Goal: Information Seeking & Learning: Learn about a topic

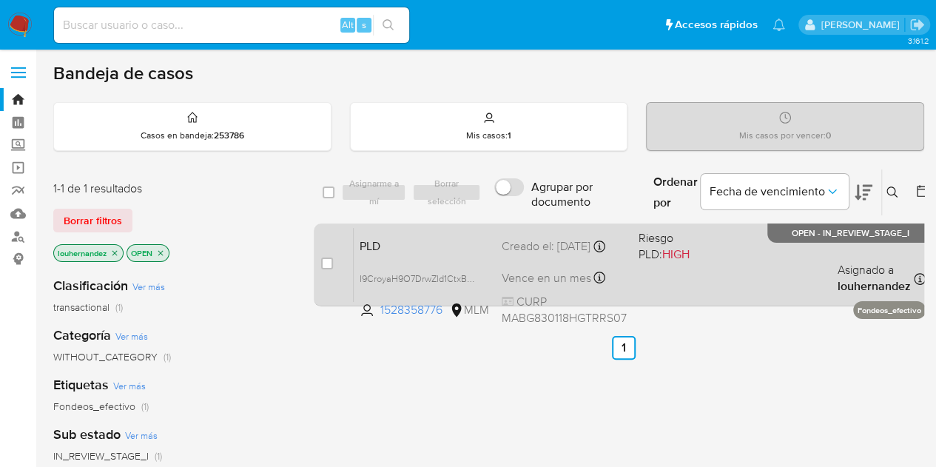
click at [737, 276] on div "PLD I9CroyaH9O7DrwZld1CtxBWB 1528358776 MLM Riesgo PLD: HIGH Creado el: 12/09/2…" at bounding box center [640, 264] width 572 height 75
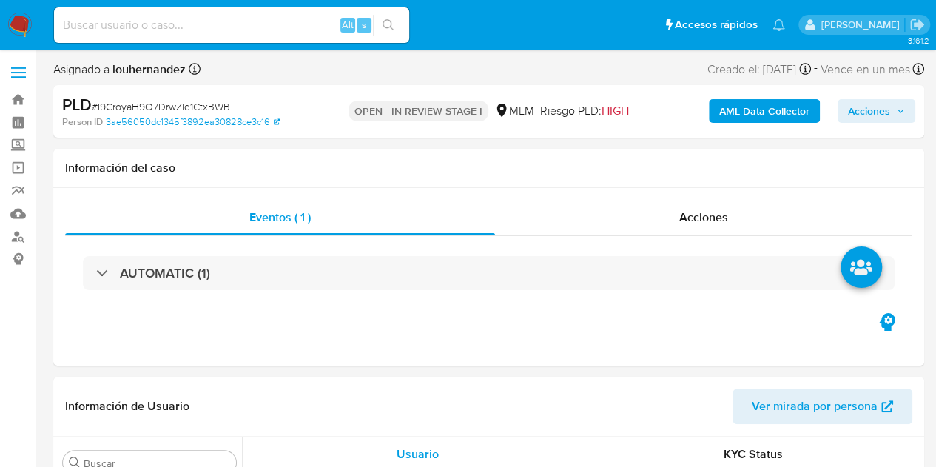
scroll to position [697, 0]
select select "10"
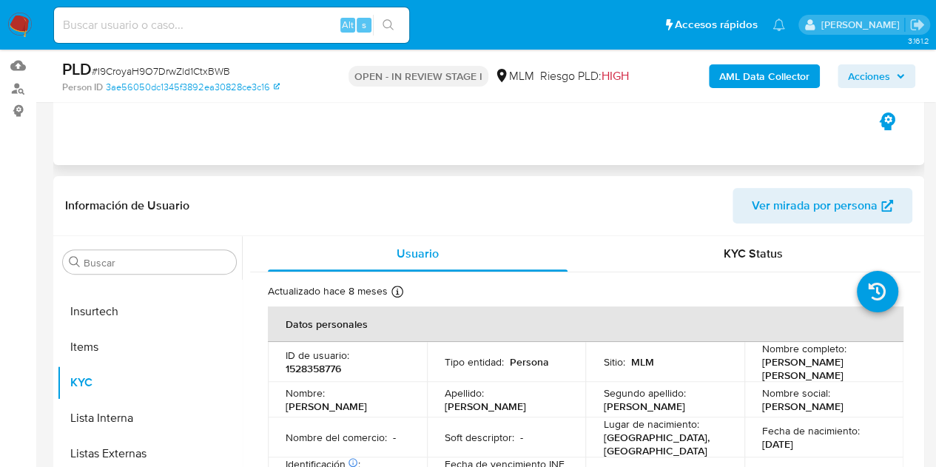
scroll to position [0, 0]
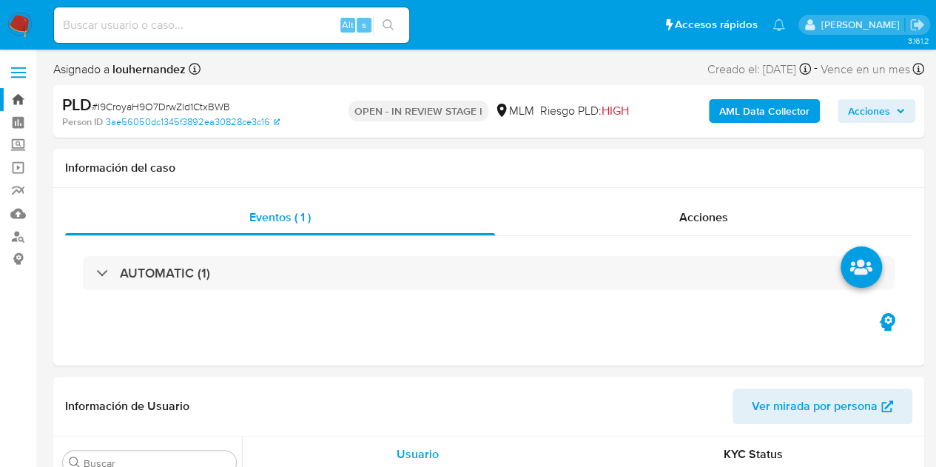
click at [12, 103] on link "Bandeja" at bounding box center [88, 99] width 176 height 23
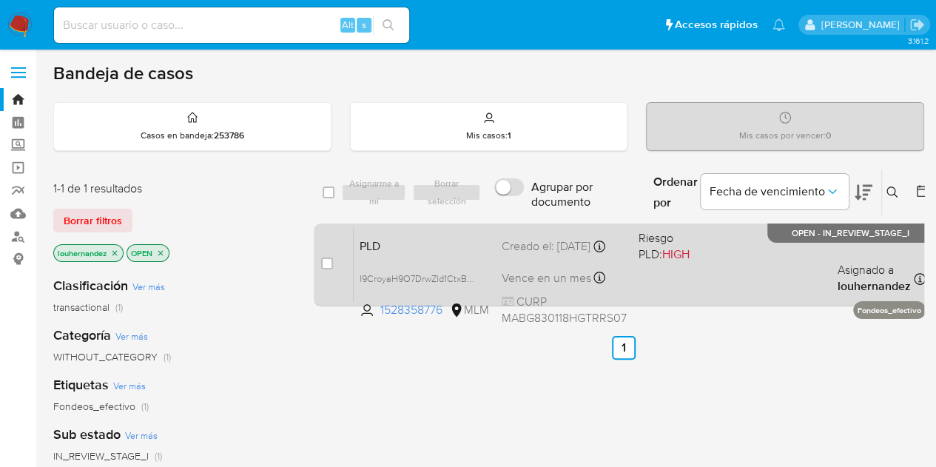
click at [514, 249] on div "Creado el: [DATE] Creado el: [DATE] 02:12:24" at bounding box center [564, 246] width 125 height 16
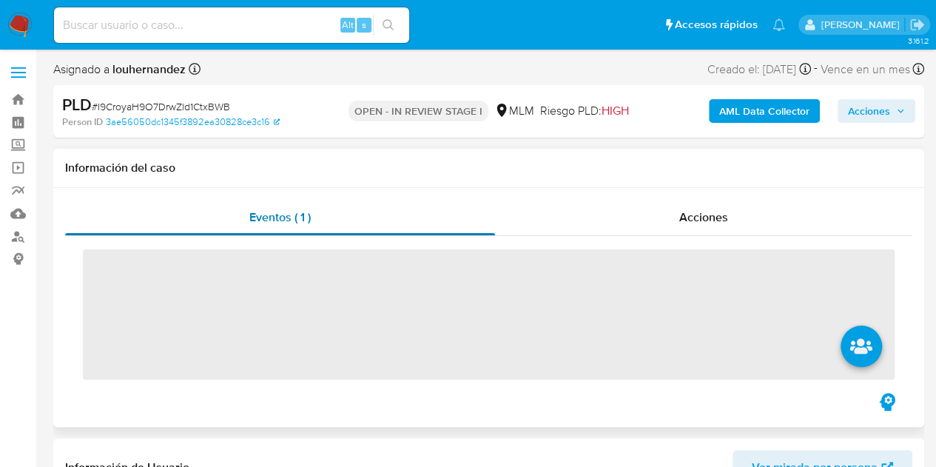
scroll to position [697, 0]
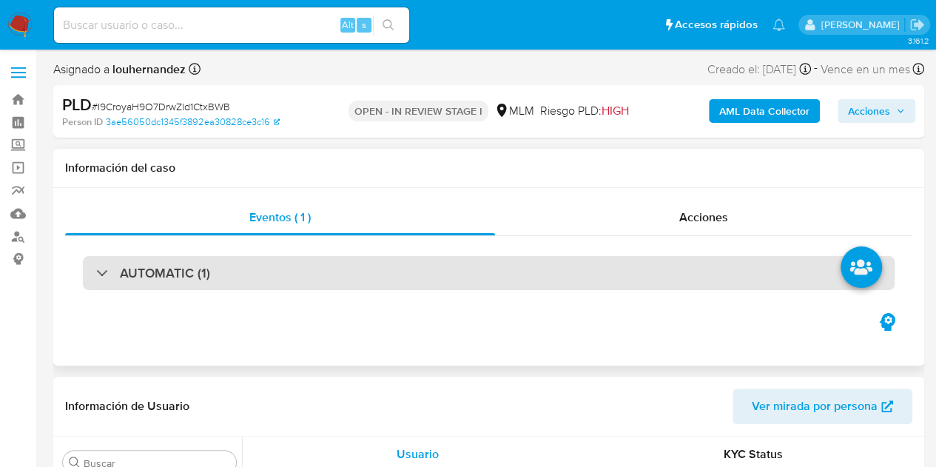
select select "10"
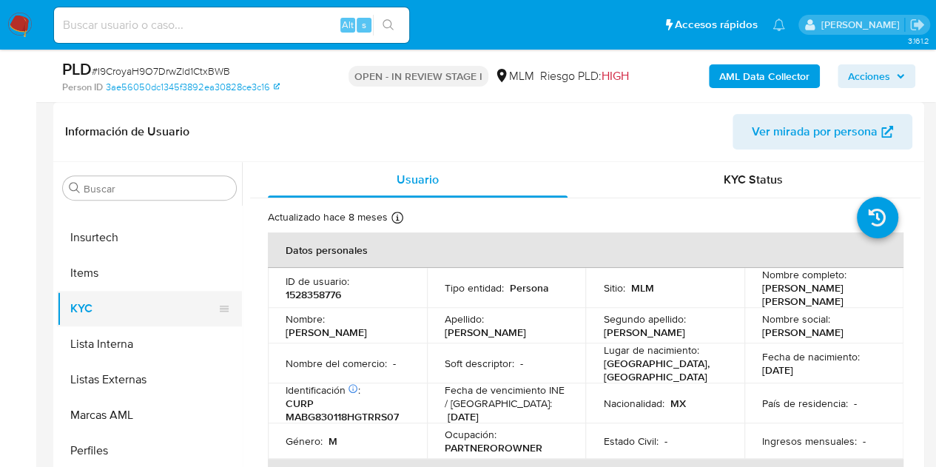
scroll to position [370, 0]
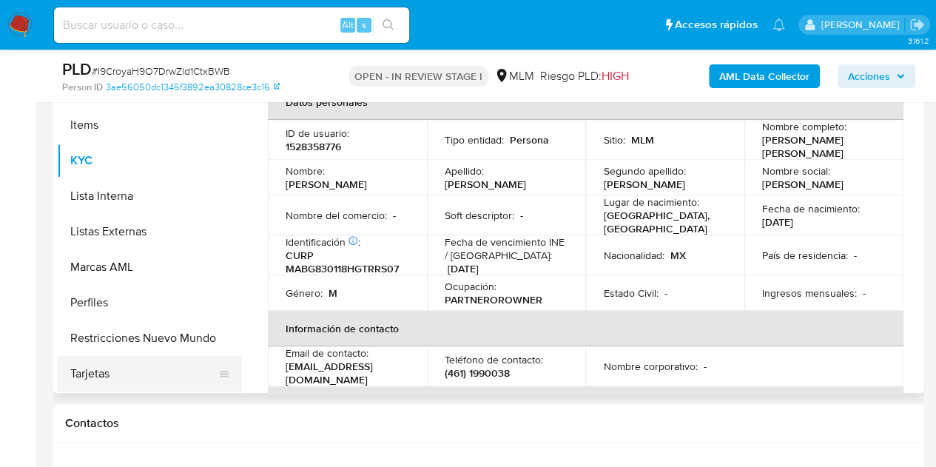
click at [152, 371] on button "Tarjetas" at bounding box center [143, 374] width 173 height 36
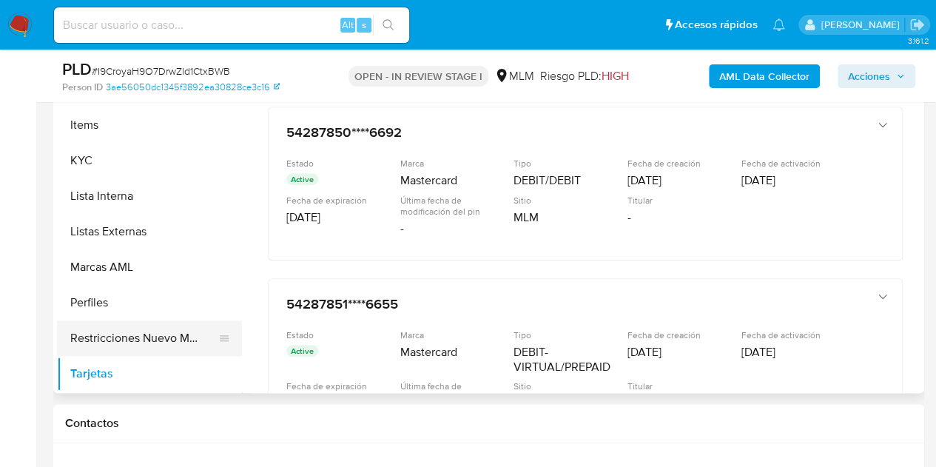
click at [131, 334] on button "Restricciones Nuevo Mundo" at bounding box center [143, 339] width 173 height 36
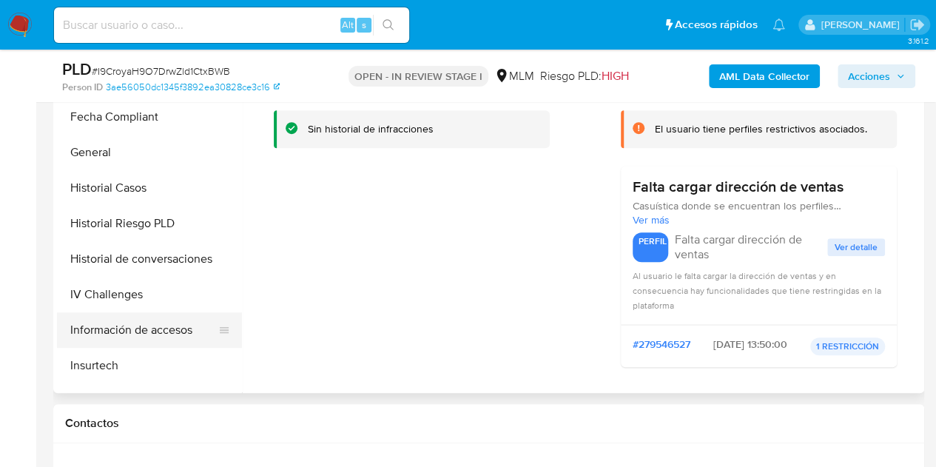
scroll to position [475, 0]
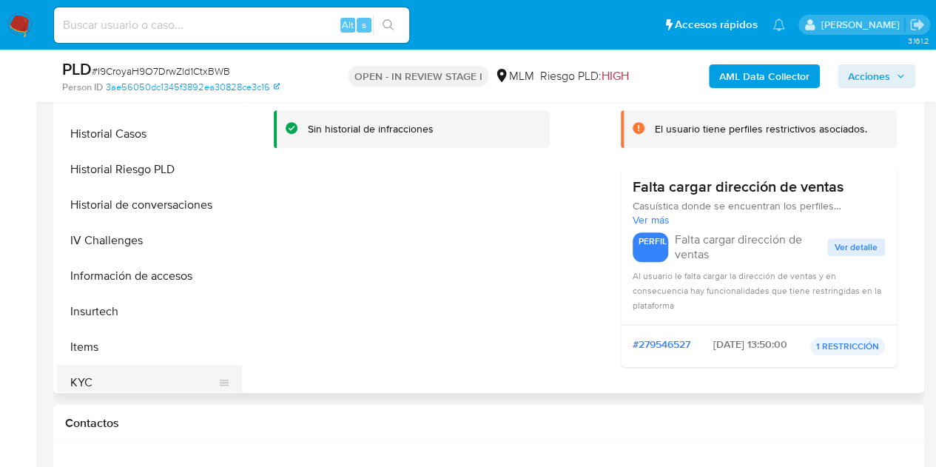
click at [118, 370] on button "KYC" at bounding box center [143, 383] width 173 height 36
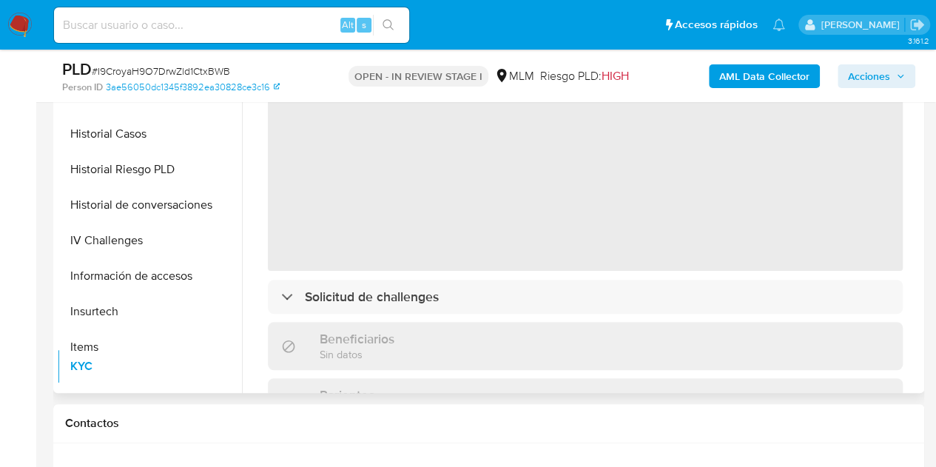
scroll to position [477, 0]
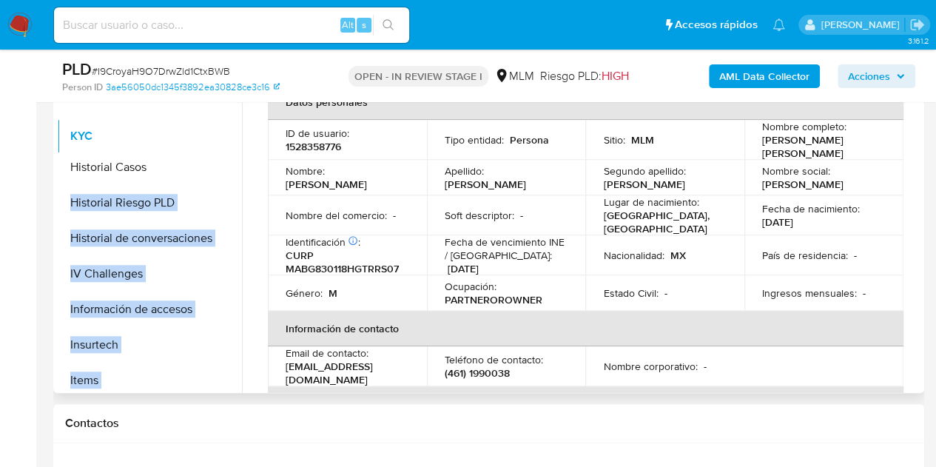
drag, startPoint x: 223, startPoint y: 381, endPoint x: 216, endPoint y: 135, distance: 245.9
click at [216, 135] on ul "Anticipos de dinero Aprobadores Aprobados Archivos adjuntos CBT Cruces y Relaci…" at bounding box center [149, 225] width 185 height 334
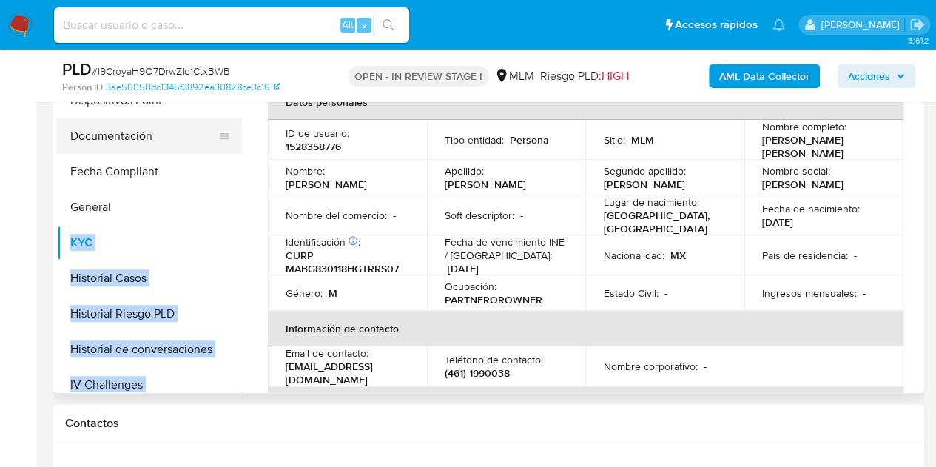
scroll to position [329, 0]
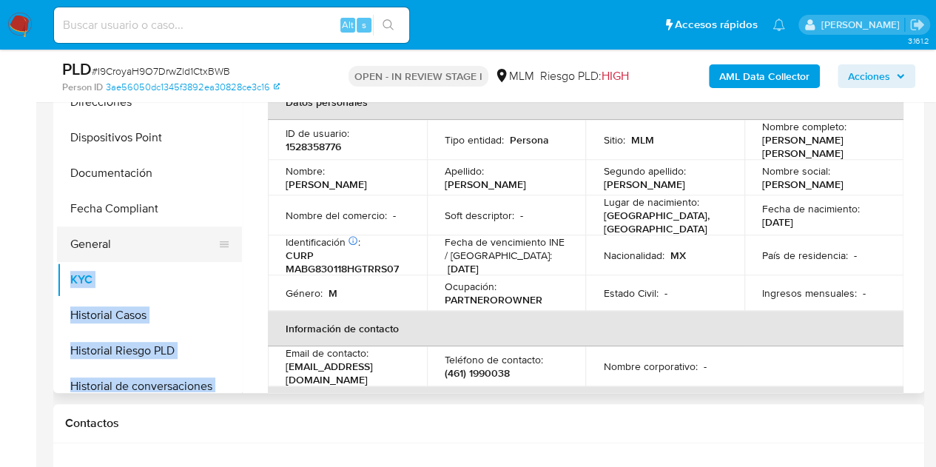
click at [84, 242] on button "General" at bounding box center [143, 245] width 173 height 36
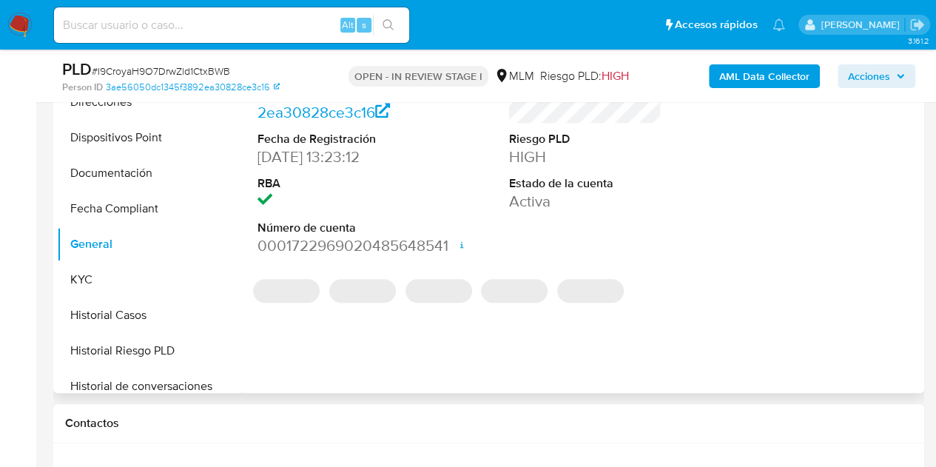
click at [346, 329] on div "ID de usuario 1528358776 Person ID 3ae56050dc1345f3892ea30828ce3c16 Fecha de Re…" at bounding box center [581, 203] width 679 height 379
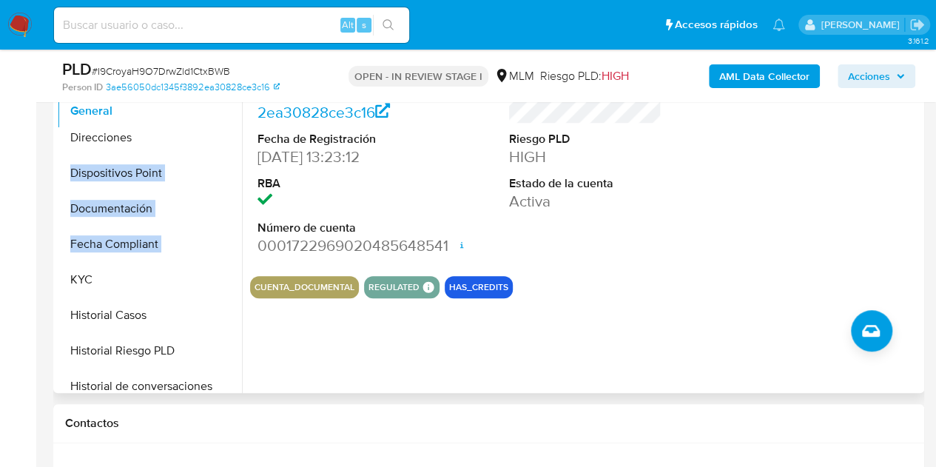
drag, startPoint x: 224, startPoint y: 241, endPoint x: 213, endPoint y: 109, distance: 132.2
click at [213, 109] on ul "Anticipos de dinero Aprobadores Aprobados Archivos adjuntos CBT Cruces y Relaci…" at bounding box center [149, 225] width 185 height 334
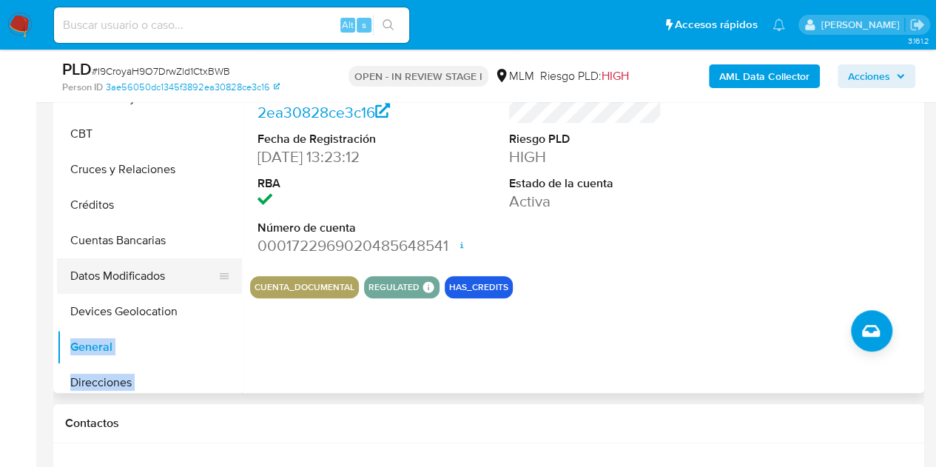
scroll to position [107, 0]
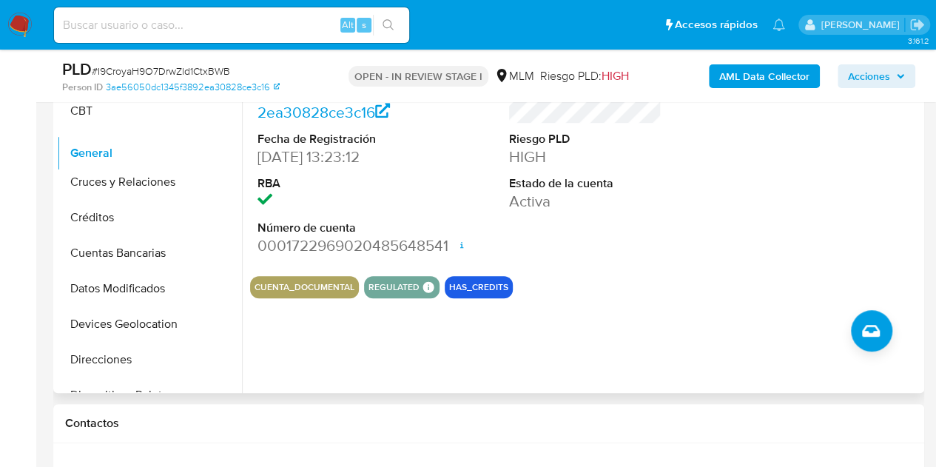
click at [198, 150] on ul "Anticipos de dinero Aprobadores Aprobados Archivos adjuntos CBT Cruces y Relaci…" at bounding box center [149, 225] width 185 height 334
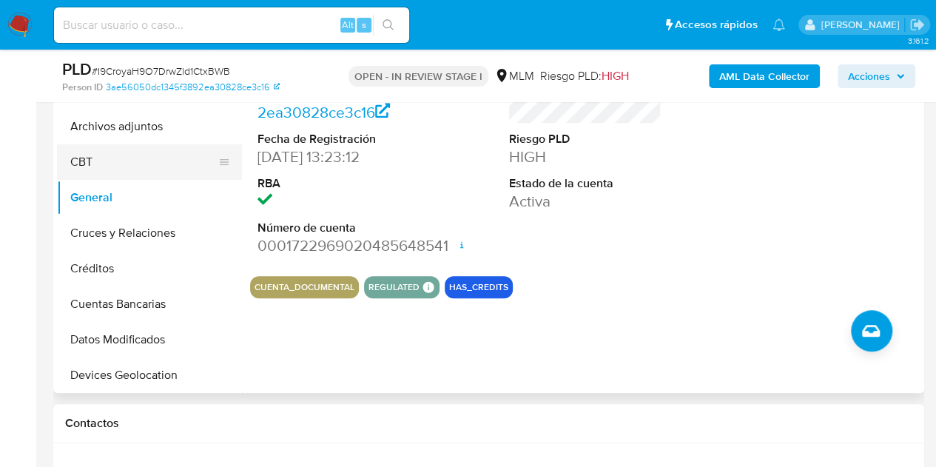
scroll to position [0, 0]
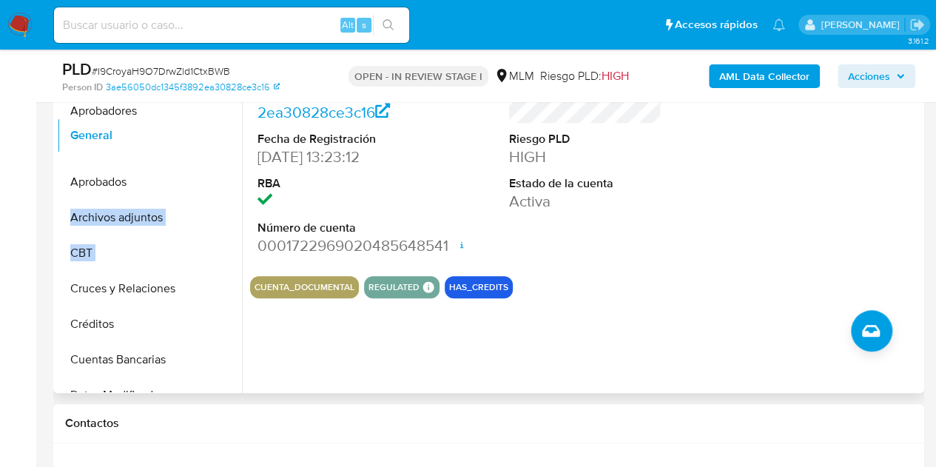
drag, startPoint x: 218, startPoint y: 251, endPoint x: 204, endPoint y: 134, distance: 117.8
click at [204, 134] on ul "Anticipos de dinero Aprobadores Aprobados Archivos adjuntos CBT General Cruces …" at bounding box center [149, 225] width 185 height 334
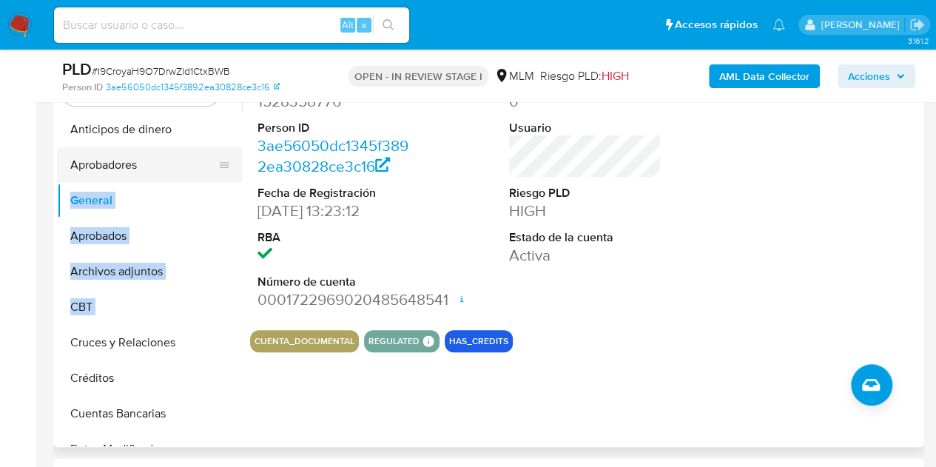
scroll to position [222, 0]
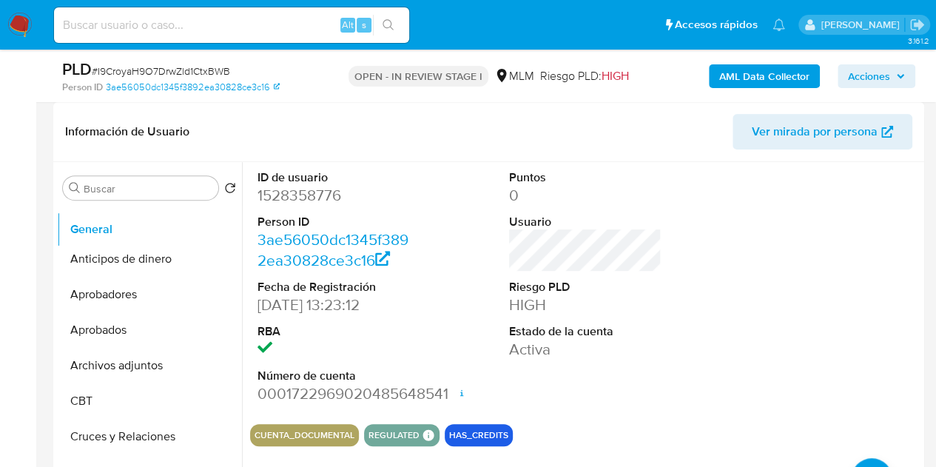
click at [207, 231] on ul "Anticipos de dinero Aprobadores General Aprobados Archivos adjuntos CBT Cruces …" at bounding box center [149, 373] width 185 height 334
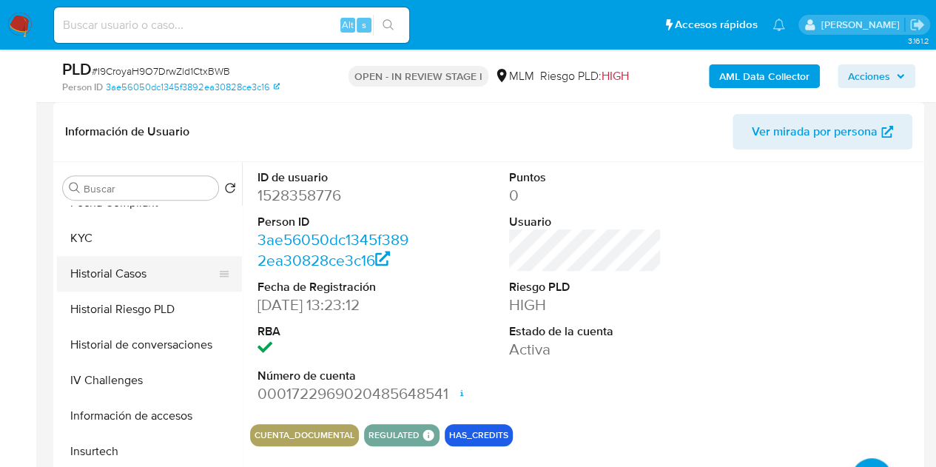
scroll to position [444, 0]
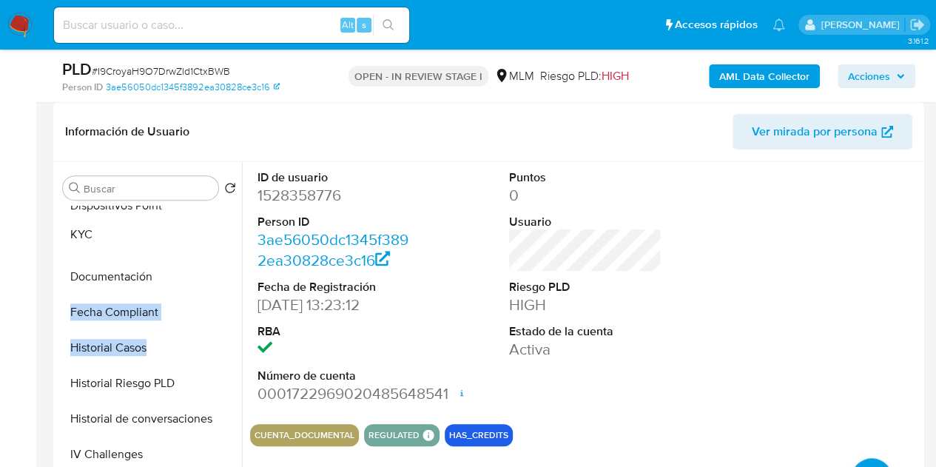
drag, startPoint x: 221, startPoint y: 310, endPoint x: 218, endPoint y: 233, distance: 77.1
click at [218, 233] on ul "General Anticipos de dinero Aprobadores Aprobados Archivos adjuntos CBT Cruces …" at bounding box center [149, 373] width 185 height 334
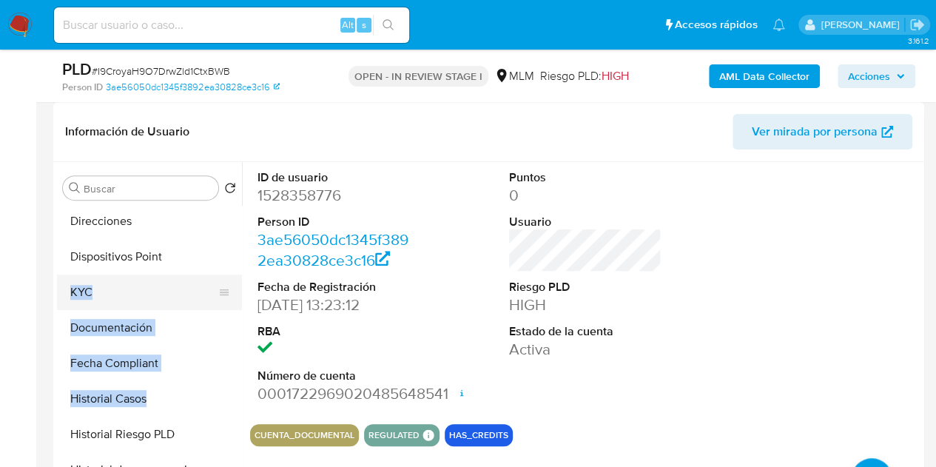
scroll to position [370, 0]
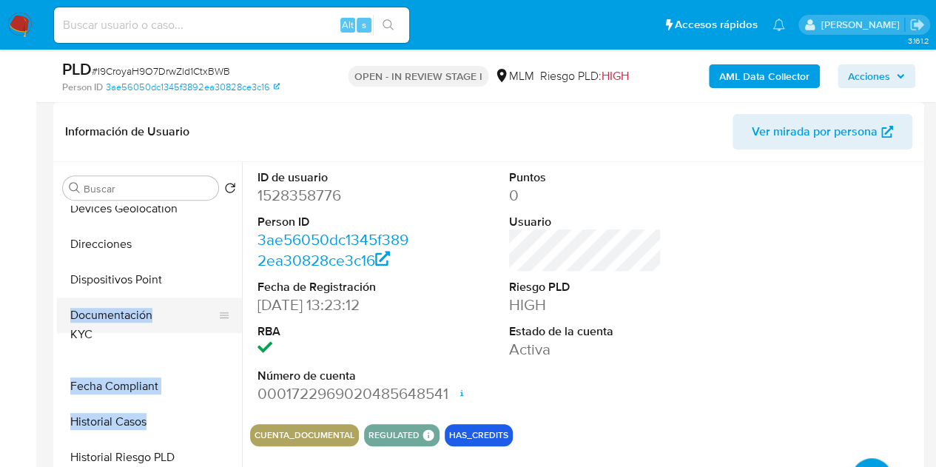
click at [170, 332] on button "Documentación" at bounding box center [143, 316] width 173 height 36
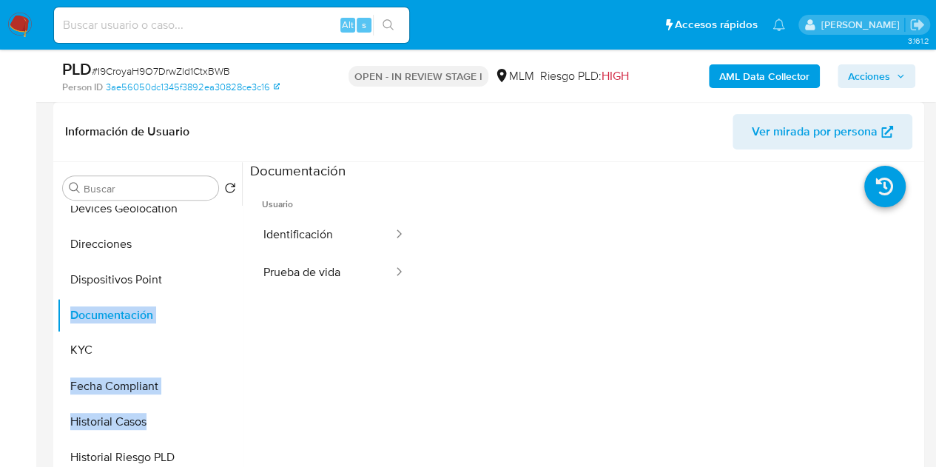
click at [219, 349] on ul "General Anticipos de dinero Aprobadores Aprobados Archivos adjuntos CBT Cruces …" at bounding box center [149, 373] width 185 height 334
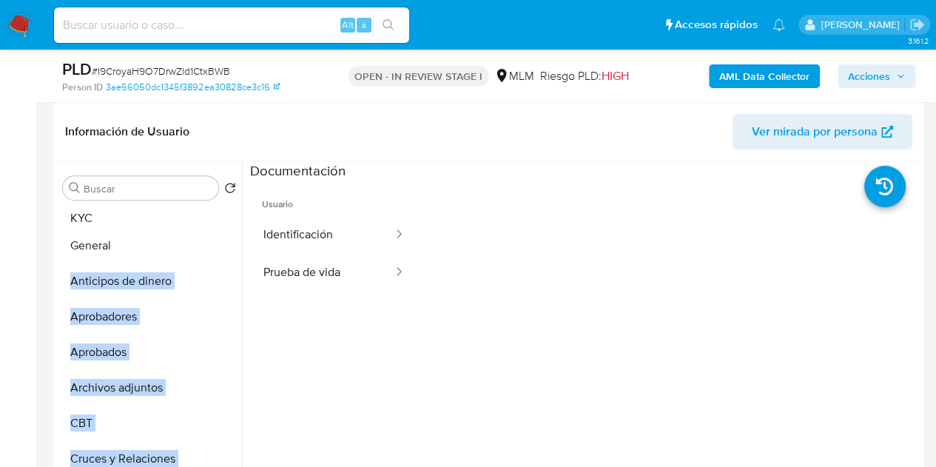
scroll to position [0, 0]
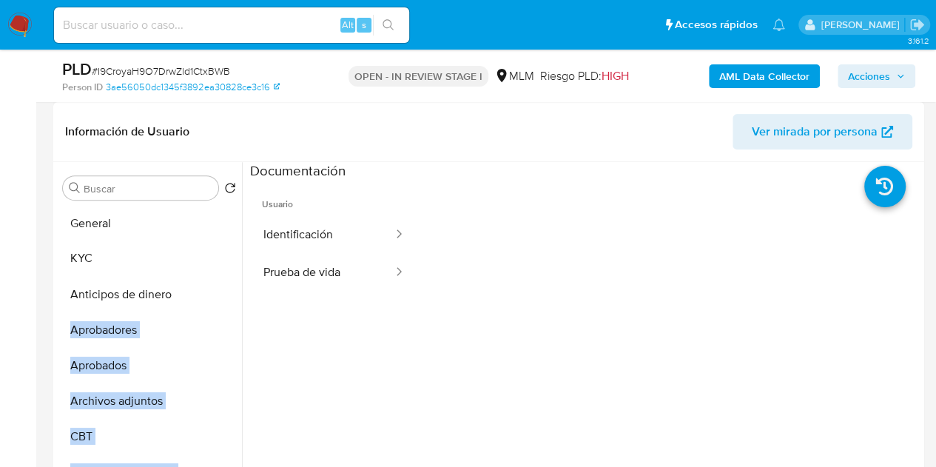
drag, startPoint x: 215, startPoint y: 350, endPoint x: 218, endPoint y: 258, distance: 91.9
click at [218, 258] on ul "General Anticipos de dinero Aprobadores Aprobados Archivos adjuntos CBT Cruces …" at bounding box center [149, 373] width 185 height 334
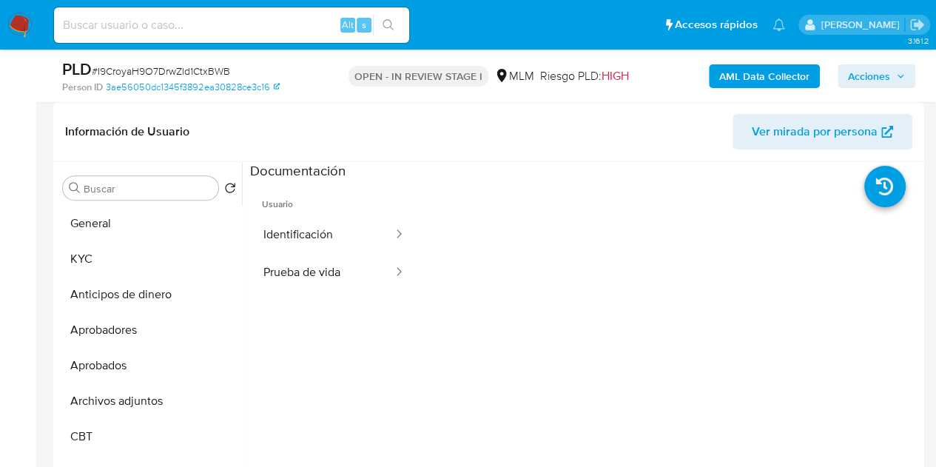
click at [469, 362] on div at bounding box center [669, 418] width 503 height 474
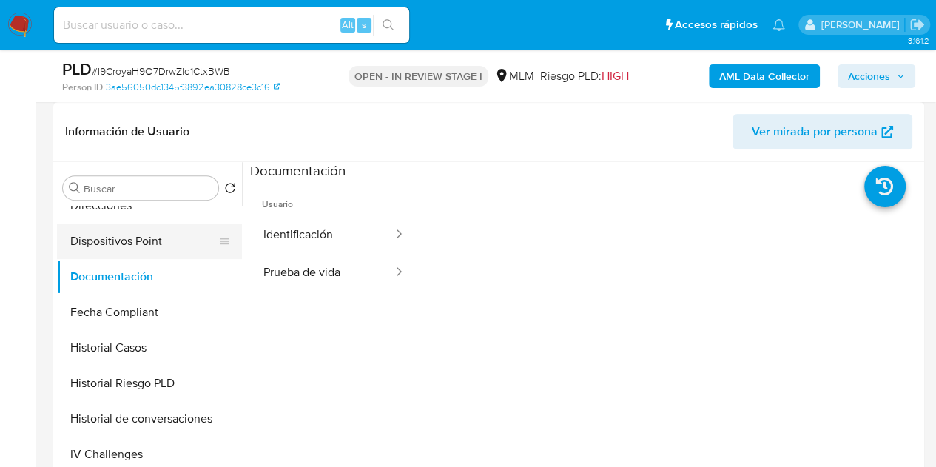
scroll to position [518, 0]
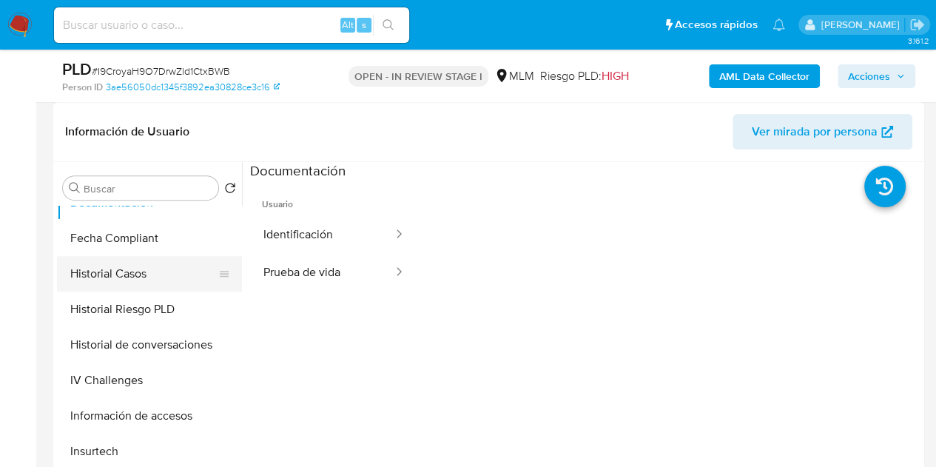
click at [141, 281] on button "Historial Casos" at bounding box center [143, 274] width 173 height 36
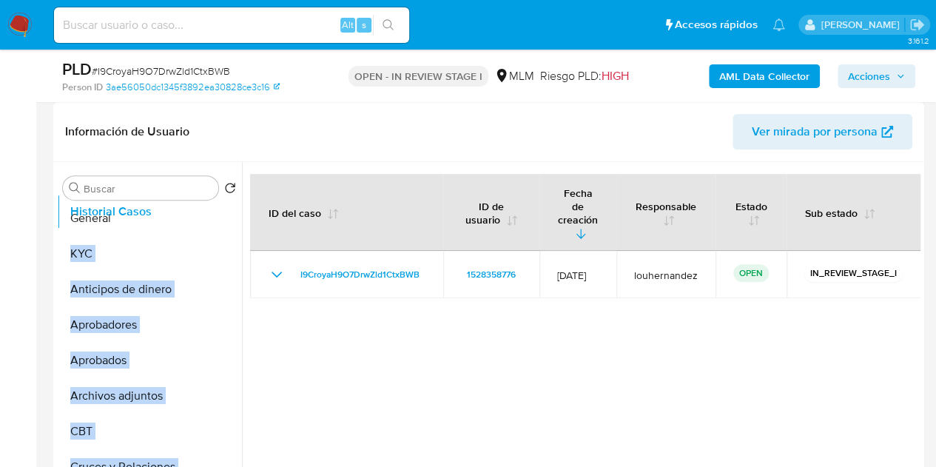
scroll to position [0, 0]
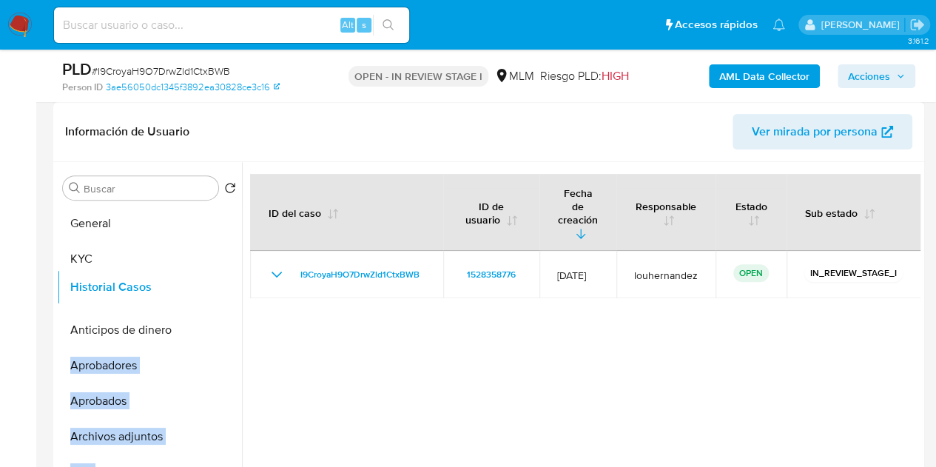
drag, startPoint x: 220, startPoint y: 270, endPoint x: 227, endPoint y: 284, distance: 15.9
click at [227, 284] on ul "General KYC Anticipos de dinero Aprobadores Aprobados Archivos adjuntos CBT Cru…" at bounding box center [149, 373] width 185 height 334
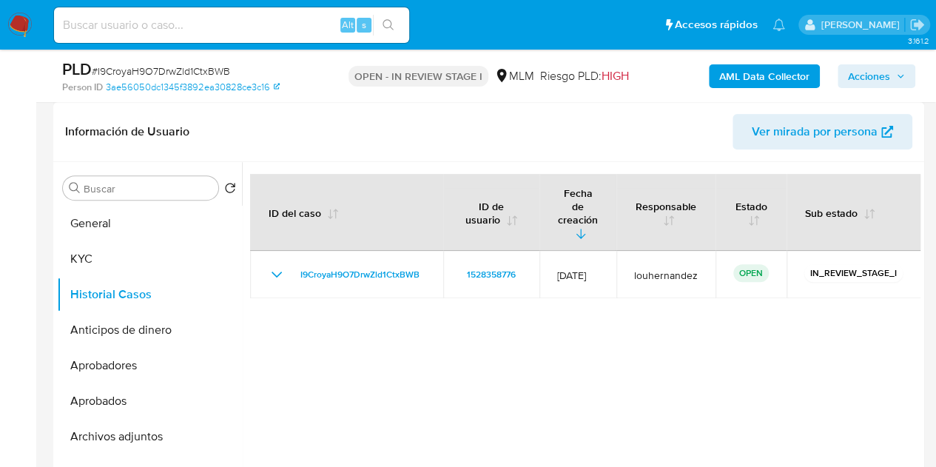
click at [293, 352] on div at bounding box center [581, 351] width 679 height 379
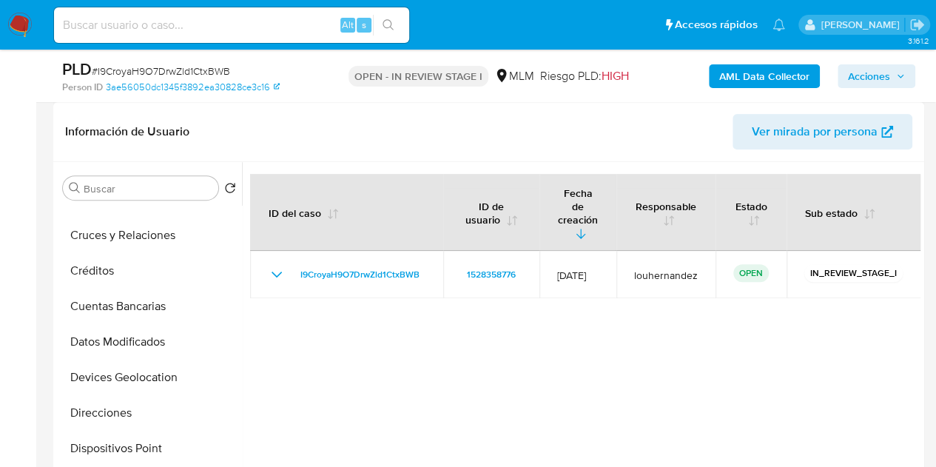
scroll to position [296, 0]
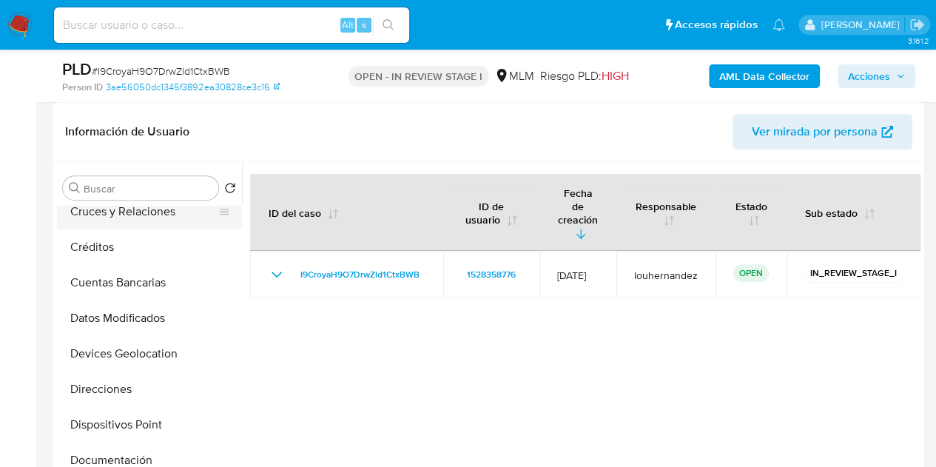
click at [172, 209] on button "Cruces y Relaciones" at bounding box center [143, 212] width 173 height 36
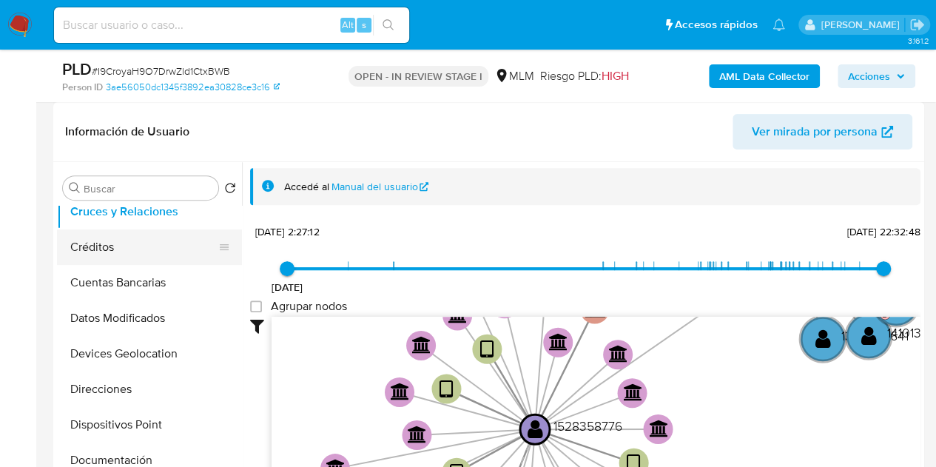
click at [130, 249] on button "Créditos" at bounding box center [143, 247] width 173 height 36
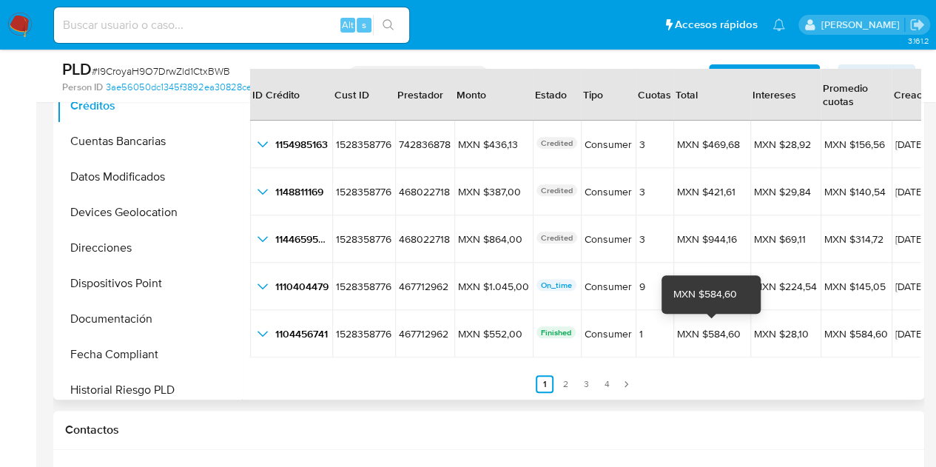
scroll to position [370, 0]
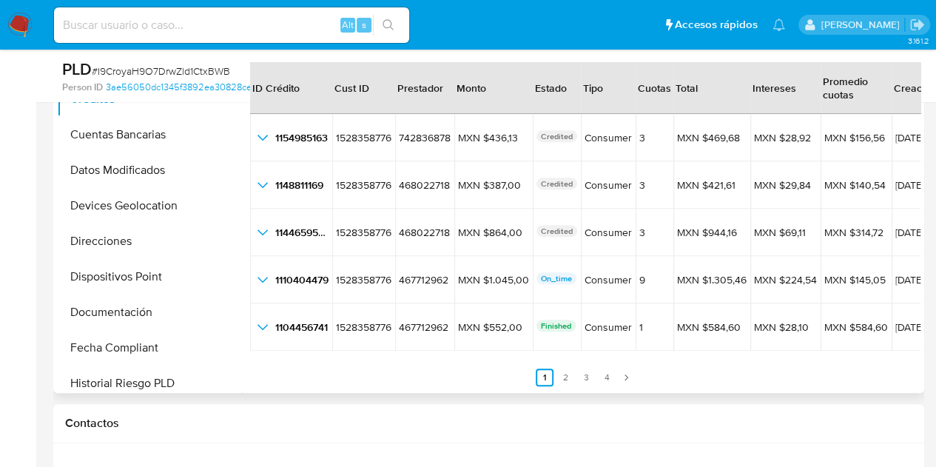
drag, startPoint x: 805, startPoint y: 371, endPoint x: 672, endPoint y: 368, distance: 133.3
click at [672, 368] on ul "Anterior 1 2 3 4 Siguiente" at bounding box center [584, 369] width 669 height 36
click at [625, 375] on icon "Paginación" at bounding box center [626, 377] width 9 height 9
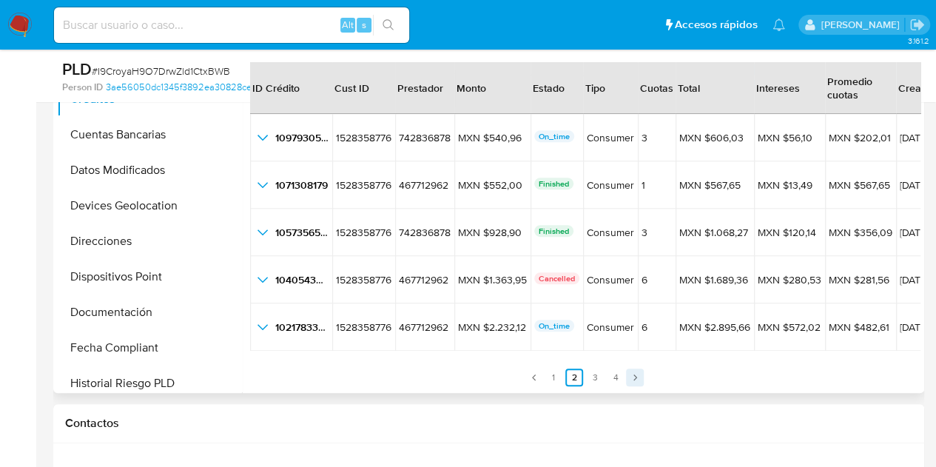
click at [631, 375] on icon "Paginación" at bounding box center [635, 377] width 9 height 9
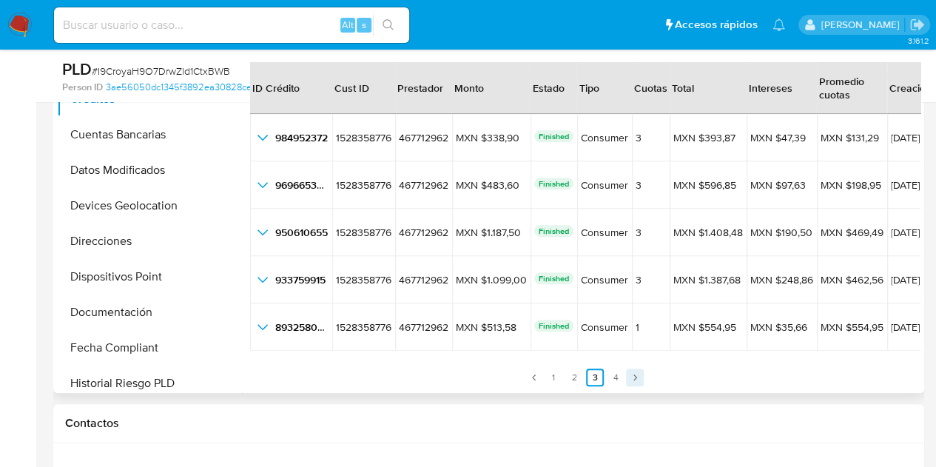
click at [631, 375] on icon "Paginación" at bounding box center [635, 377] width 9 height 9
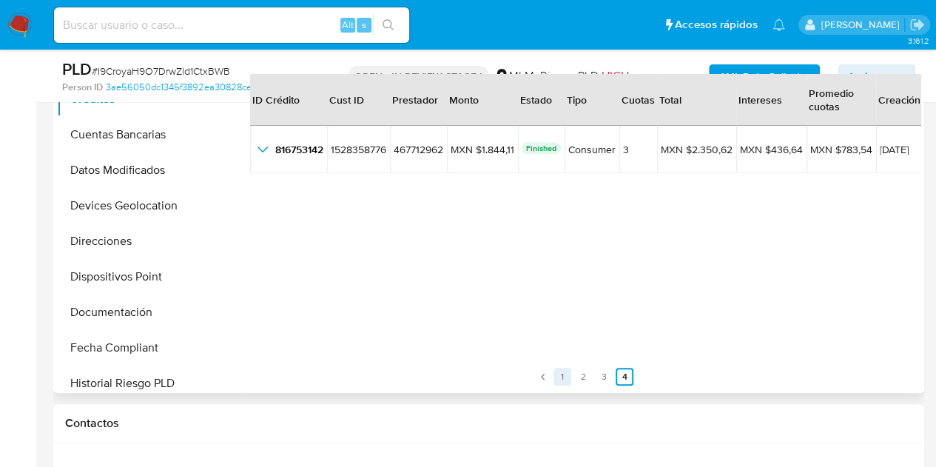
click at [558, 373] on link "1" at bounding box center [563, 377] width 18 height 18
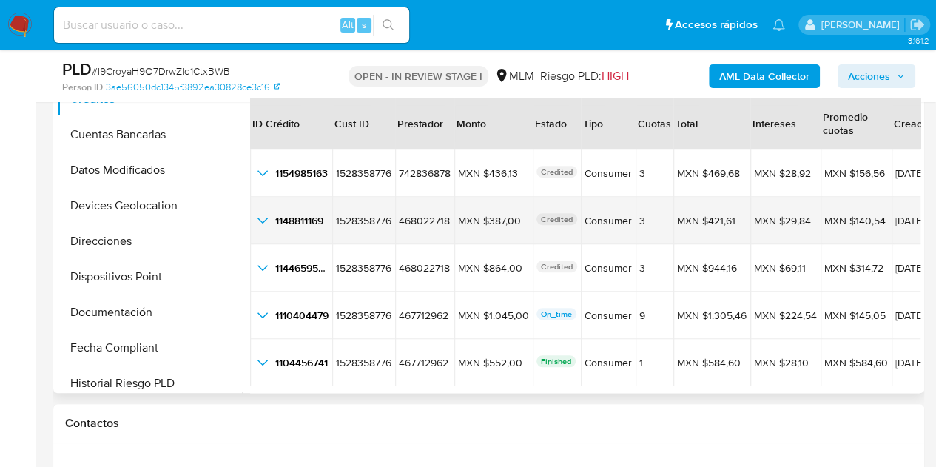
scroll to position [0, 0]
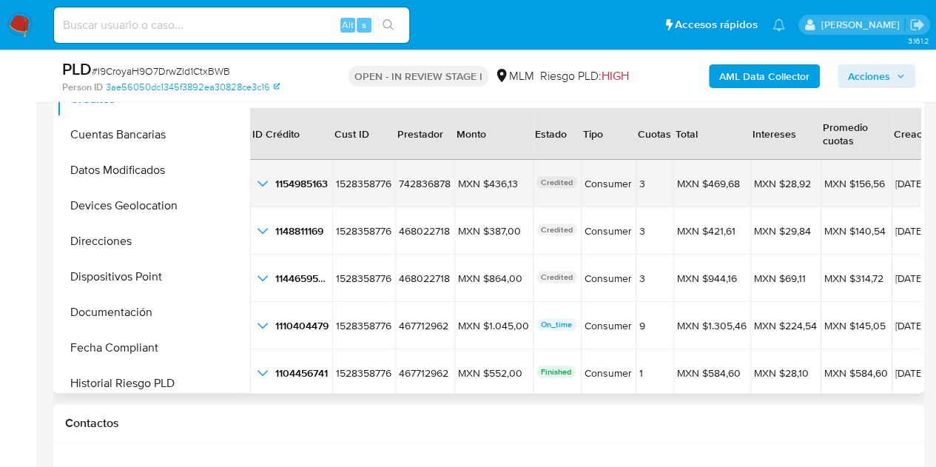
click at [263, 181] on icon "button_show_hidden_detail_by_id_0" at bounding box center [263, 184] width 18 height 18
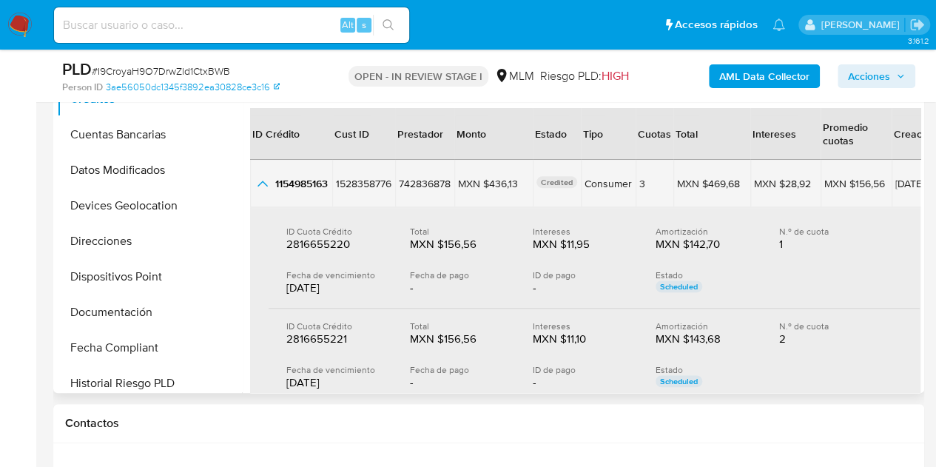
click at [265, 186] on icon "button_show_hidden_detail_by_id_0" at bounding box center [263, 184] width 18 height 18
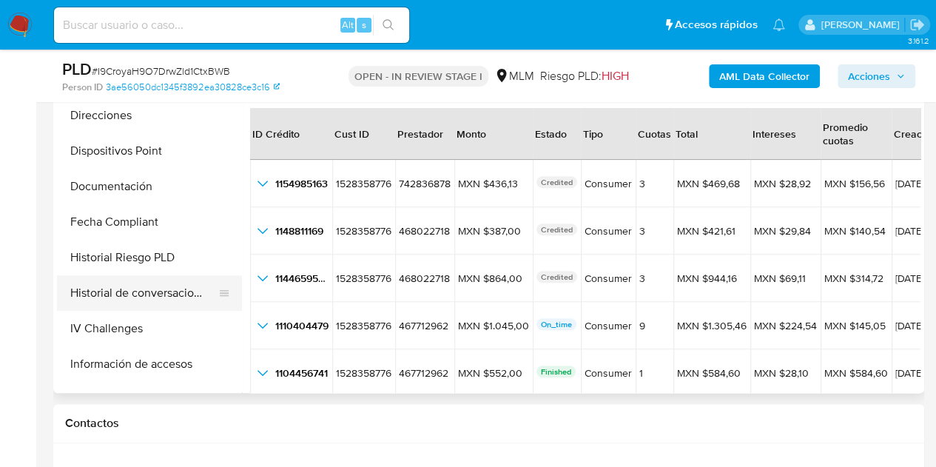
scroll to position [444, 0]
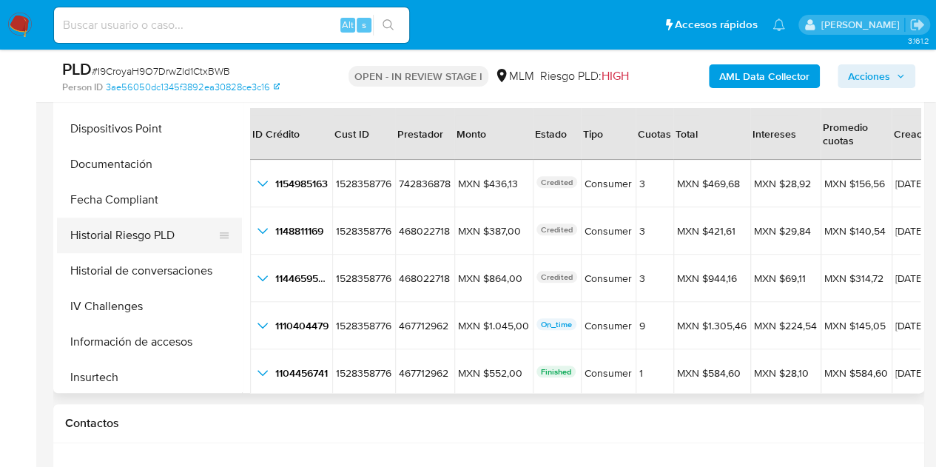
click at [138, 233] on button "Historial Riesgo PLD" at bounding box center [143, 236] width 173 height 36
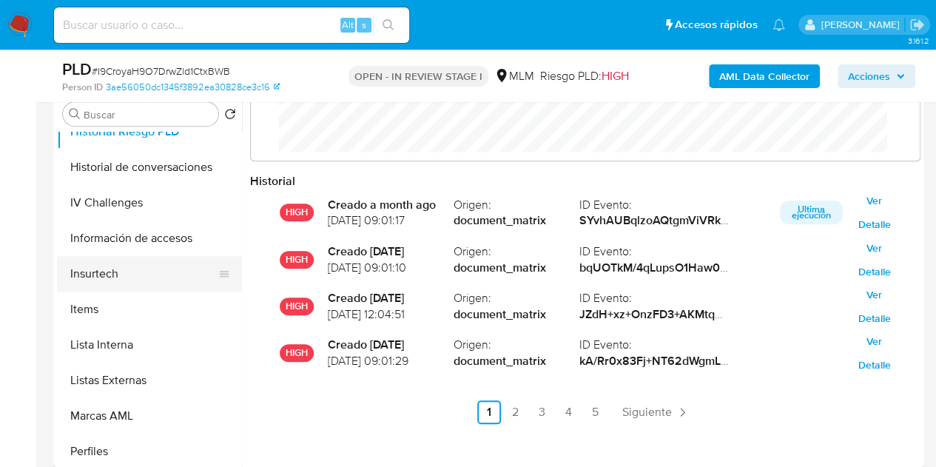
scroll to position [592, 0]
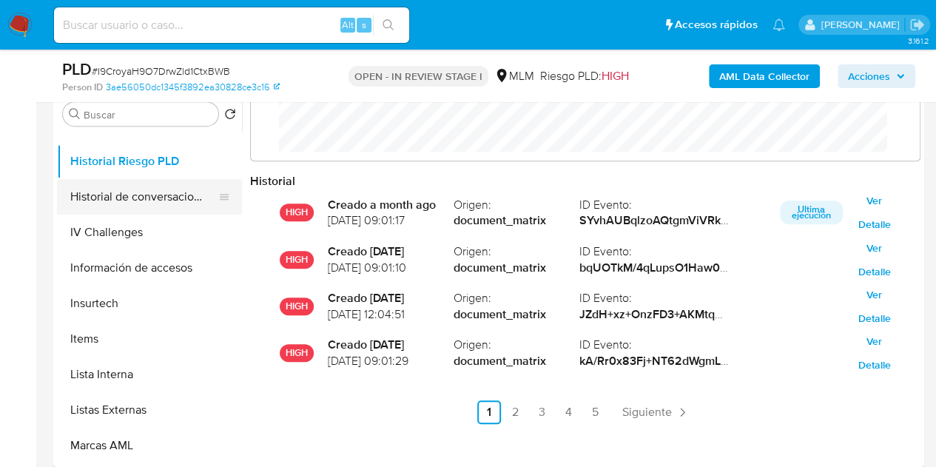
click at [142, 194] on button "Historial de conversaciones" at bounding box center [143, 197] width 173 height 36
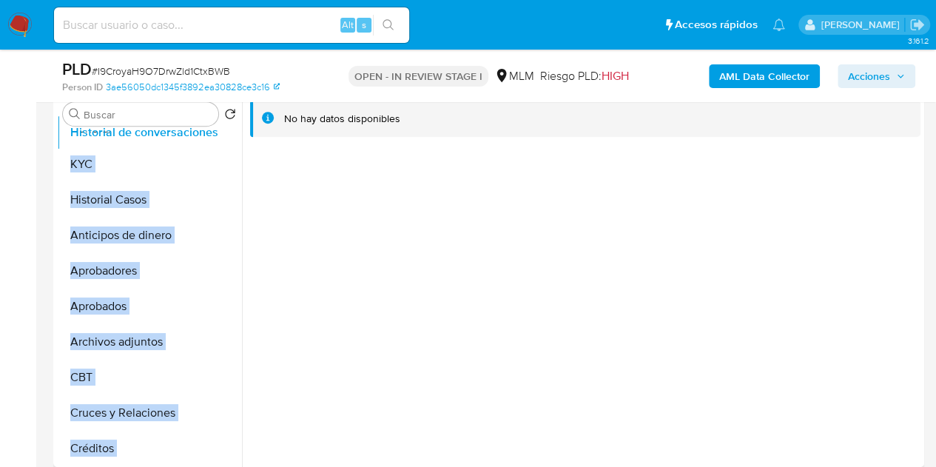
scroll to position [0, 0]
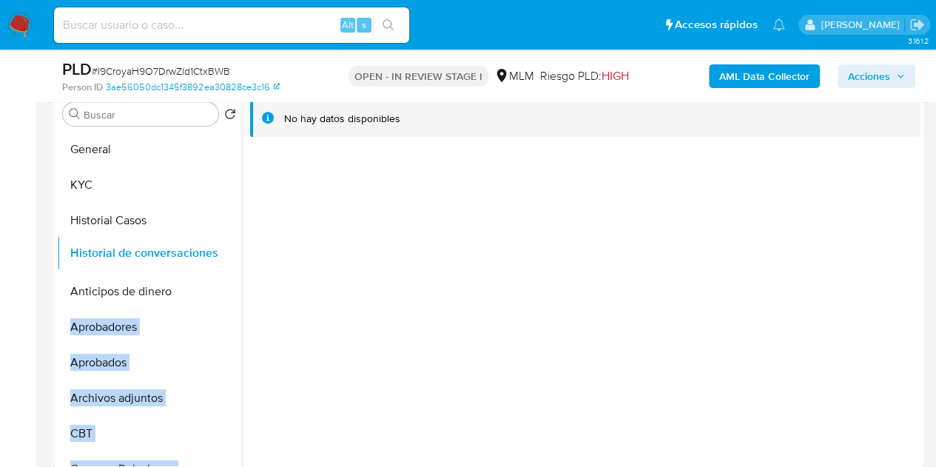
drag, startPoint x: 222, startPoint y: 196, endPoint x: 235, endPoint y: 253, distance: 58.5
click at [235, 253] on ul "General KYC Historial Casos Anticipos de dinero Aprobadores Aprobados Archivos …" at bounding box center [149, 299] width 185 height 334
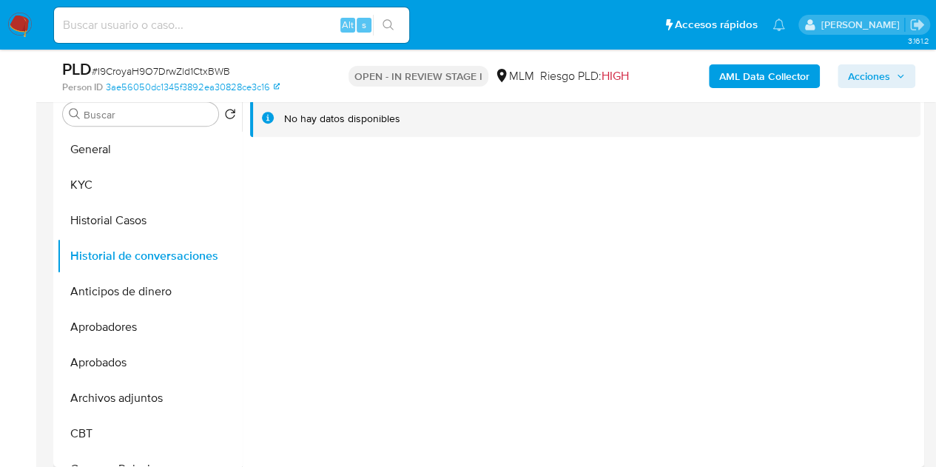
click at [323, 321] on div at bounding box center [581, 277] width 679 height 379
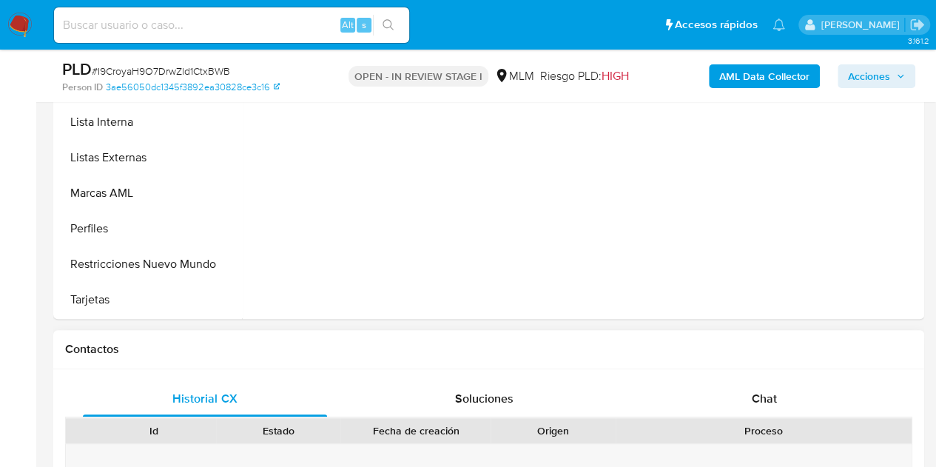
scroll to position [370, 0]
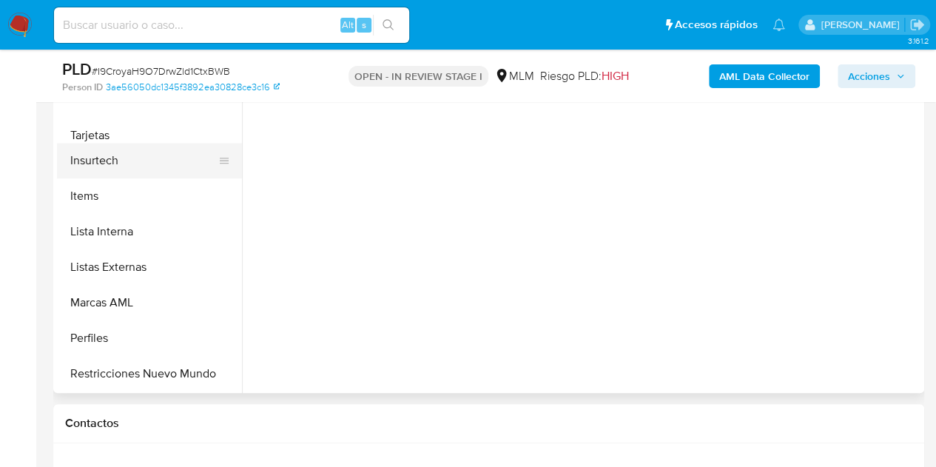
drag, startPoint x: 218, startPoint y: 373, endPoint x: 203, endPoint y: 137, distance: 236.6
click at [203, 137] on ul "General KYC Historial Casos Historial de conversaciones Anticipos de dinero Apr…" at bounding box center [149, 225] width 185 height 334
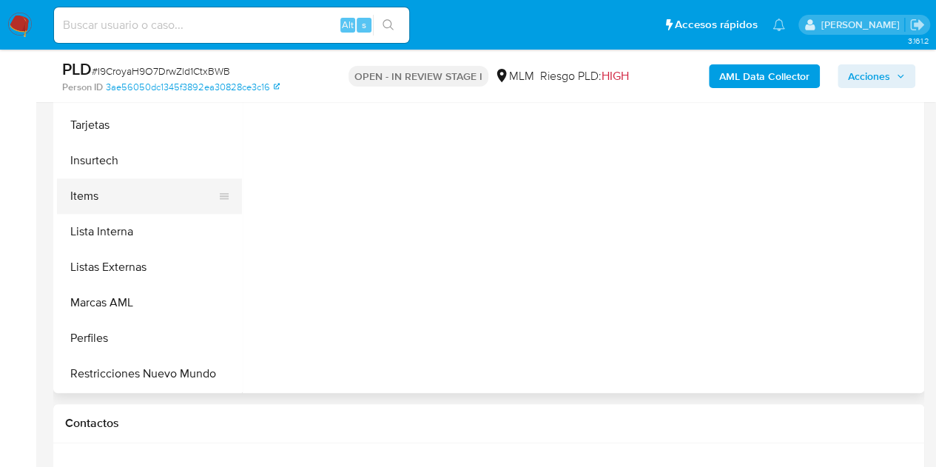
click at [131, 196] on button "Items" at bounding box center [143, 196] width 173 height 36
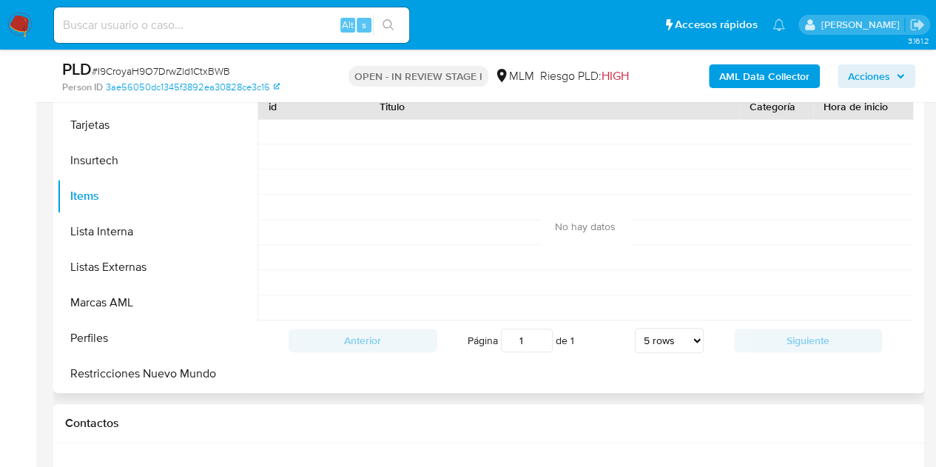
click at [296, 368] on div "id Titulo Categoría Hora de inicio Estado Sub Estado Precio Acepta Mercado Pago…" at bounding box center [585, 227] width 671 height 282
click at [165, 346] on button "Perfiles" at bounding box center [143, 339] width 173 height 36
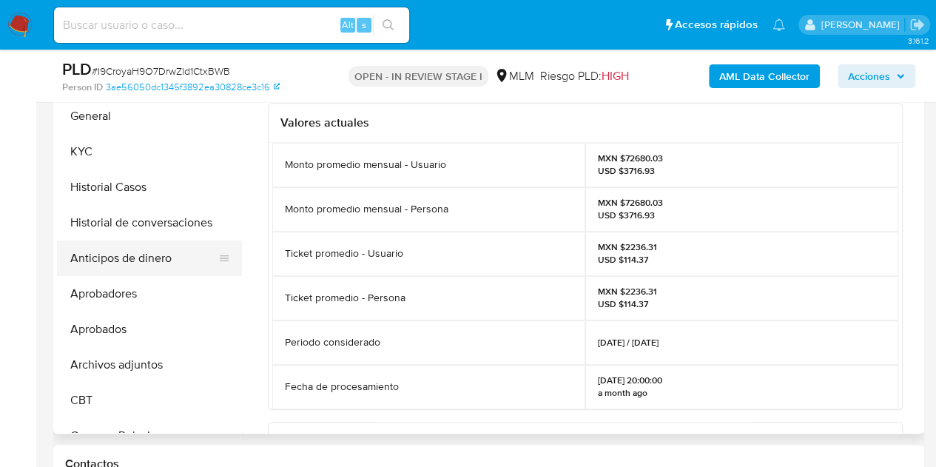
scroll to position [296, 0]
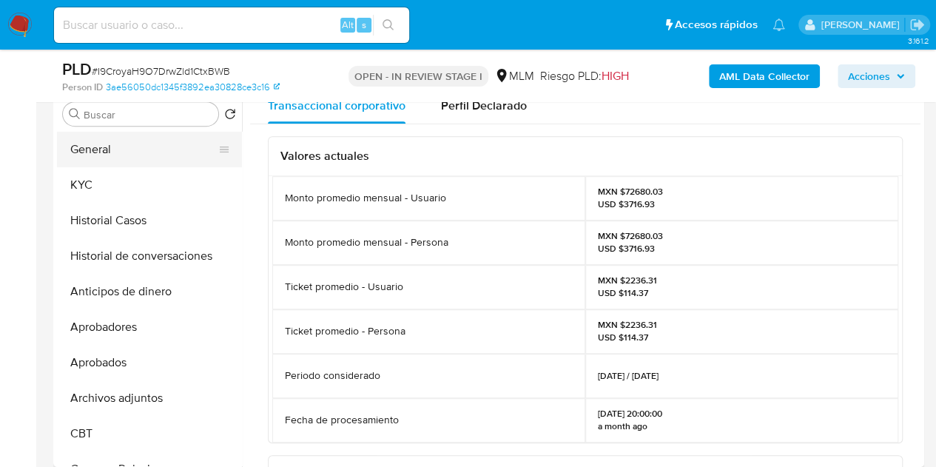
click at [142, 154] on button "General" at bounding box center [143, 150] width 173 height 36
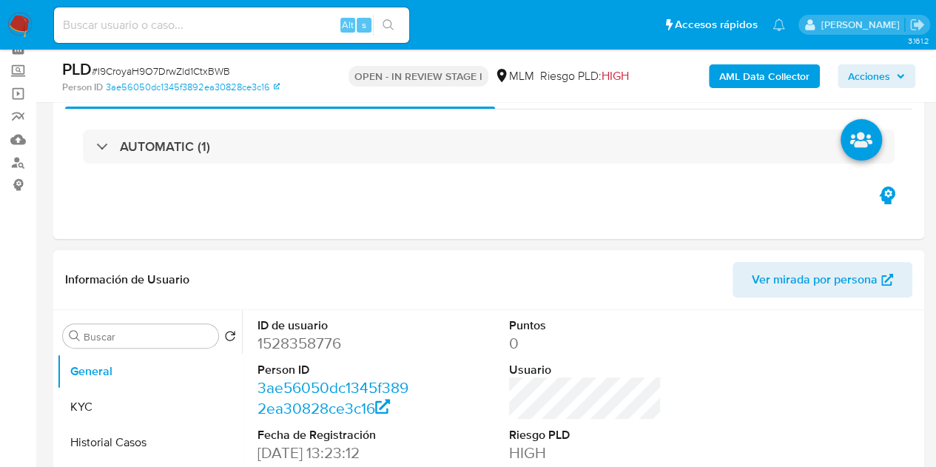
scroll to position [148, 0]
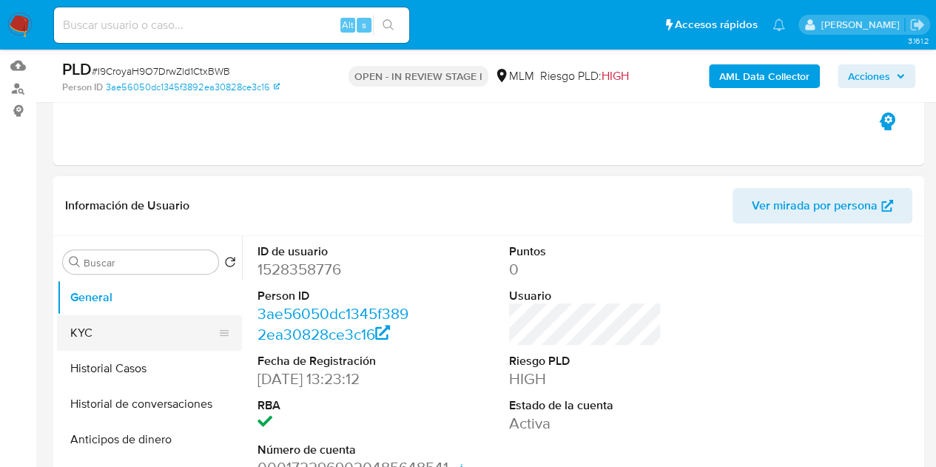
click at [181, 327] on button "KYC" at bounding box center [143, 333] width 173 height 36
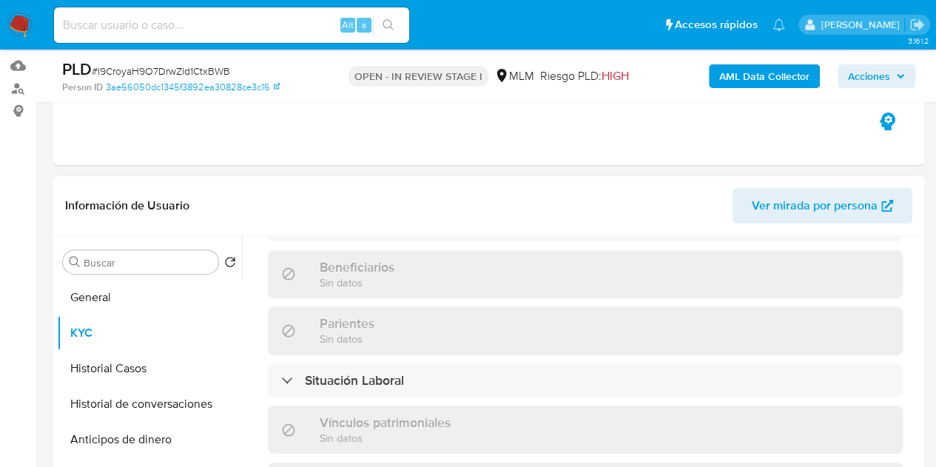
scroll to position [592, 0]
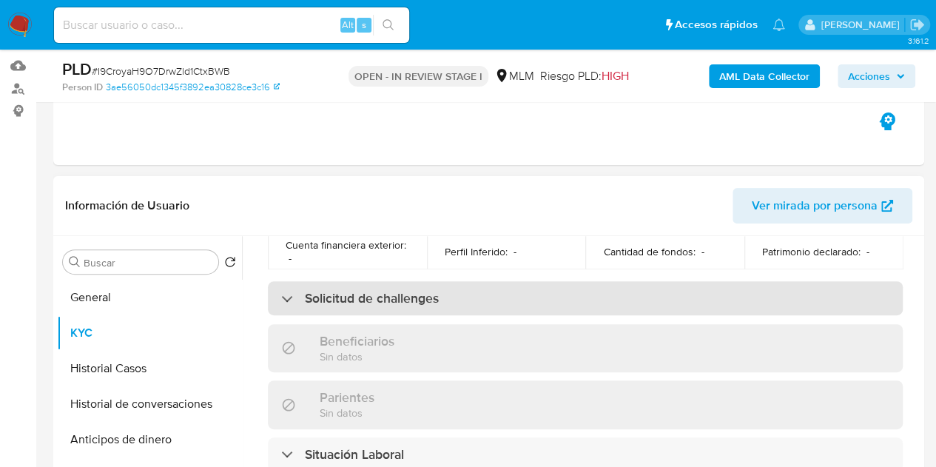
click at [440, 295] on div "Solicitud de challenges" at bounding box center [585, 298] width 635 height 34
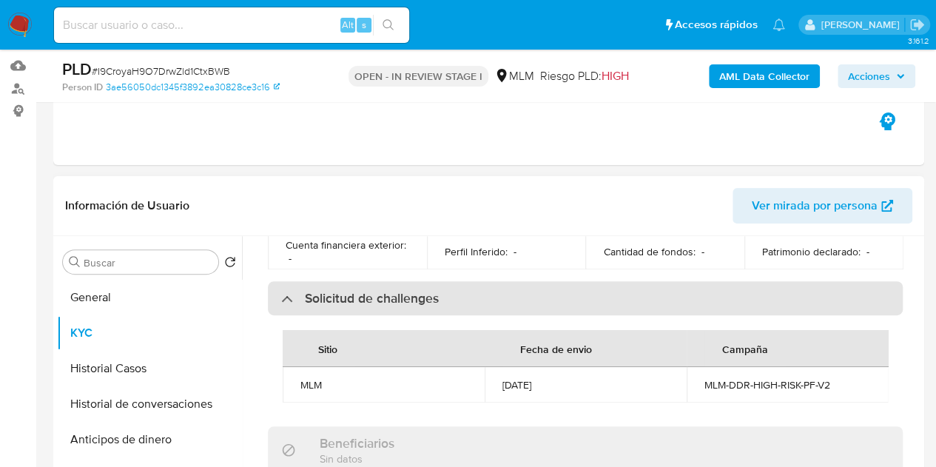
click at [286, 290] on div "Solicitud de challenges" at bounding box center [360, 298] width 158 height 16
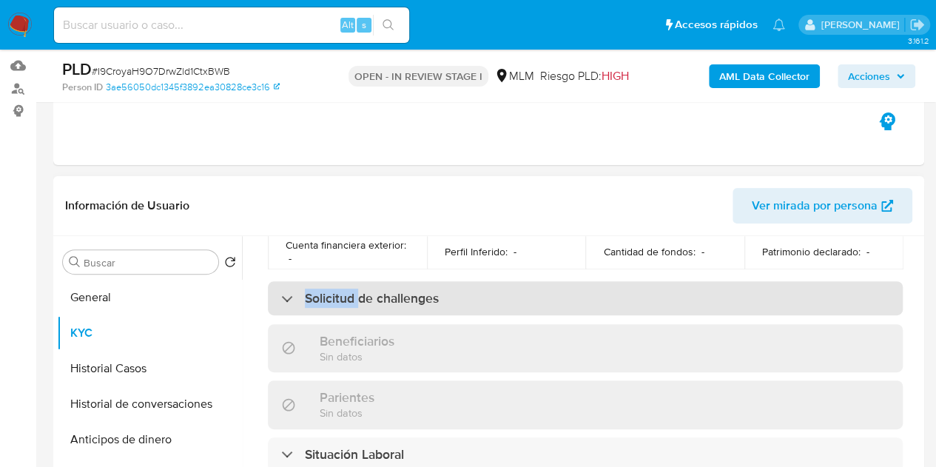
click at [286, 290] on div "Solicitud de challenges" at bounding box center [360, 298] width 158 height 16
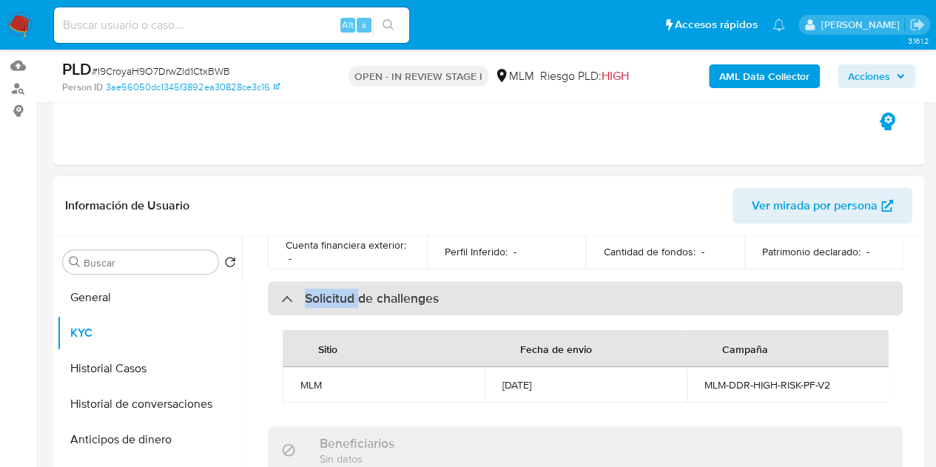
click at [286, 290] on div "Solicitud de challenges" at bounding box center [360, 298] width 158 height 16
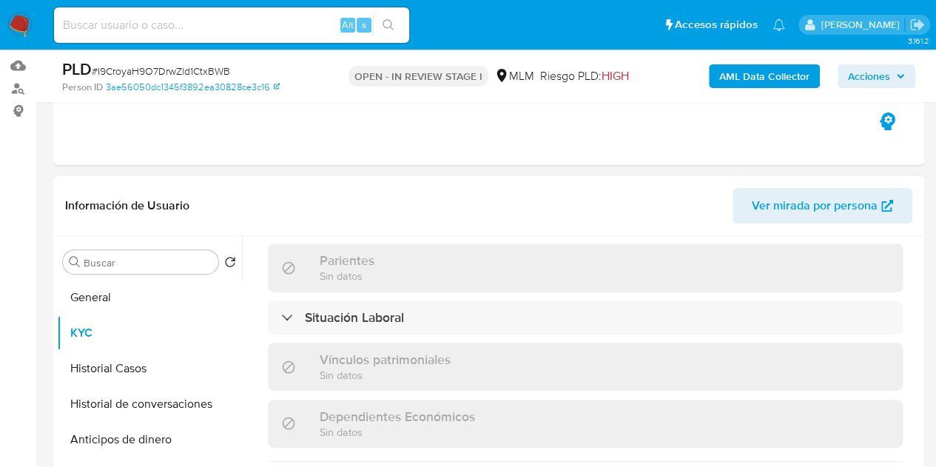
scroll to position [740, 0]
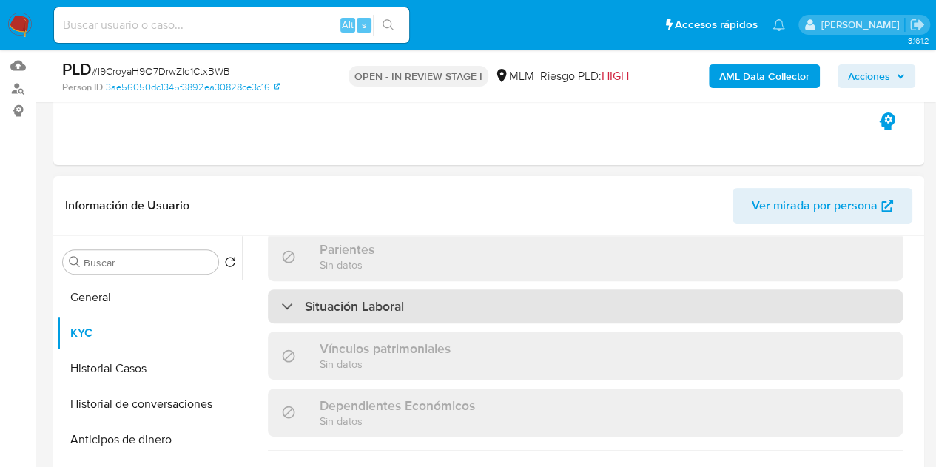
click at [281, 306] on div at bounding box center [281, 306] width 0 height 0
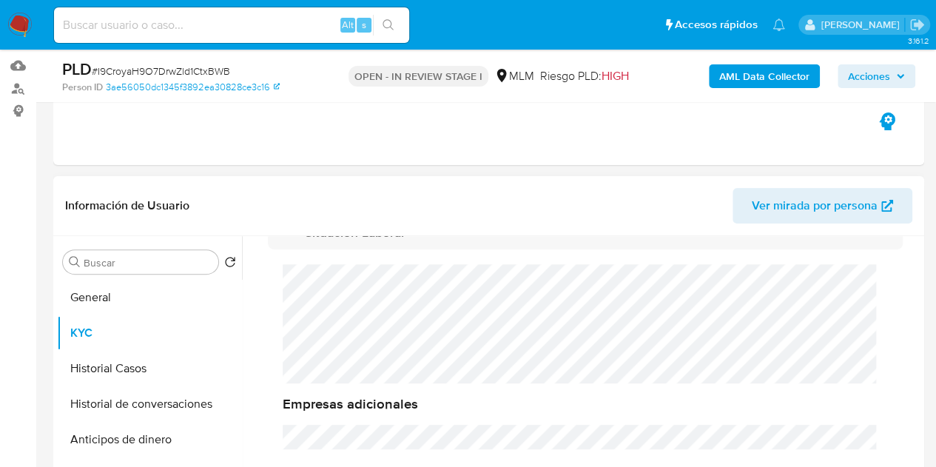
scroll to position [666, 0]
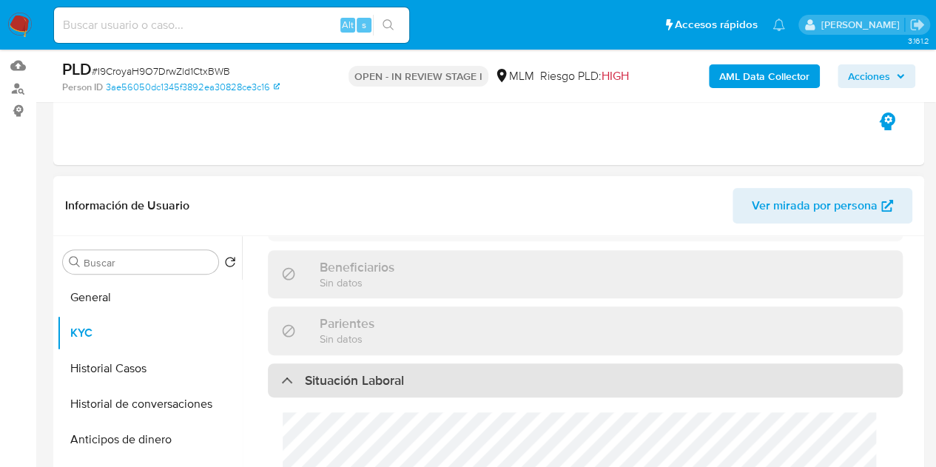
click at [292, 374] on div "Situación Laboral" at bounding box center [342, 380] width 123 height 16
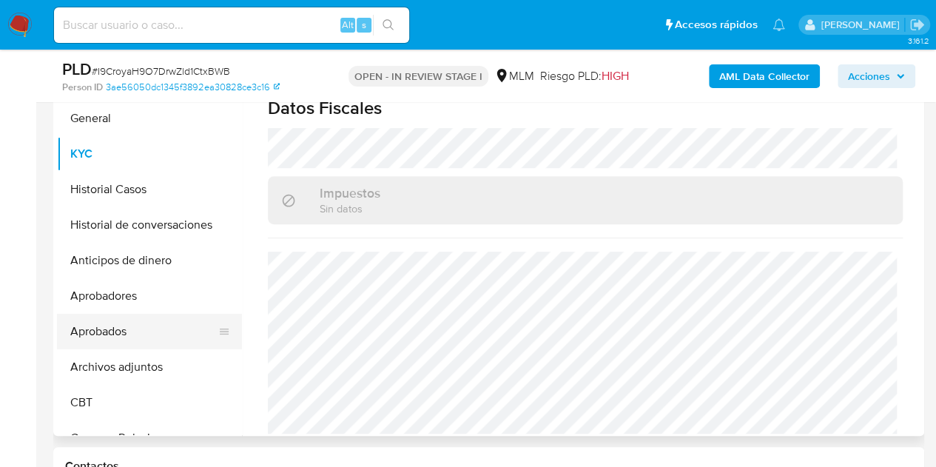
scroll to position [296, 0]
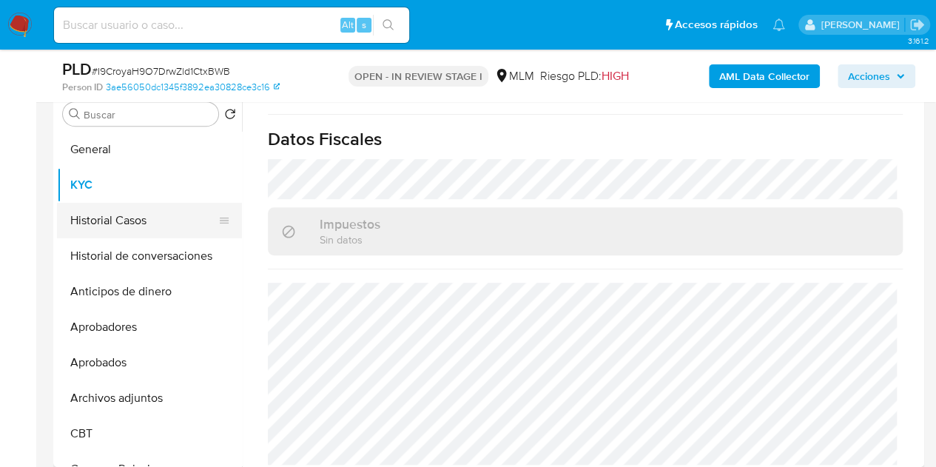
click at [127, 215] on button "Historial Casos" at bounding box center [143, 221] width 173 height 36
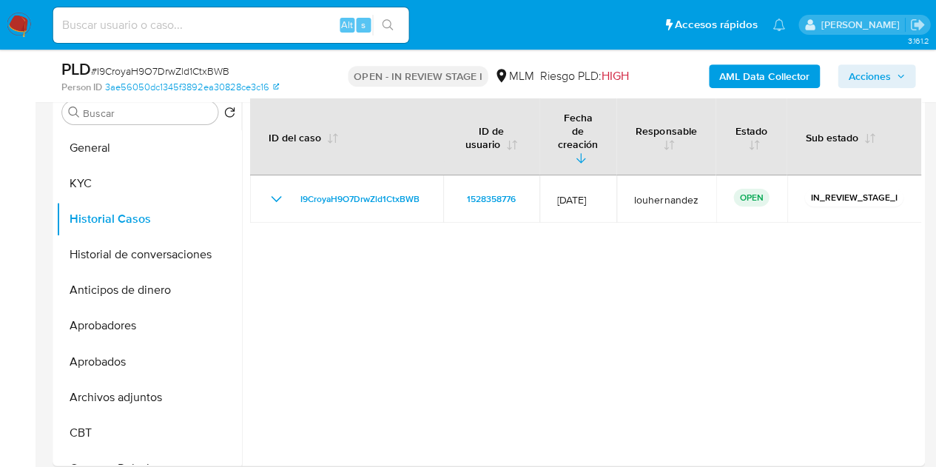
scroll to position [298, 0]
click at [127, 155] on button "General" at bounding box center [143, 148] width 173 height 36
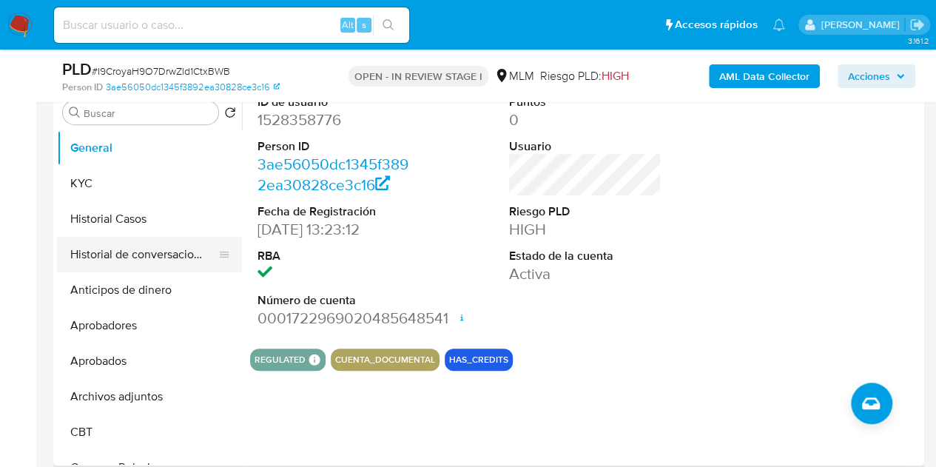
click at [116, 257] on button "Historial de conversaciones" at bounding box center [143, 255] width 173 height 36
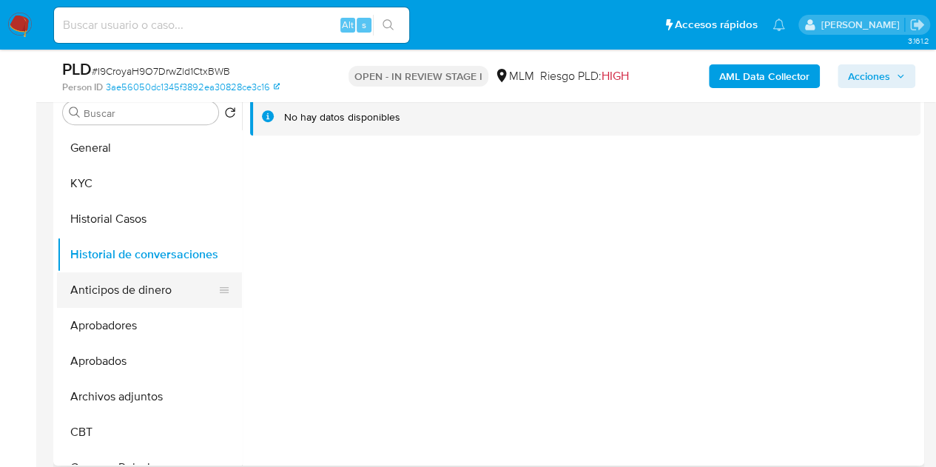
click at [123, 292] on button "Anticipos de dinero" at bounding box center [143, 290] width 173 height 36
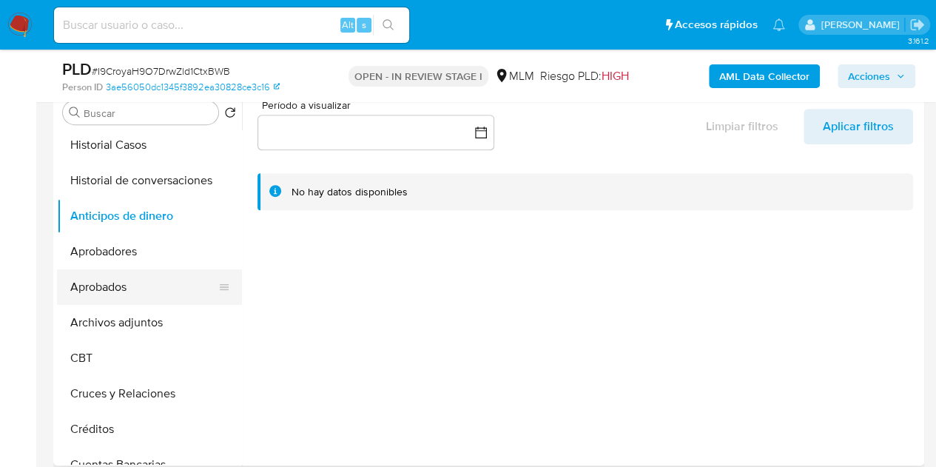
scroll to position [148, 0]
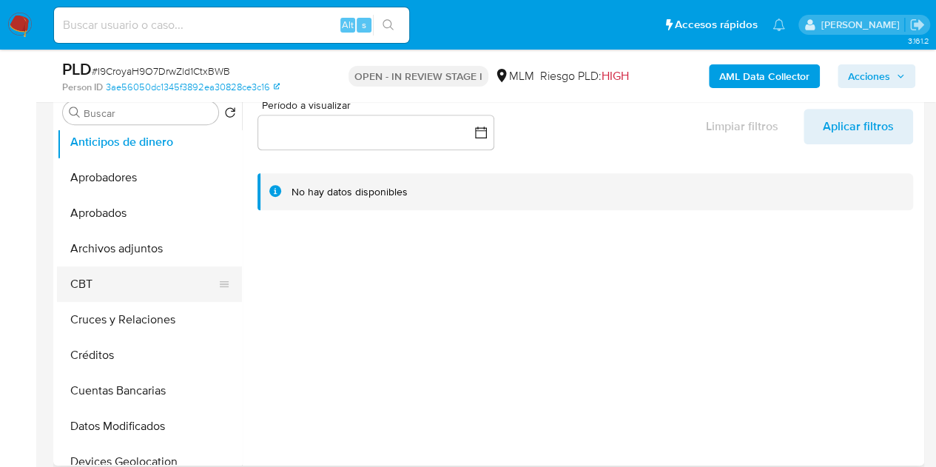
click at [118, 290] on button "CBT" at bounding box center [143, 284] width 173 height 36
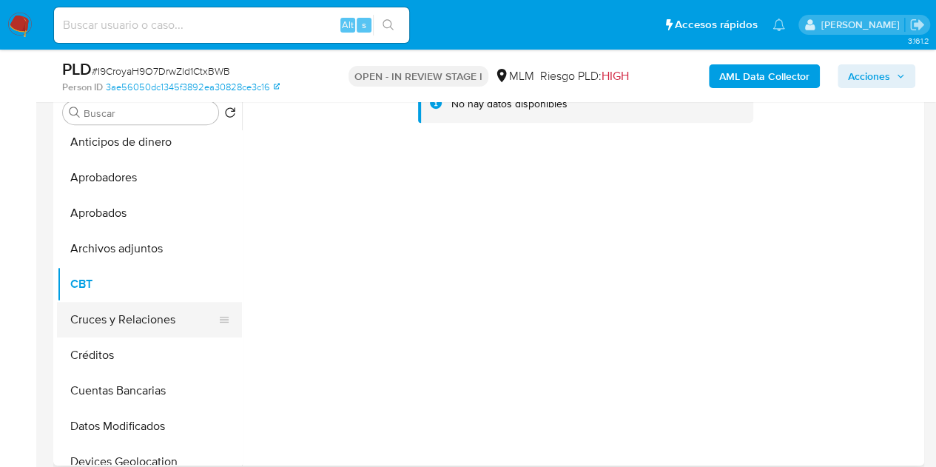
click at [121, 333] on button "Cruces y Relaciones" at bounding box center [143, 320] width 173 height 36
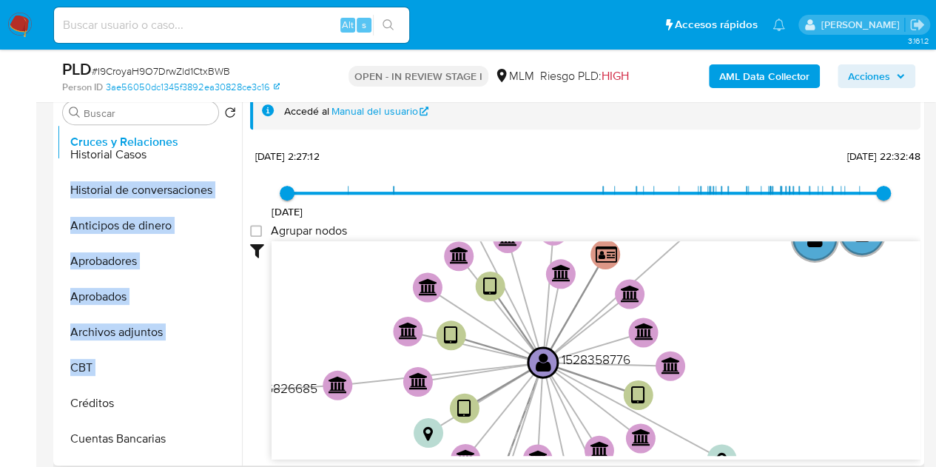
scroll to position [81, 0]
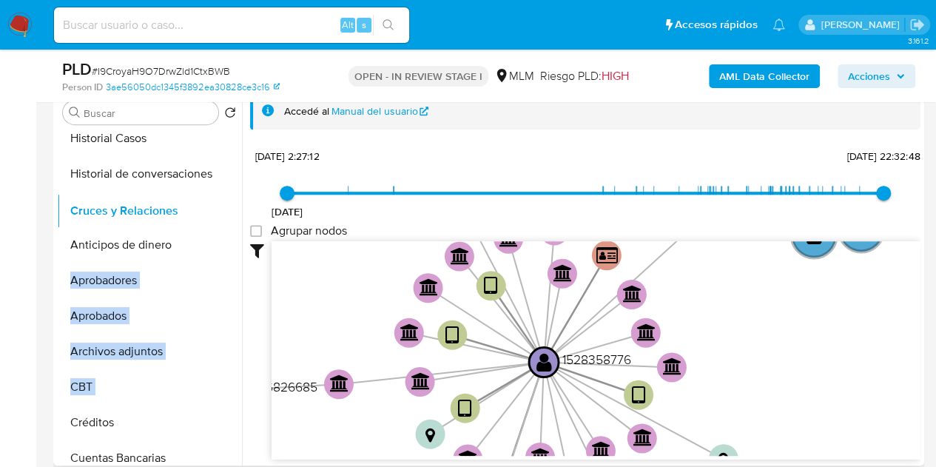
drag, startPoint x: 220, startPoint y: 315, endPoint x: 231, endPoint y: 207, distance: 108.6
click at [231, 207] on ul "General KYC Historial Casos Historial de conversaciones Anticipos de dinero Apr…" at bounding box center [149, 297] width 185 height 334
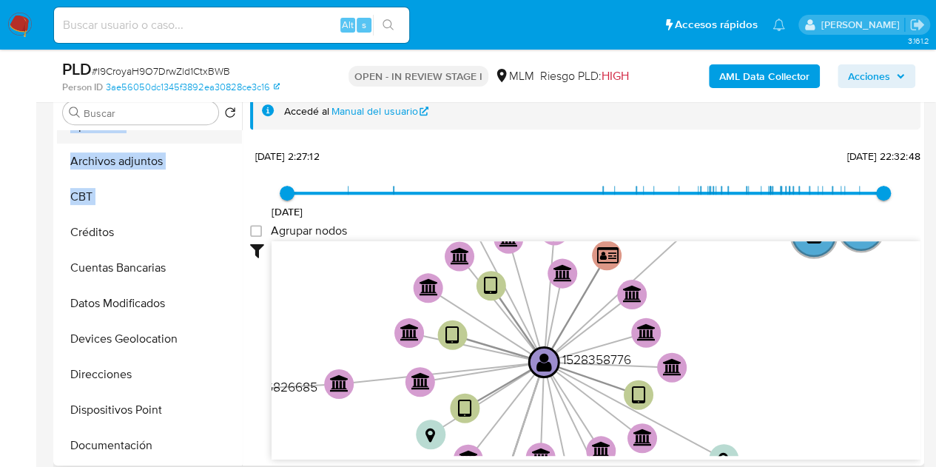
scroll to position [303, 0]
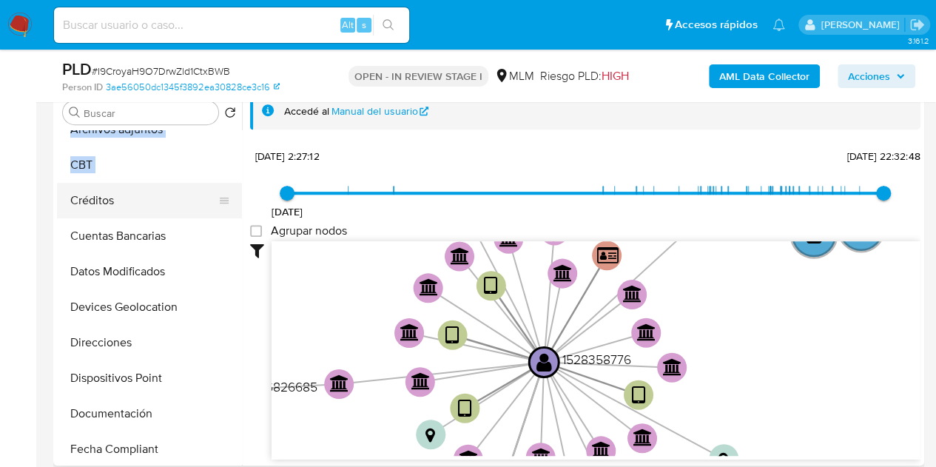
click at [110, 192] on button "Créditos" at bounding box center [143, 201] width 173 height 36
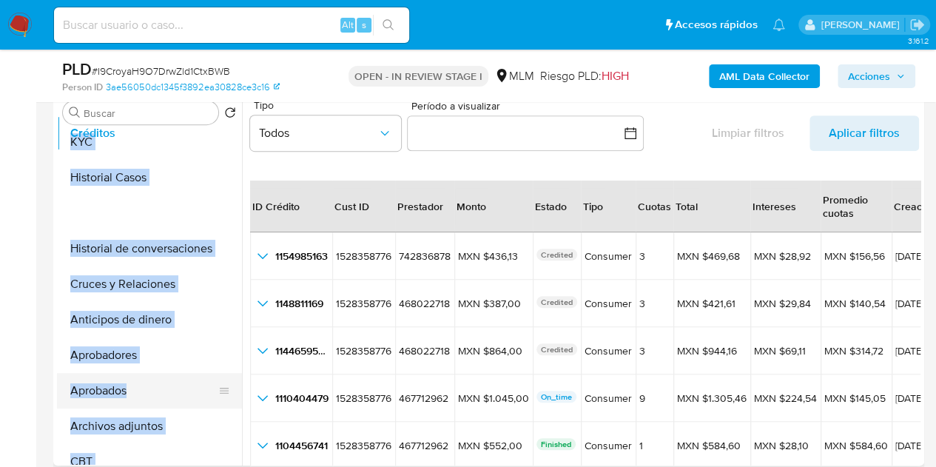
scroll to position [0, 0]
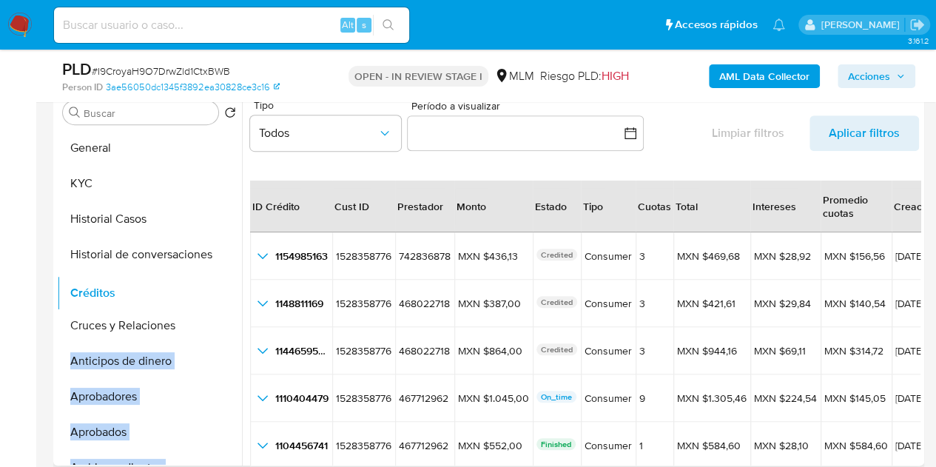
drag, startPoint x: 221, startPoint y: 199, endPoint x: 229, endPoint y: 292, distance: 93.6
click at [229, 292] on ul "General KYC Historial Casos Historial de conversaciones Cruces y Relaciones Ant…" at bounding box center [149, 297] width 185 height 334
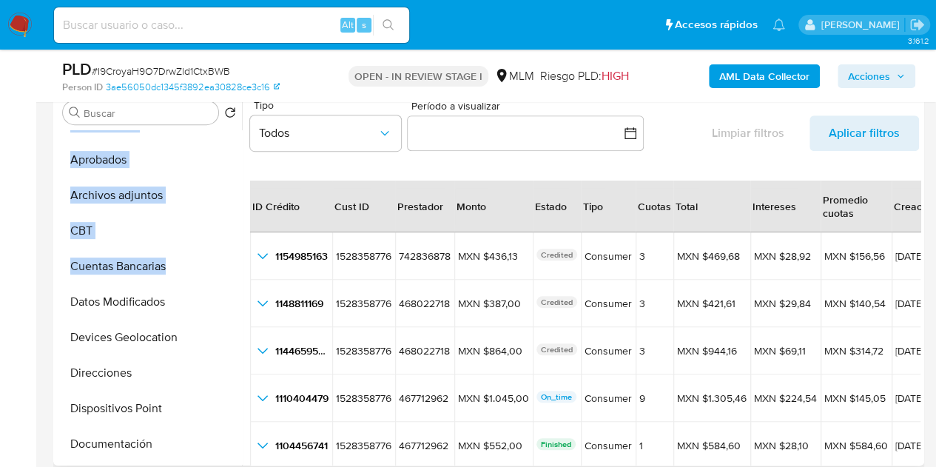
scroll to position [296, 0]
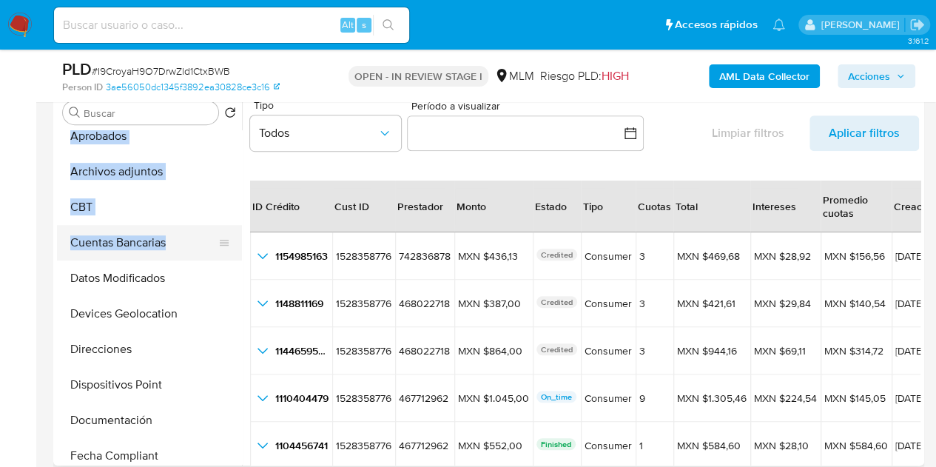
click at [152, 238] on button "Cuentas Bancarias" at bounding box center [143, 243] width 173 height 36
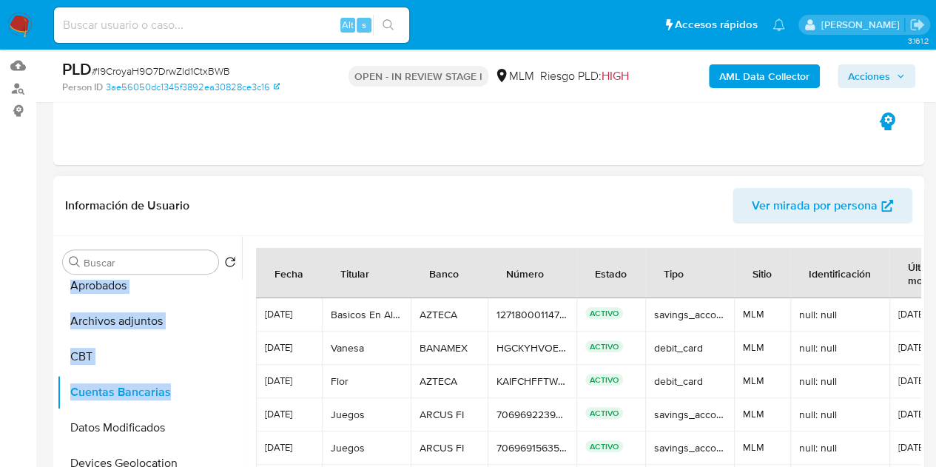
scroll to position [222, 0]
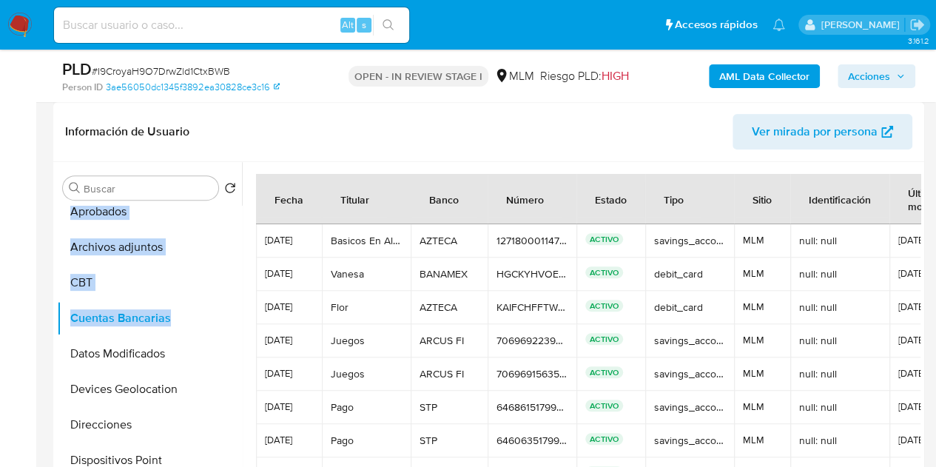
click at [855, 131] on span "Ver mirada por persona" at bounding box center [815, 132] width 126 height 36
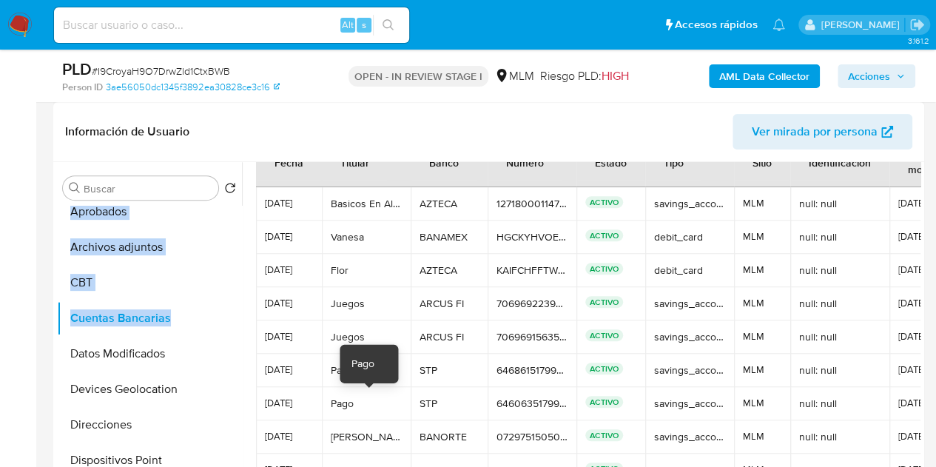
scroll to position [0, 0]
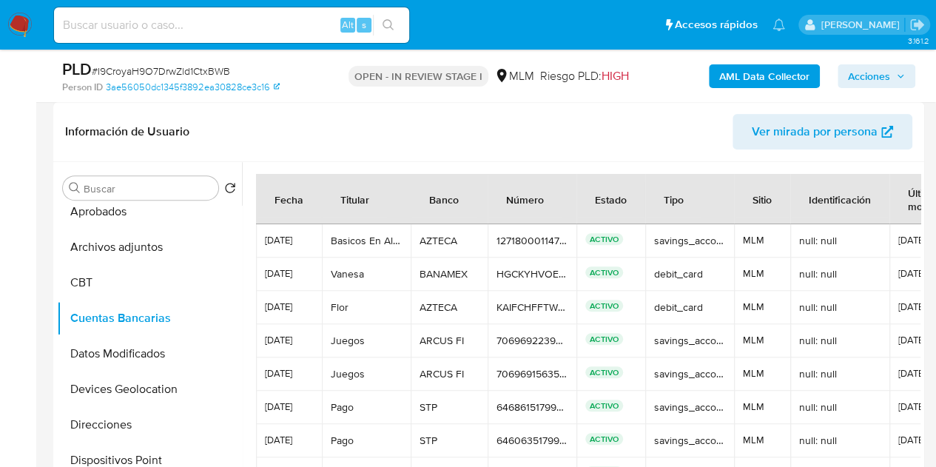
click at [134, 355] on button "Datos Modificados" at bounding box center [143, 354] width 173 height 36
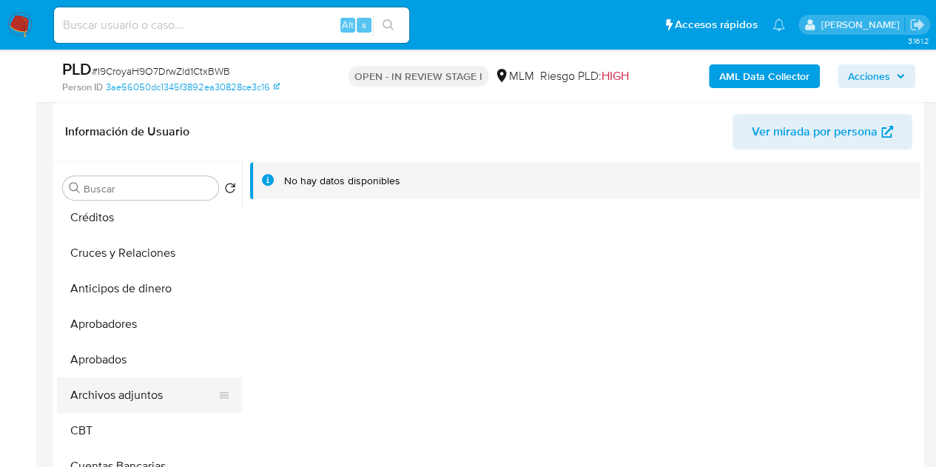
scroll to position [222, 0]
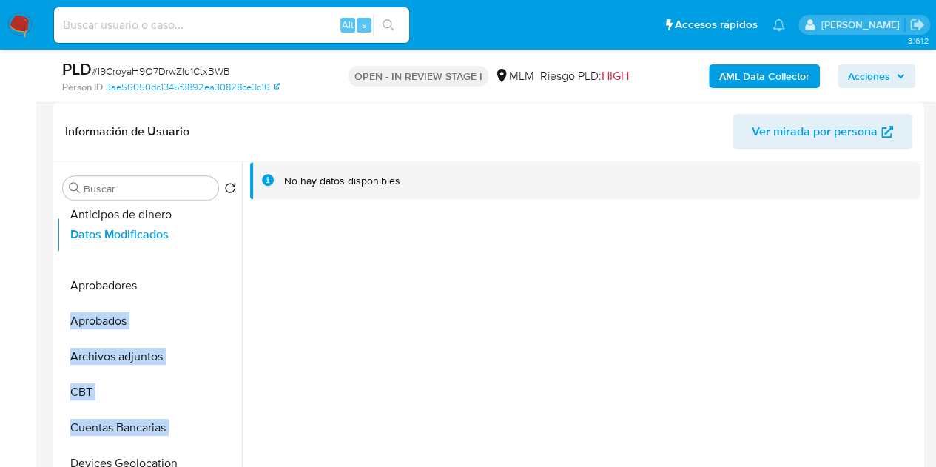
drag, startPoint x: 218, startPoint y: 425, endPoint x: 215, endPoint y: 232, distance: 192.5
click at [215, 232] on ul "General KYC Historial Casos Historial de conversaciones Créditos Cruces y Relac…" at bounding box center [149, 373] width 185 height 334
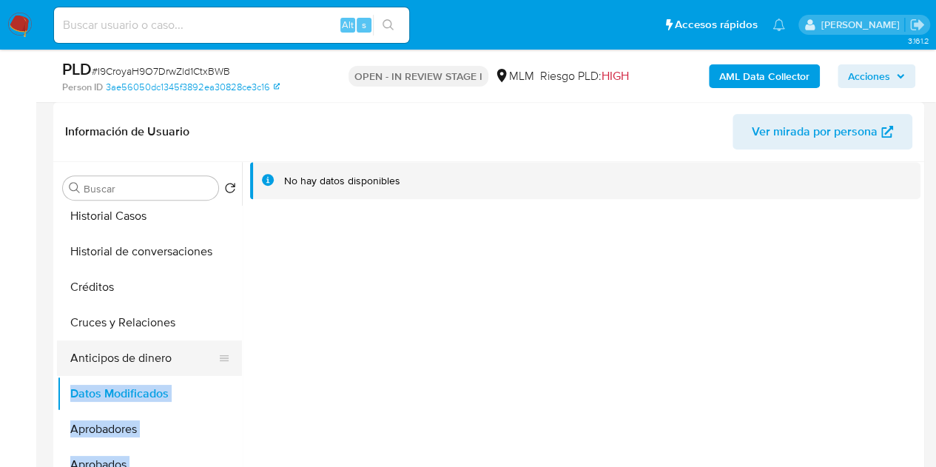
scroll to position [74, 0]
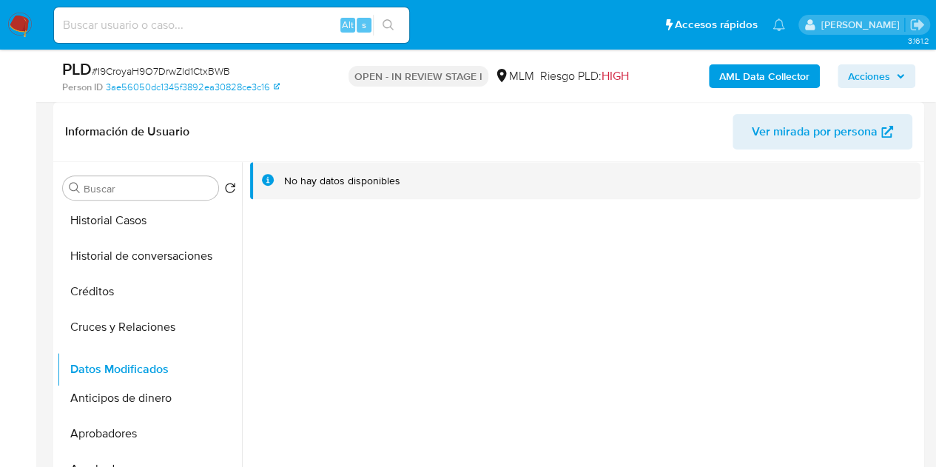
click at [214, 372] on ul "General KYC Historial Casos Historial de conversaciones Créditos Cruces y Relac…" at bounding box center [149, 373] width 185 height 334
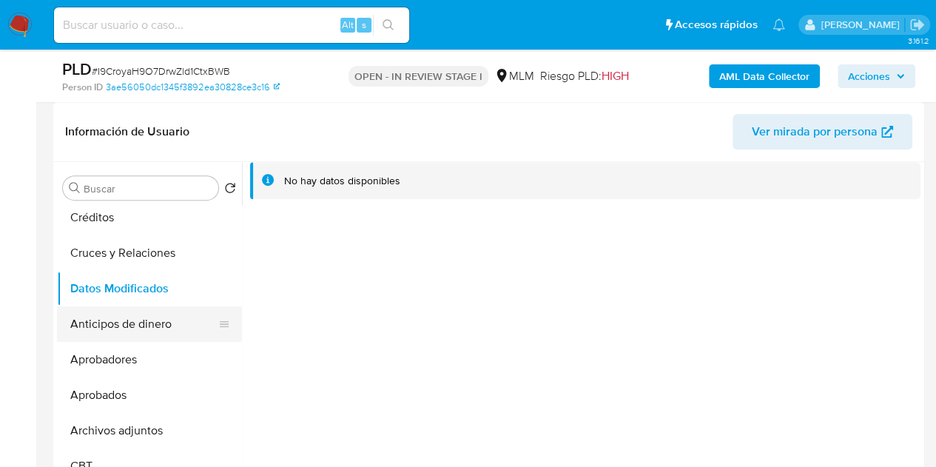
click at [127, 321] on button "Anticipos de dinero" at bounding box center [143, 324] width 173 height 36
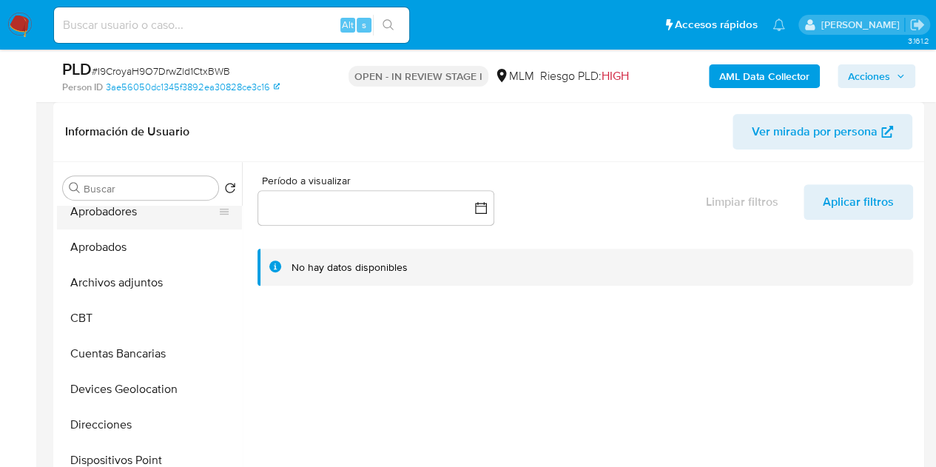
scroll to position [222, 0]
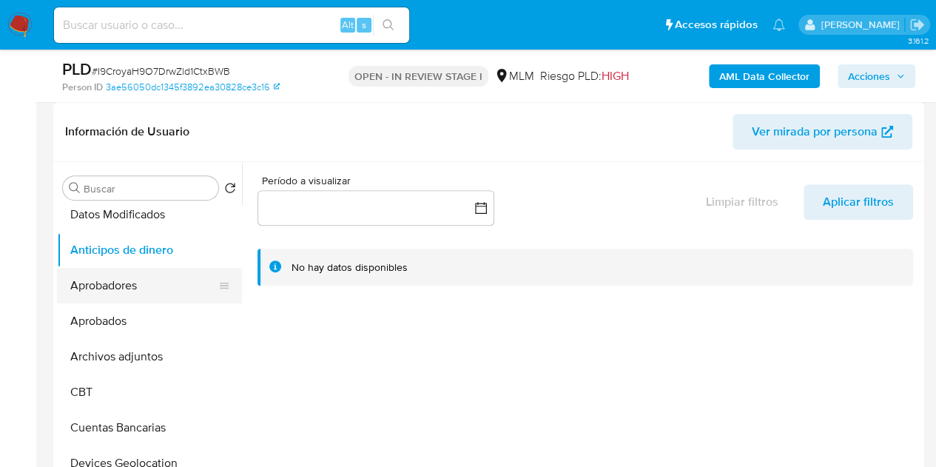
click at [138, 286] on button "Aprobadores" at bounding box center [143, 286] width 173 height 36
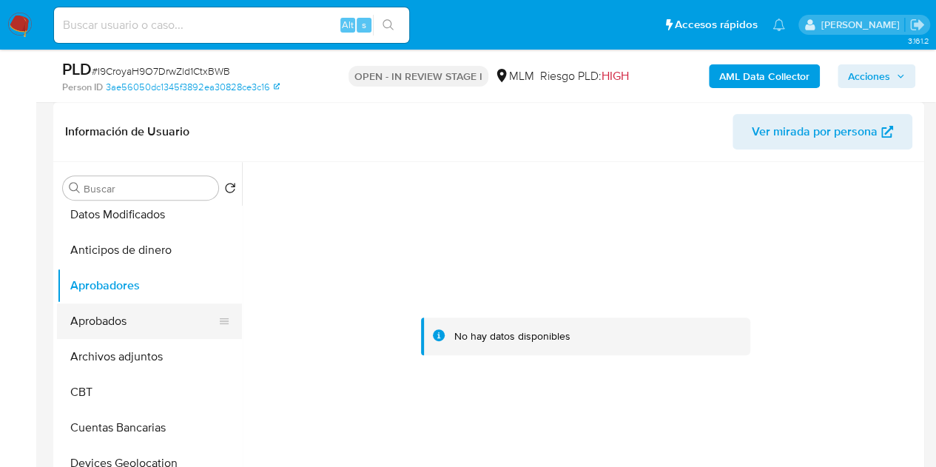
click at [122, 319] on button "Aprobados" at bounding box center [143, 322] width 173 height 36
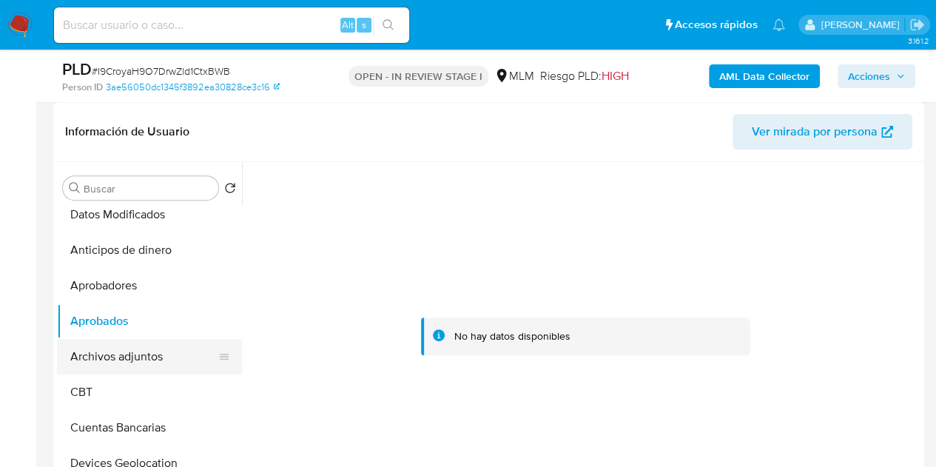
click at [127, 358] on button "Archivos adjuntos" at bounding box center [143, 357] width 173 height 36
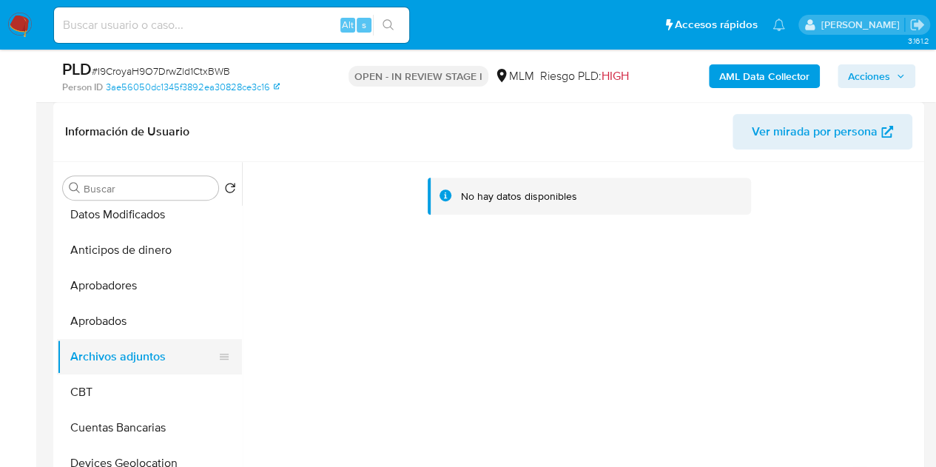
scroll to position [296, 0]
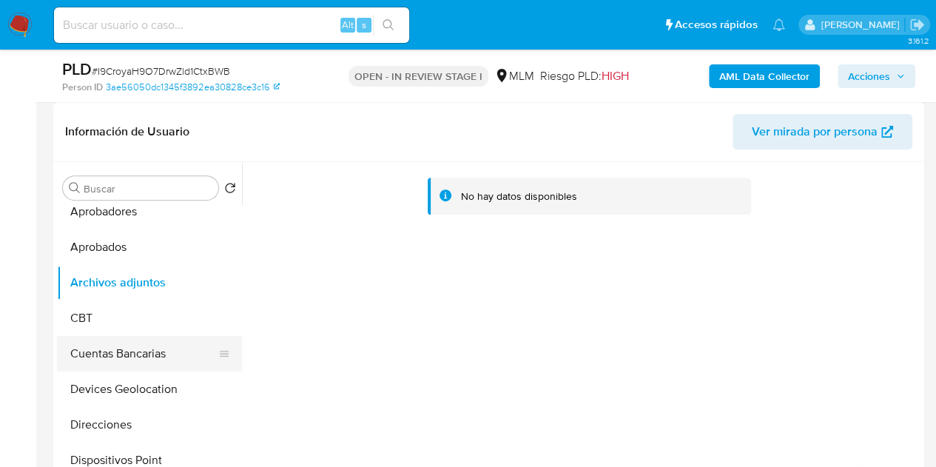
click at [131, 336] on button "Cuentas Bancarias" at bounding box center [143, 354] width 173 height 36
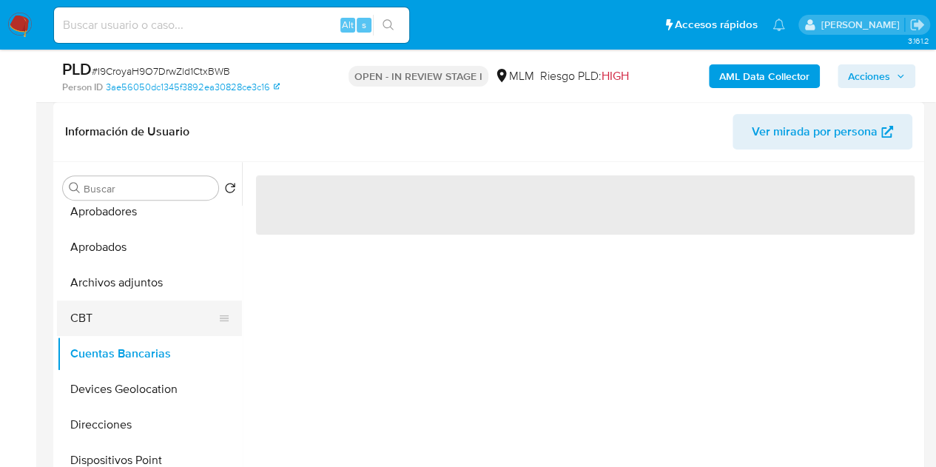
click at [127, 323] on button "CBT" at bounding box center [143, 319] width 173 height 36
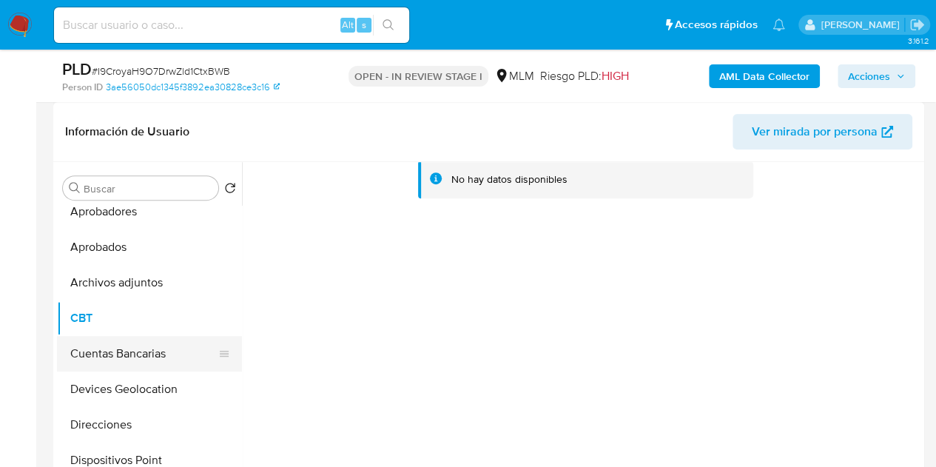
click at [126, 349] on button "Cuentas Bancarias" at bounding box center [143, 354] width 173 height 36
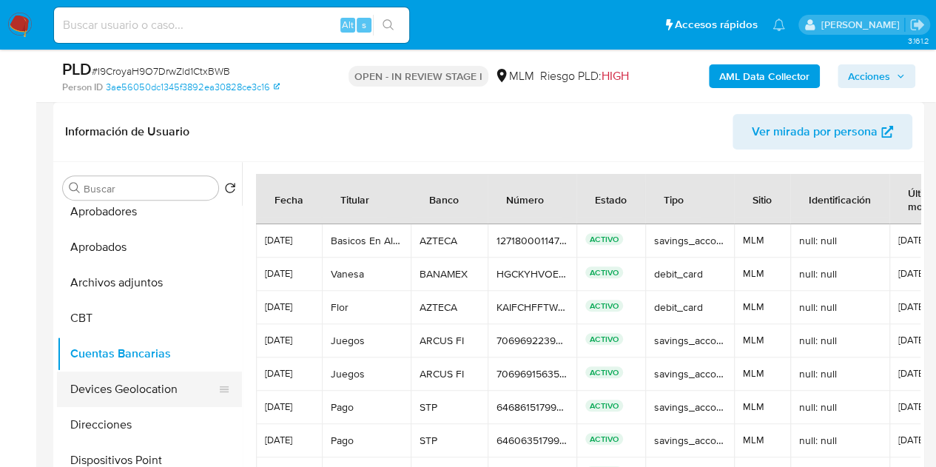
click at [156, 390] on button "Devices Geolocation" at bounding box center [143, 390] width 173 height 36
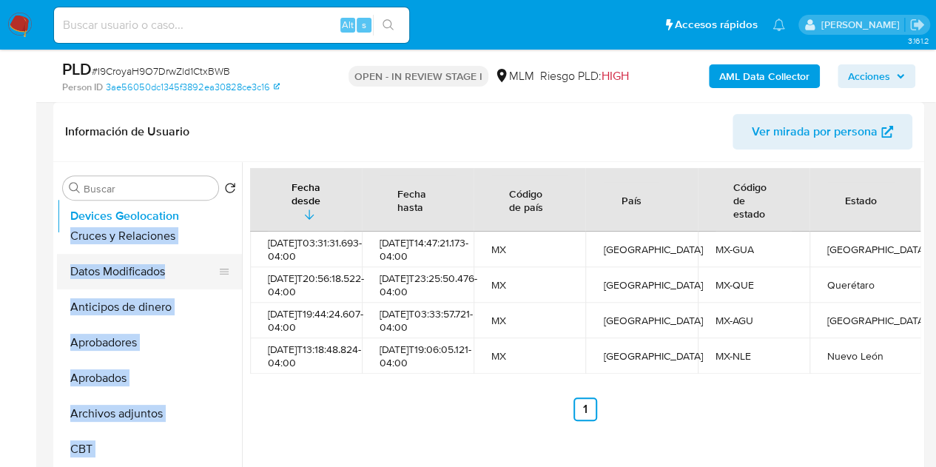
scroll to position [199, 0]
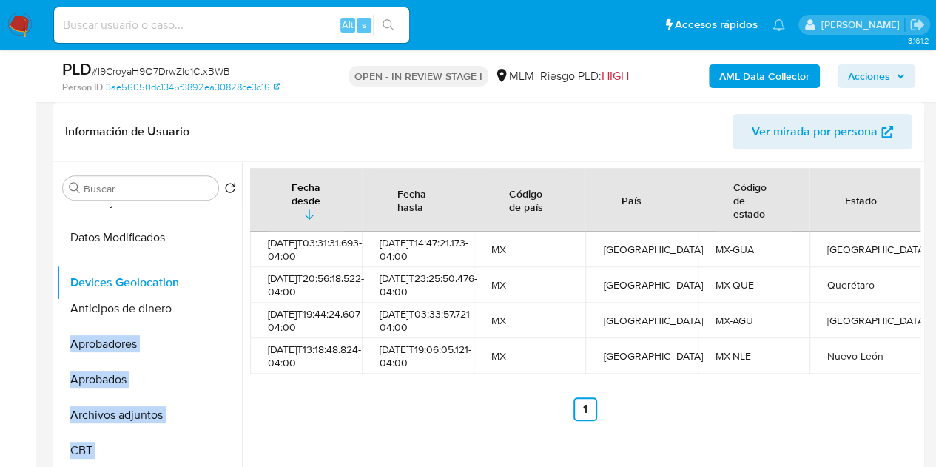
drag, startPoint x: 220, startPoint y: 389, endPoint x: 227, endPoint y: 284, distance: 106.1
click at [227, 284] on ul "General KYC Historial Casos Historial de conversaciones Créditos Cruces y Relac…" at bounding box center [149, 373] width 185 height 334
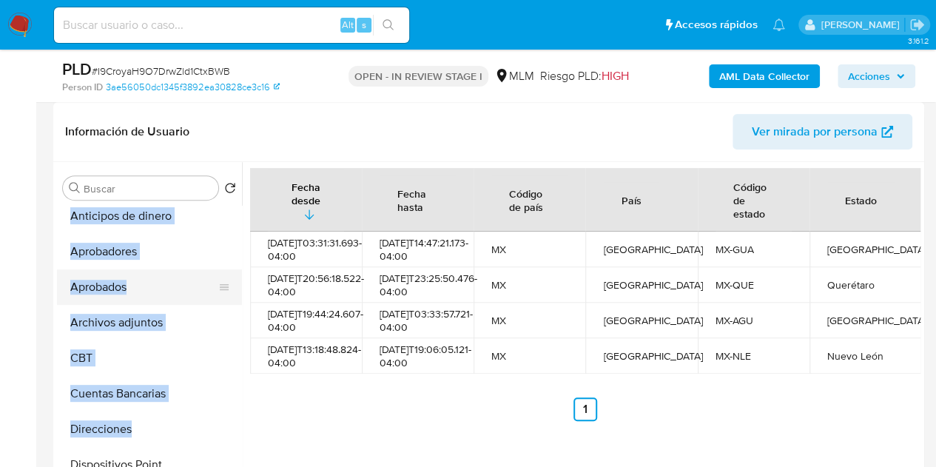
scroll to position [347, 0]
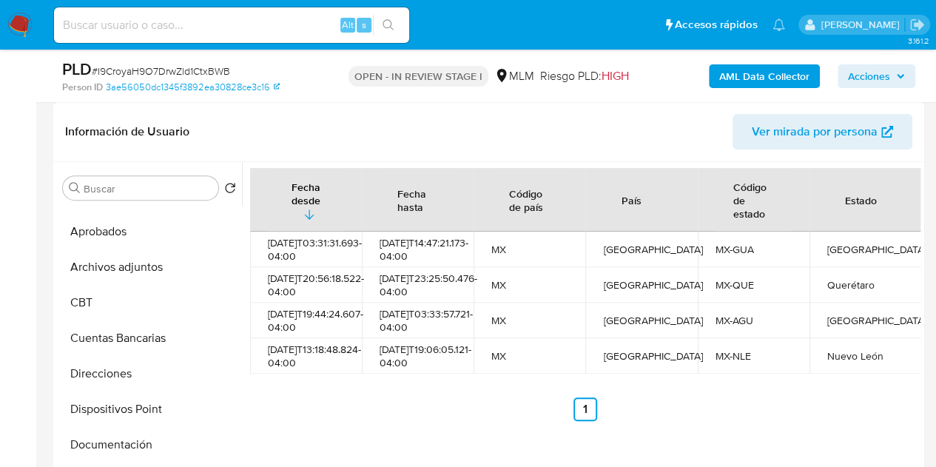
click at [147, 371] on button "Direcciones" at bounding box center [143, 374] width 173 height 36
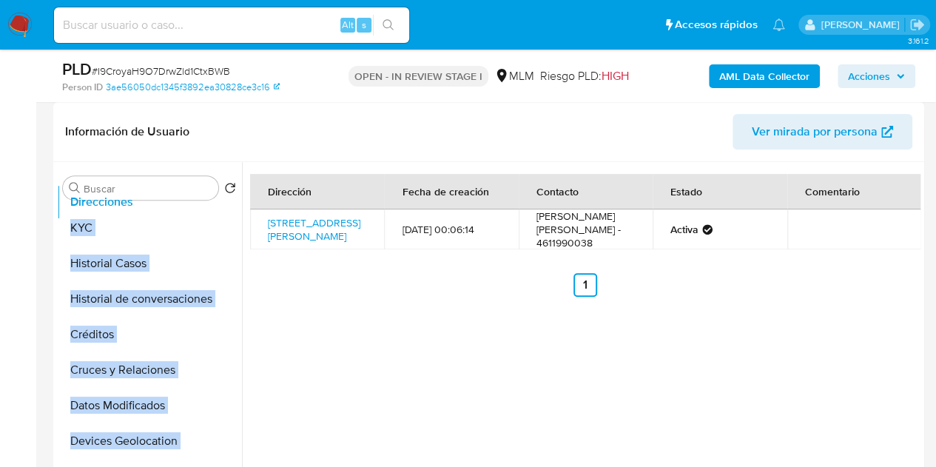
scroll to position [0, 0]
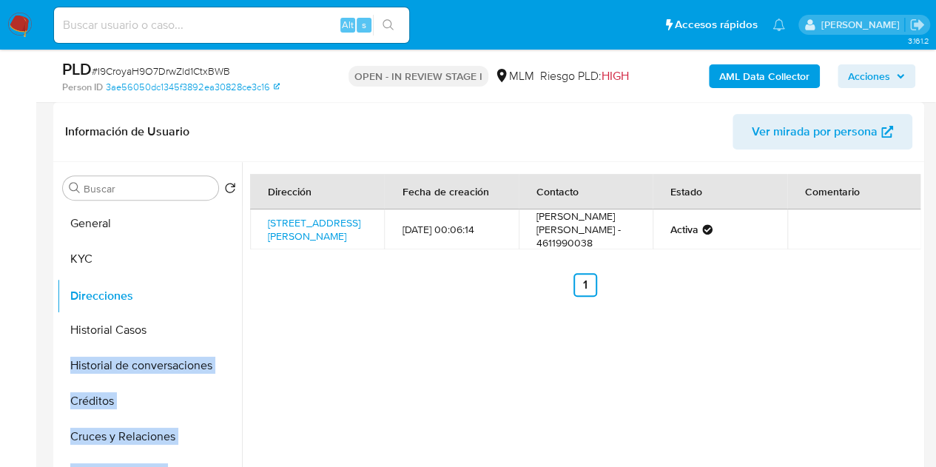
drag, startPoint x: 218, startPoint y: 371, endPoint x: 219, endPoint y: 294, distance: 77.0
click at [219, 294] on ul "General KYC Historial Casos Historial de conversaciones Créditos Cruces y Relac…" at bounding box center [149, 373] width 185 height 334
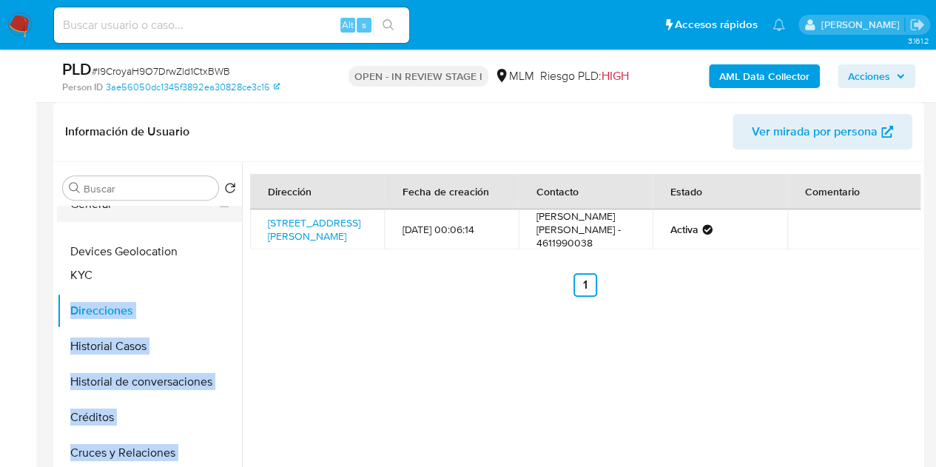
scroll to position [3, 0]
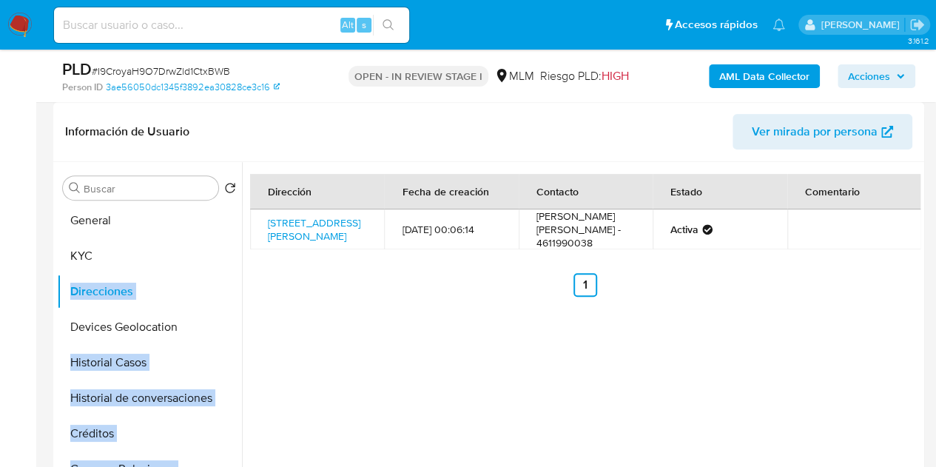
click at [222, 324] on ul "General KYC Direcciones Historial Casos Historial de conversaciones Créditos Cr…" at bounding box center [149, 373] width 185 height 334
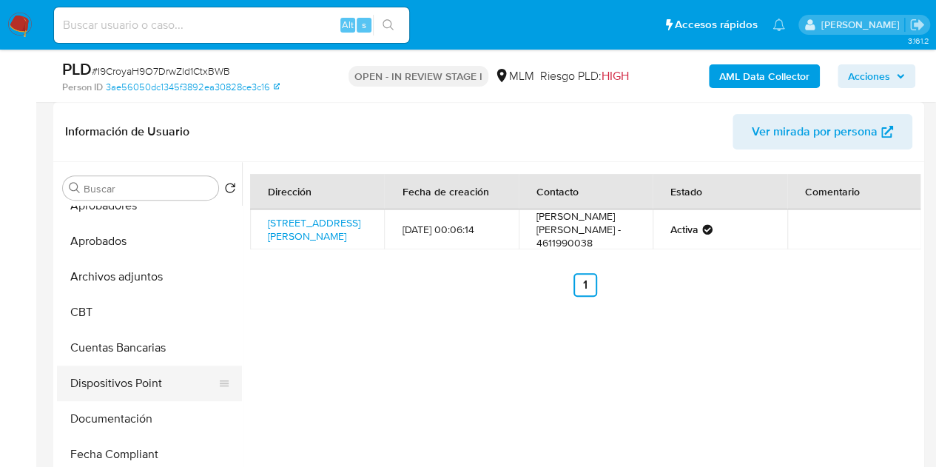
scroll to position [447, 0]
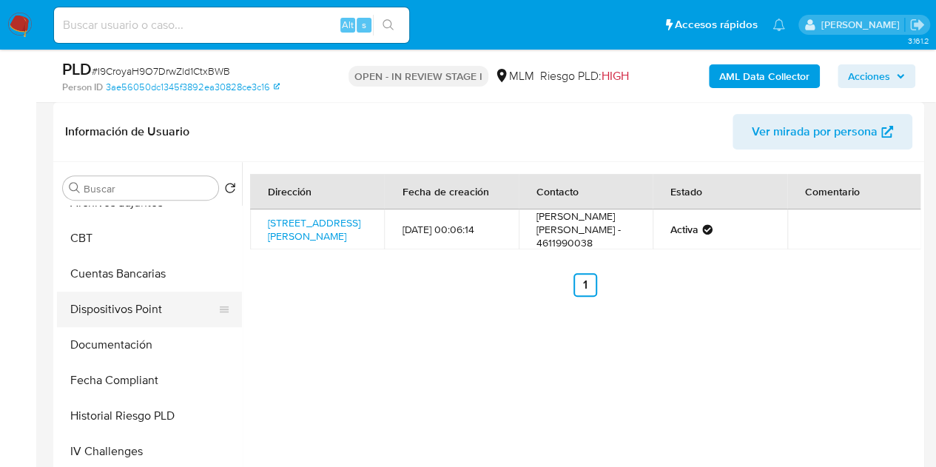
click at [117, 306] on button "Dispositivos Point" at bounding box center [143, 310] width 173 height 36
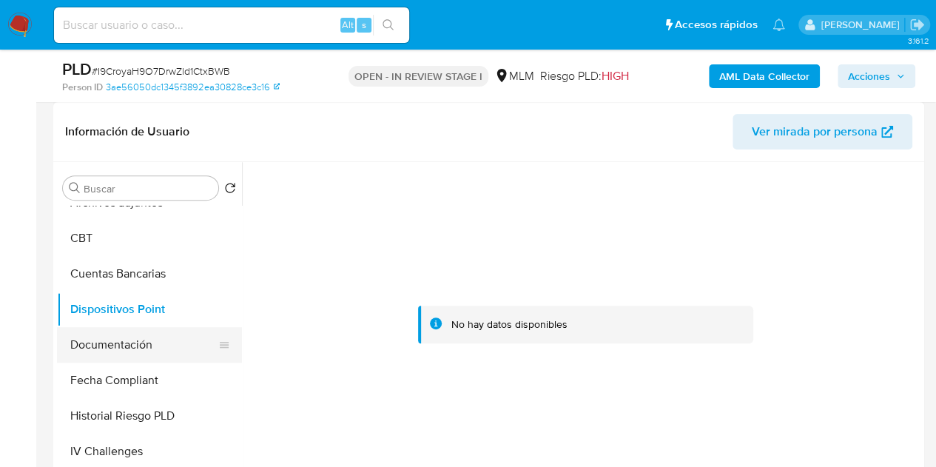
click at [120, 347] on button "Documentación" at bounding box center [143, 345] width 173 height 36
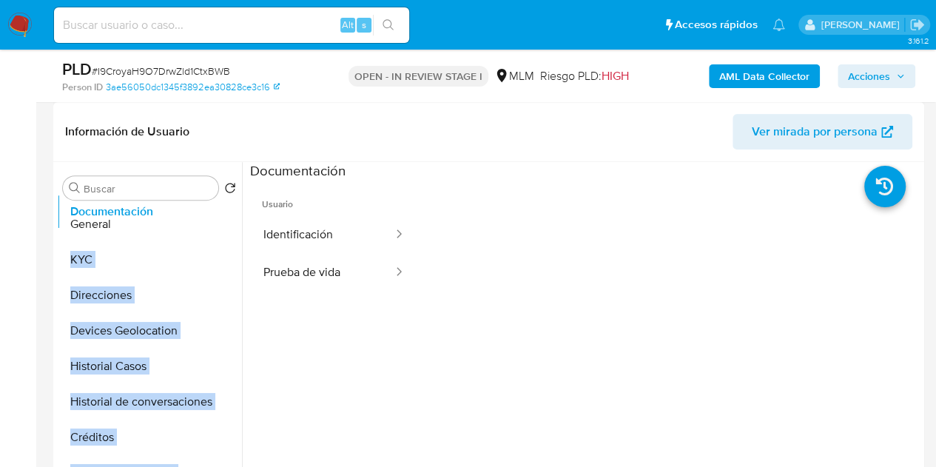
scroll to position [0, 0]
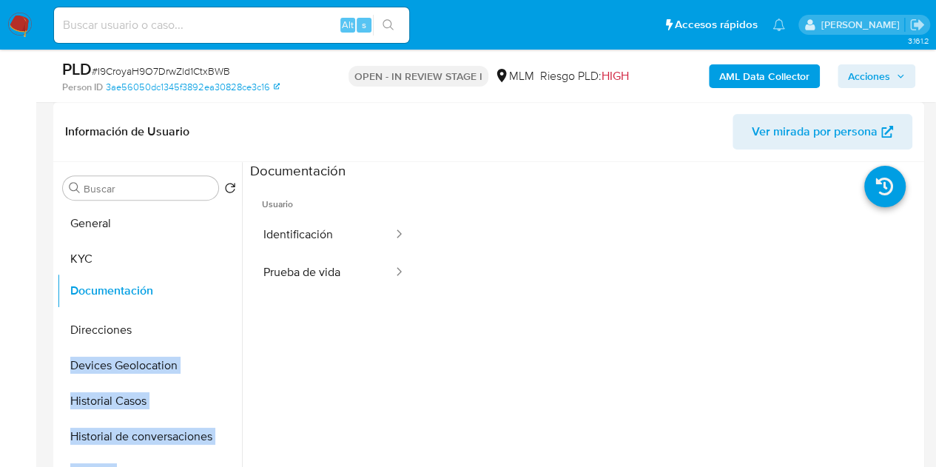
drag, startPoint x: 219, startPoint y: 343, endPoint x: 222, endPoint y: 289, distance: 53.4
click at [222, 289] on ul "General KYC Direcciones Devices Geolocation Historial Casos Historial de conver…" at bounding box center [149, 373] width 185 height 334
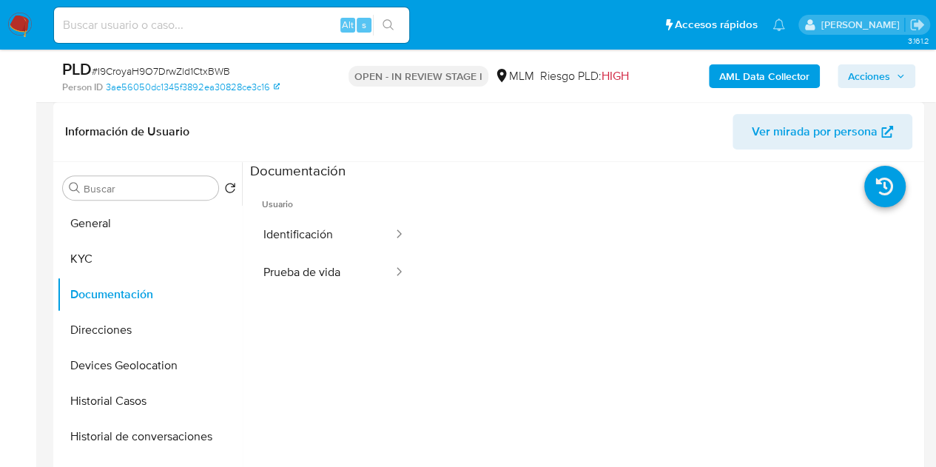
click at [284, 349] on ul "Usuario Identificación Prueba de vida" at bounding box center [334, 394] width 168 height 426
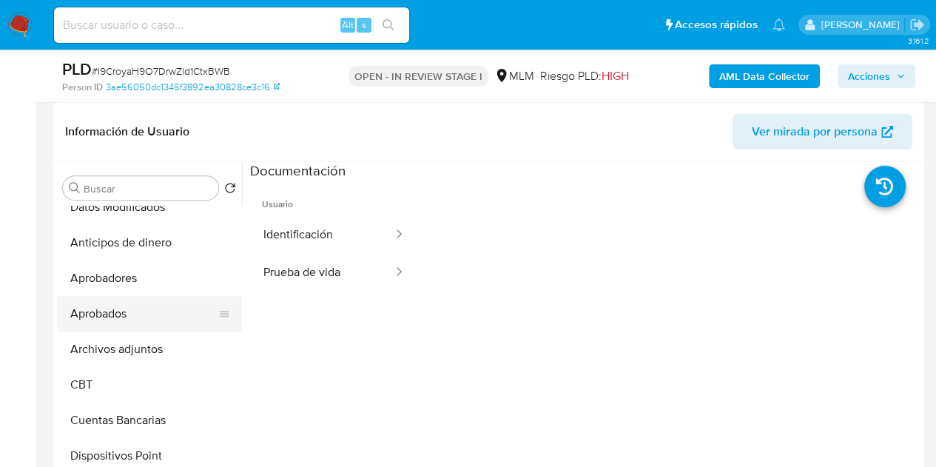
scroll to position [444, 0]
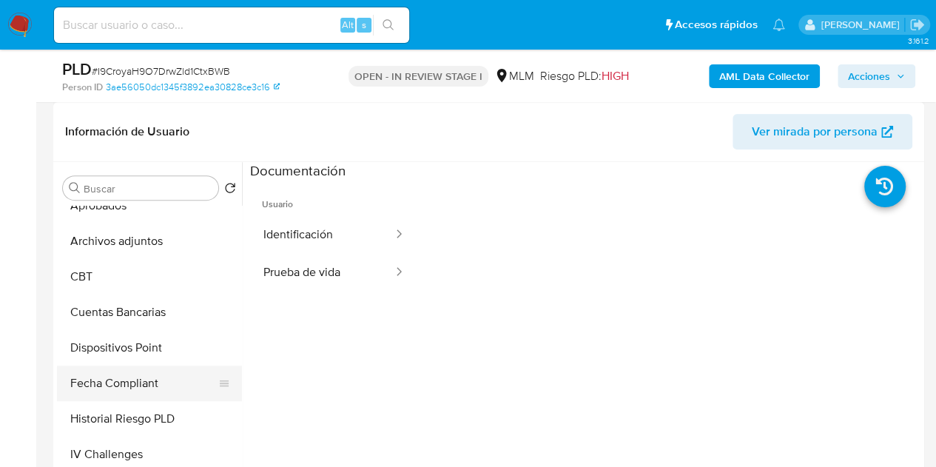
click at [144, 375] on button "Fecha Compliant" at bounding box center [143, 384] width 173 height 36
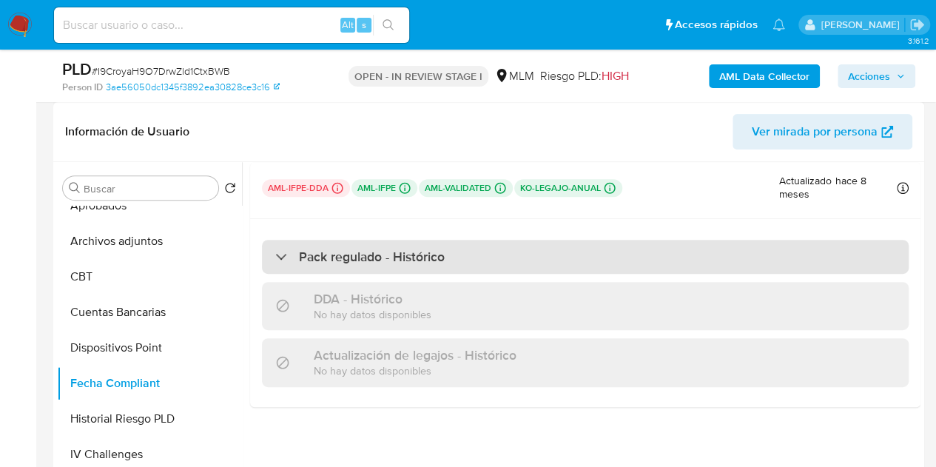
click at [286, 256] on div "Pack regulado - Histórico" at bounding box center [360, 257] width 170 height 16
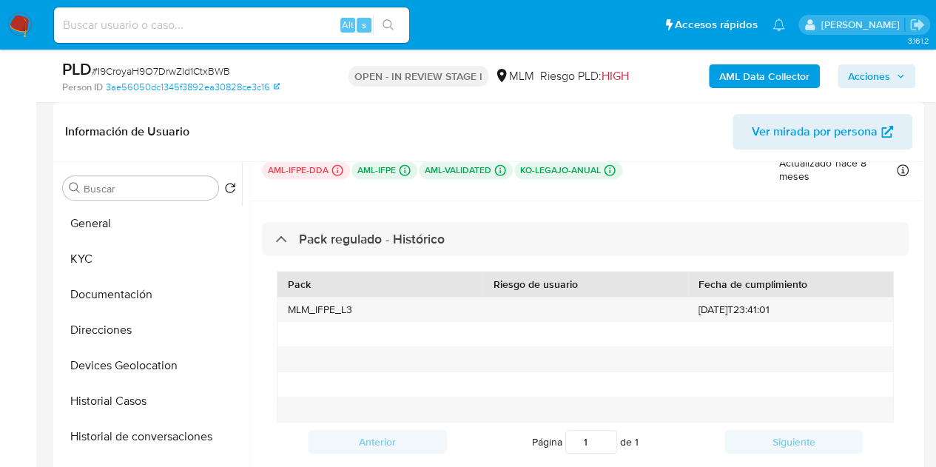
scroll to position [0, 0]
click at [135, 232] on button "General" at bounding box center [149, 224] width 185 height 36
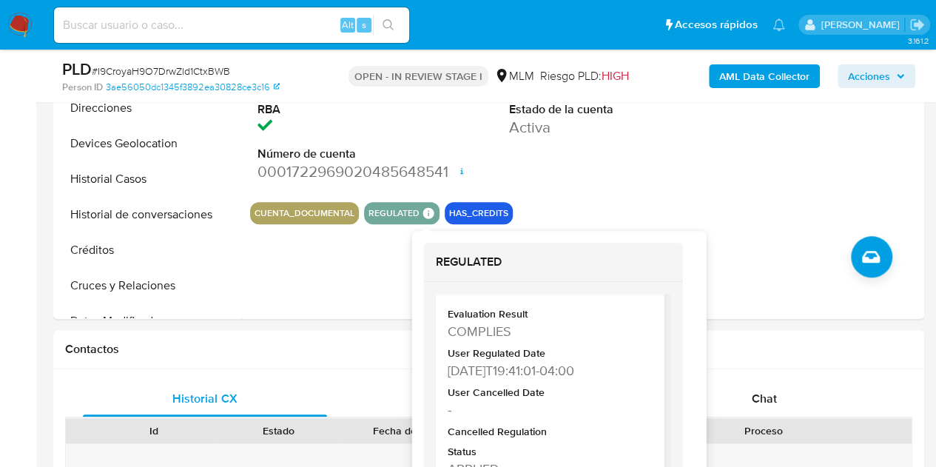
scroll to position [72, 0]
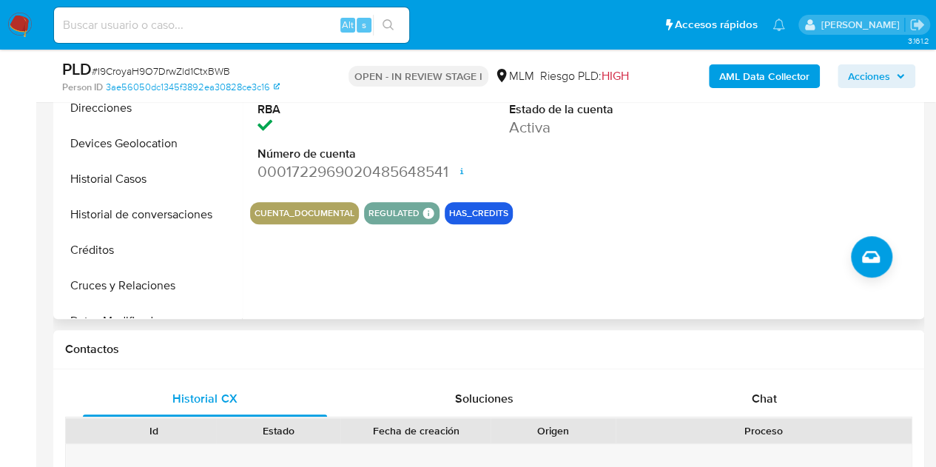
click at [306, 291] on div "ID de usuario 1528358776 Person ID 3ae56050dc1345f3892ea30828ce3c16 Fecha de Re…" at bounding box center [581, 129] width 679 height 379
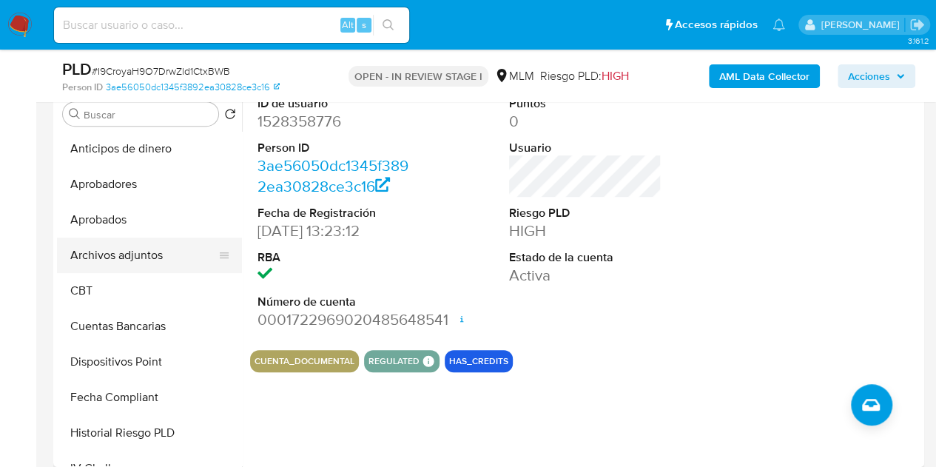
scroll to position [370, 0]
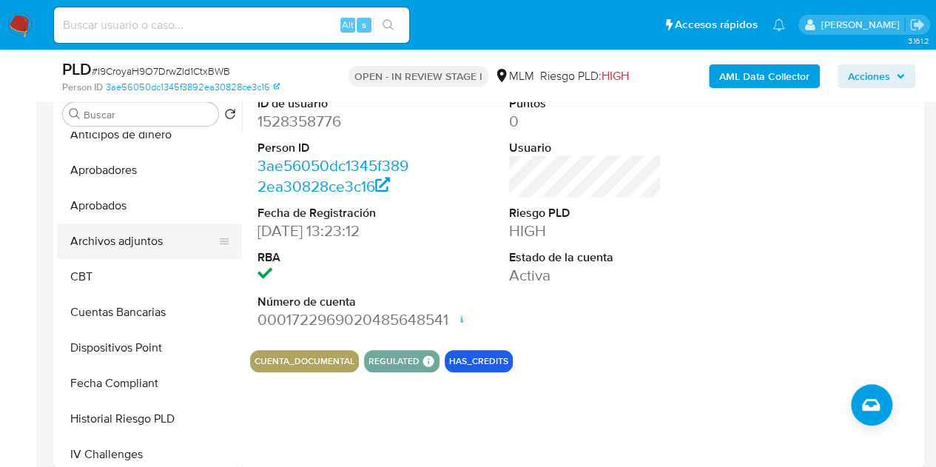
click at [157, 241] on button "Archivos adjuntos" at bounding box center [143, 242] width 173 height 36
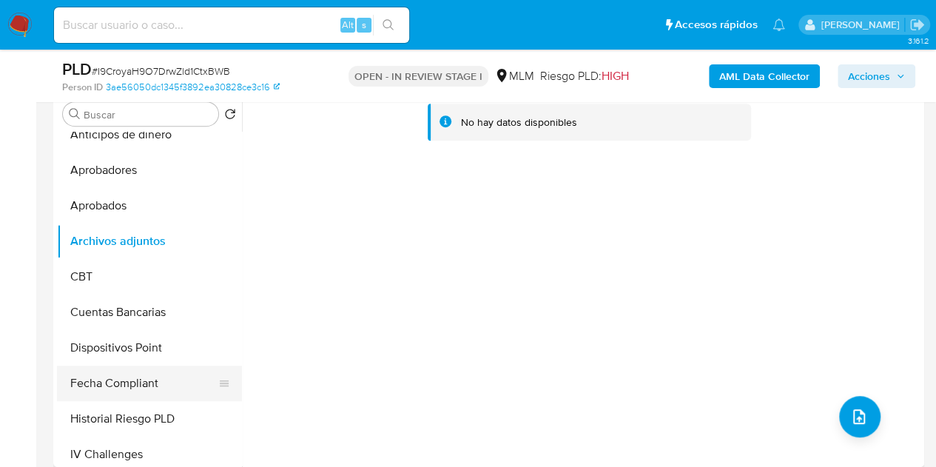
click at [108, 381] on button "Fecha Compliant" at bounding box center [143, 384] width 173 height 36
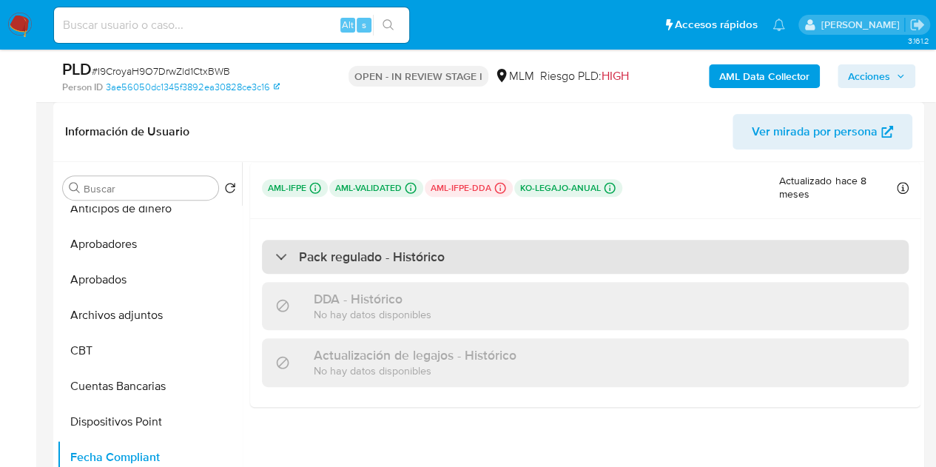
click at [425, 257] on h3 "Pack regulado - Histórico" at bounding box center [372, 257] width 146 height 16
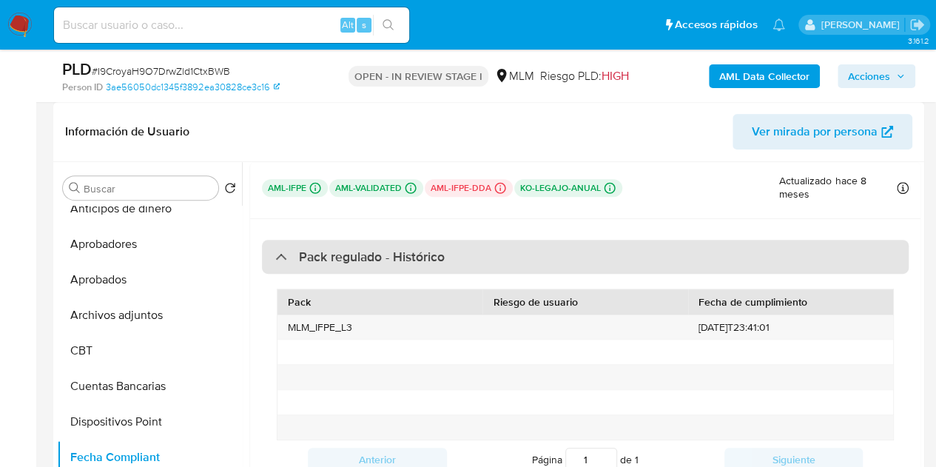
click at [425, 257] on h3 "Pack regulado - Histórico" at bounding box center [372, 257] width 146 height 16
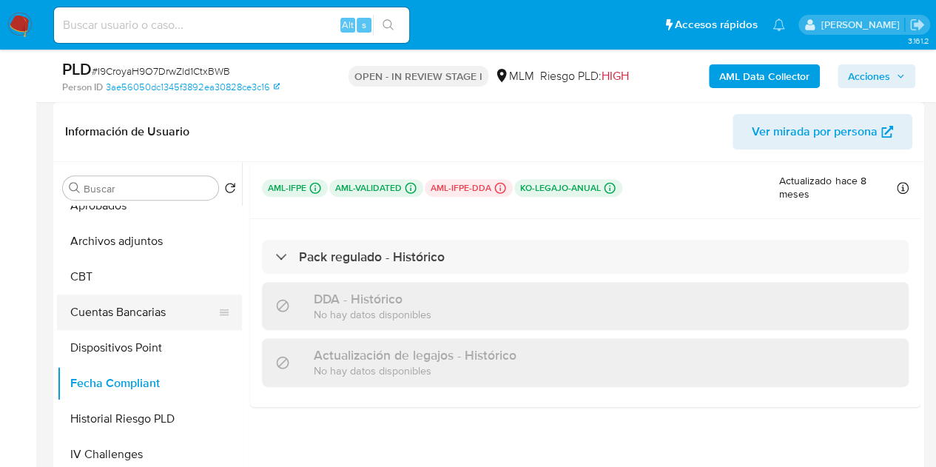
scroll to position [518, 0]
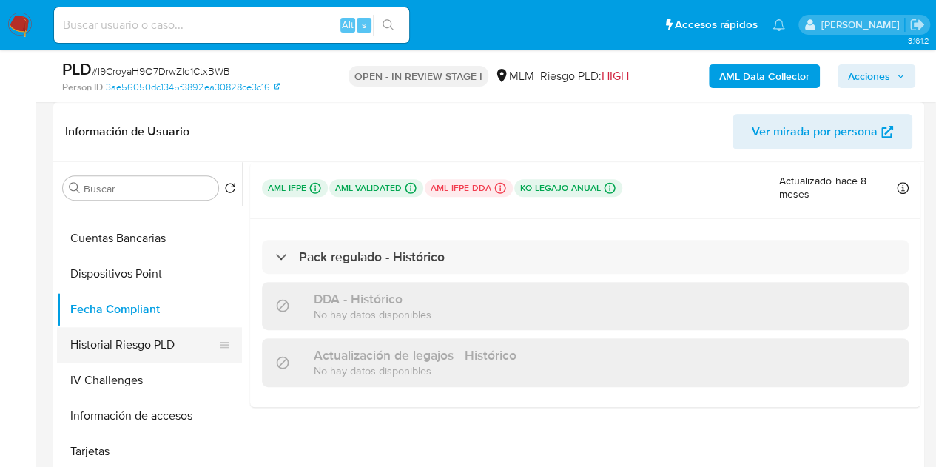
click at [161, 341] on button "Historial Riesgo PLD" at bounding box center [143, 345] width 173 height 36
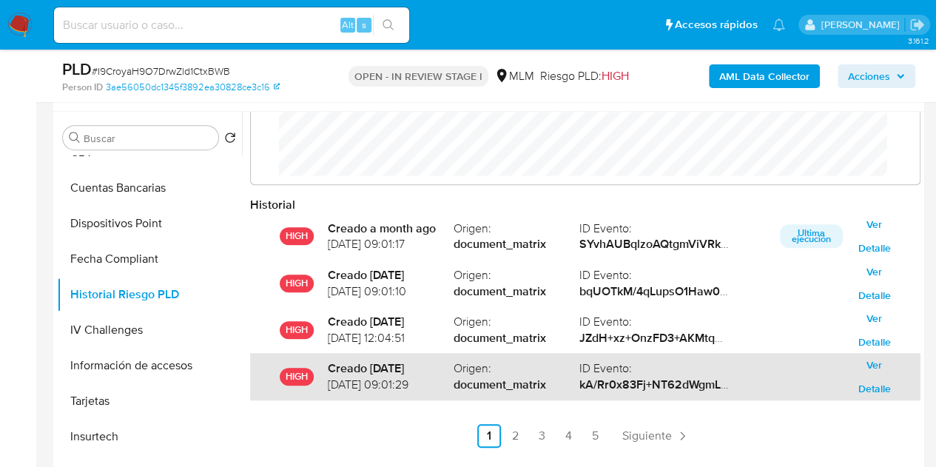
scroll to position [296, 0]
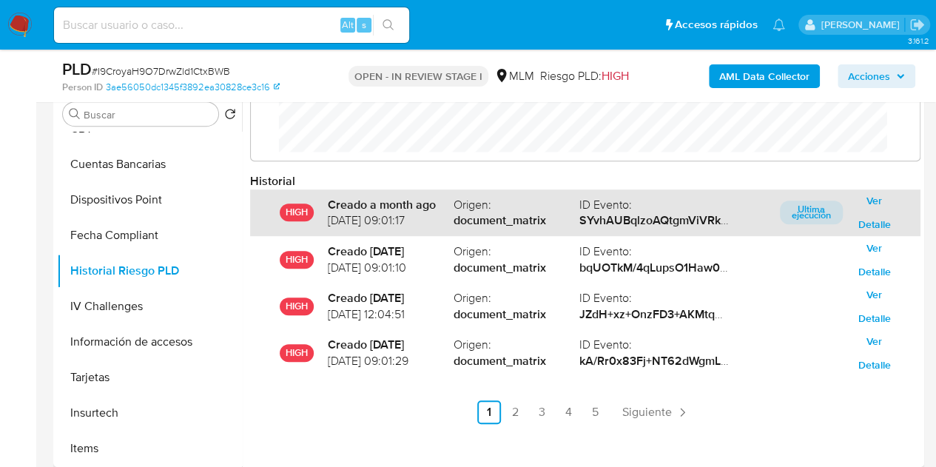
click at [862, 221] on span "Ver Detalle" at bounding box center [875, 212] width 42 height 21
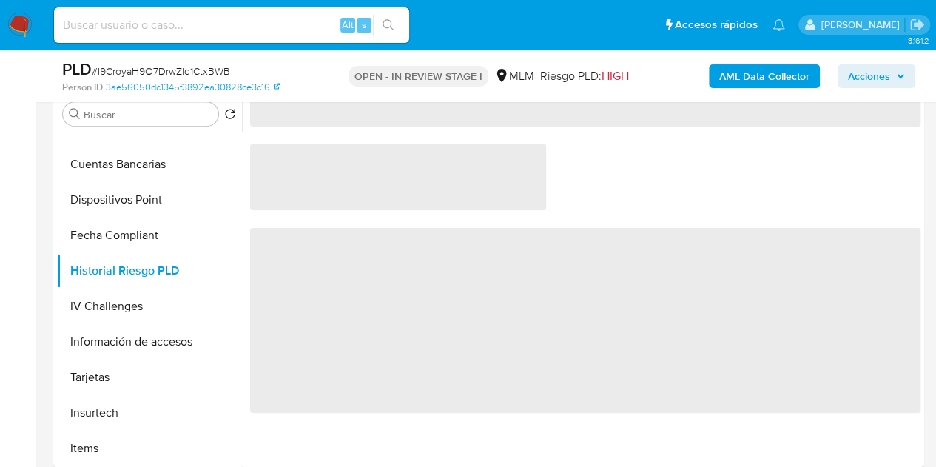
scroll to position [0, 0]
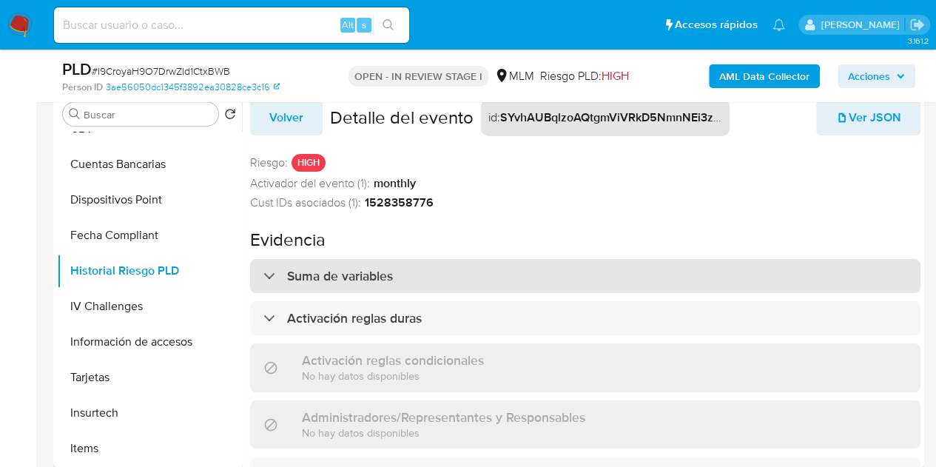
click at [394, 270] on div "Suma de variables" at bounding box center [585, 276] width 671 height 34
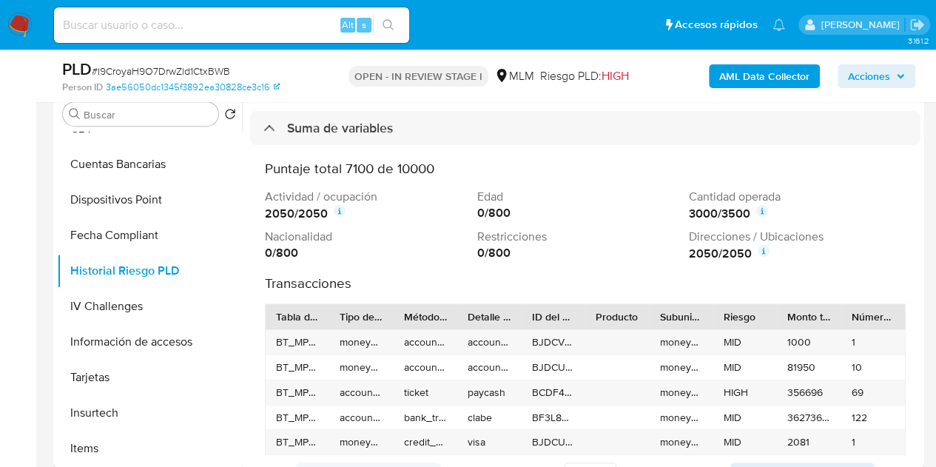
scroll to position [222, 0]
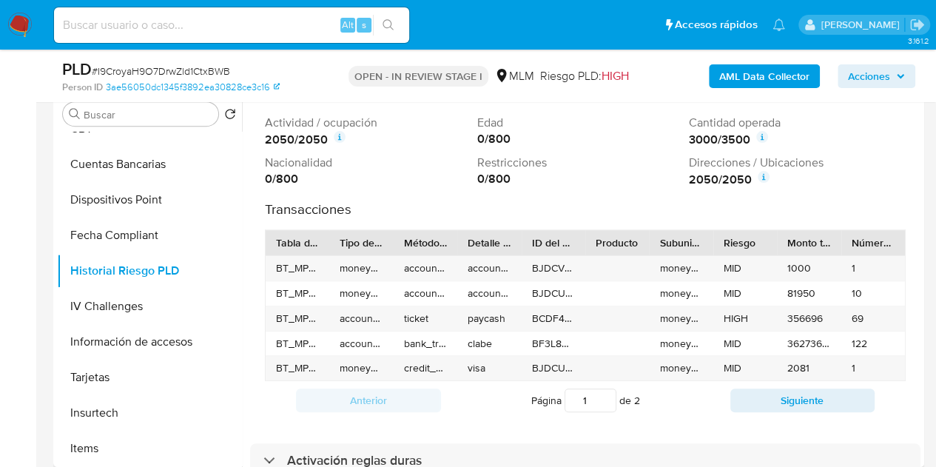
click at [355, 244] on div "Tipo de operación" at bounding box center [361, 242] width 43 height 15
click at [355, 244] on div "Tipo de operación" at bounding box center [356, 242] width 33 height 15
click at [354, 244] on div "Tipo de operación" at bounding box center [356, 242] width 33 height 15
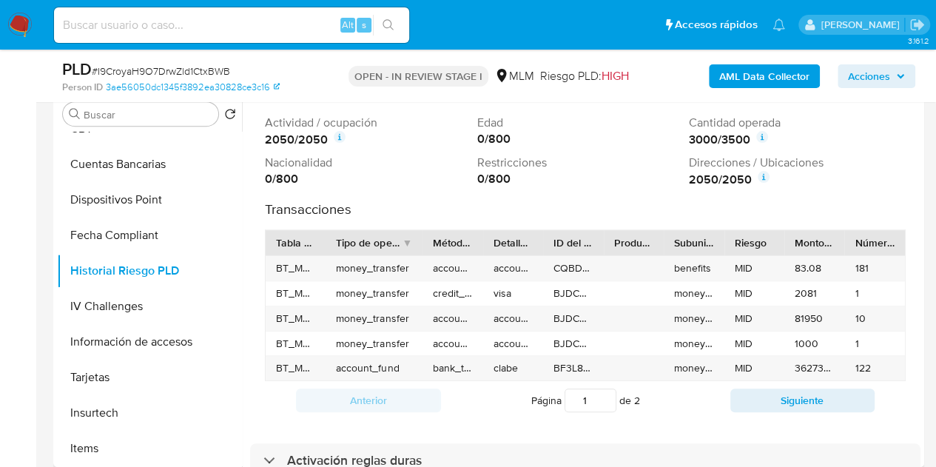
drag, startPoint x: 386, startPoint y: 242, endPoint x: 420, endPoint y: 247, distance: 34.3
click at [420, 247] on div at bounding box center [422, 242] width 27 height 25
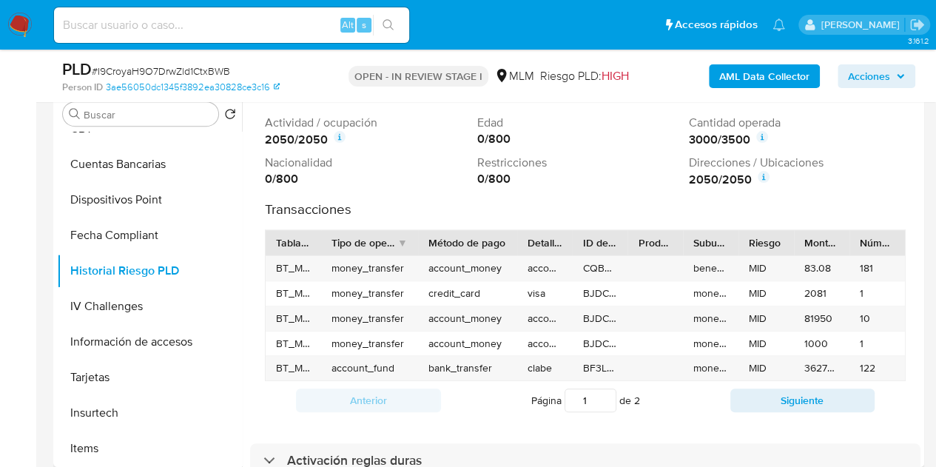
drag, startPoint x: 477, startPoint y: 244, endPoint x: 517, endPoint y: 254, distance: 41.3
click at [517, 254] on div at bounding box center [517, 242] width 27 height 25
click at [836, 400] on button "Siguiente" at bounding box center [803, 401] width 145 height 24
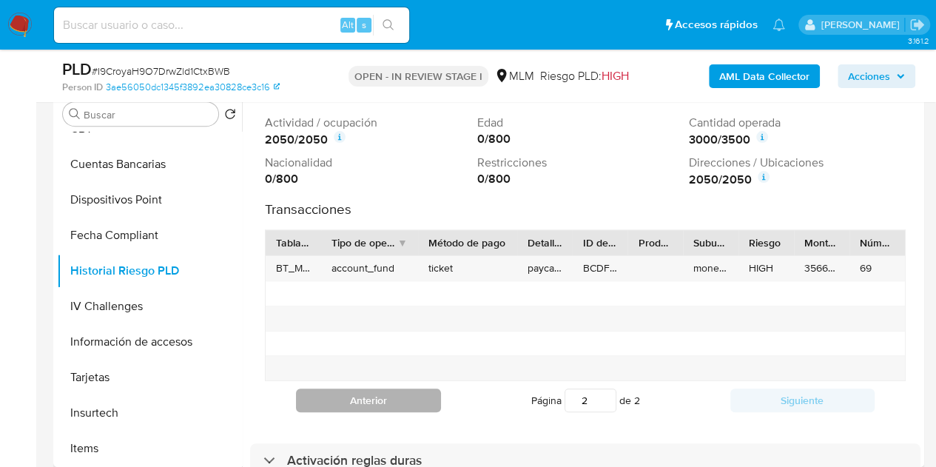
click at [336, 406] on button "Anterior" at bounding box center [368, 401] width 145 height 24
type input "1"
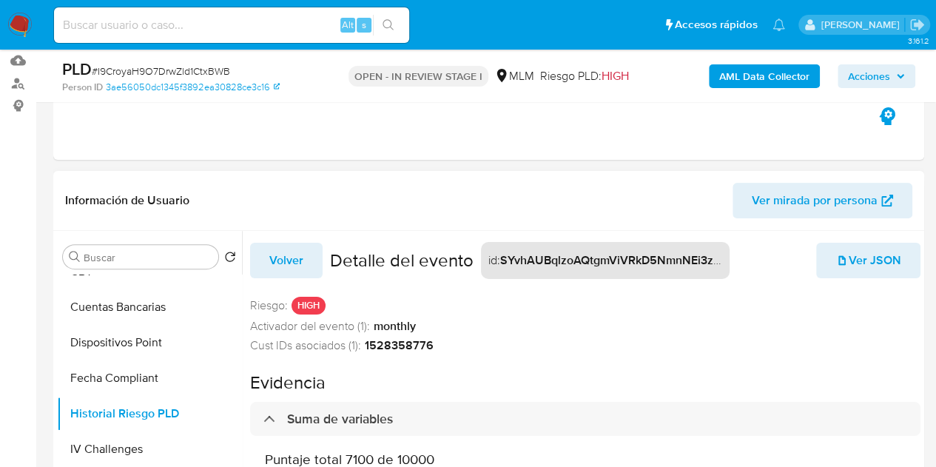
scroll to position [148, 0]
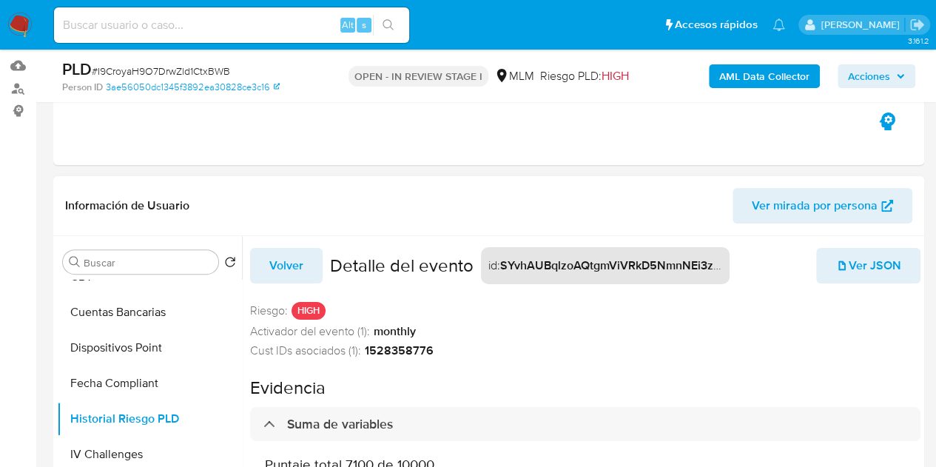
click at [296, 268] on span "Volver" at bounding box center [286, 265] width 34 height 33
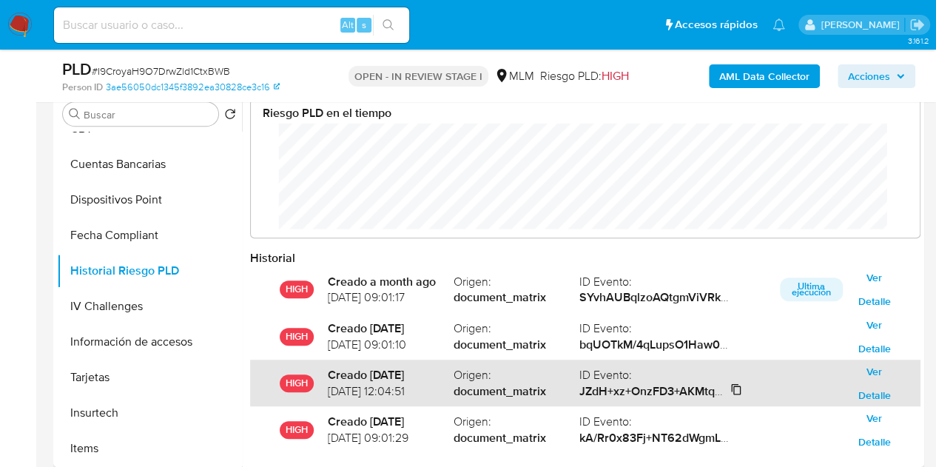
scroll to position [0, 0]
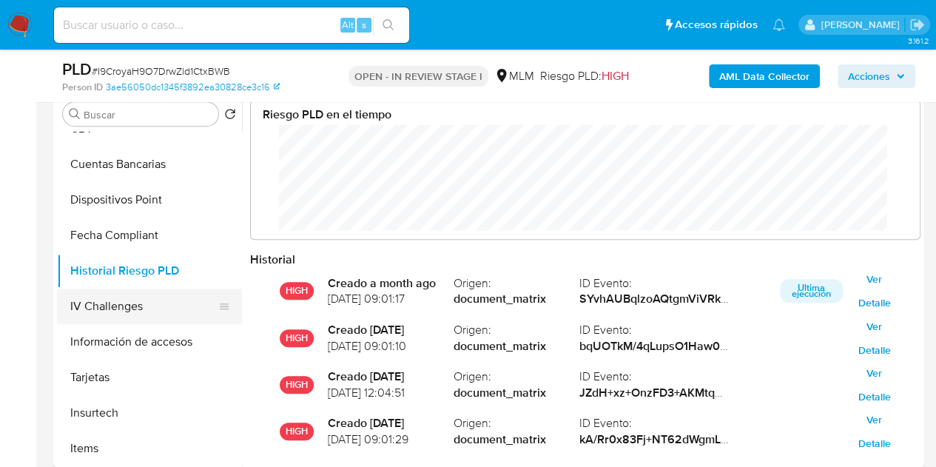
click at [113, 310] on button "IV Challenges" at bounding box center [143, 307] width 173 height 36
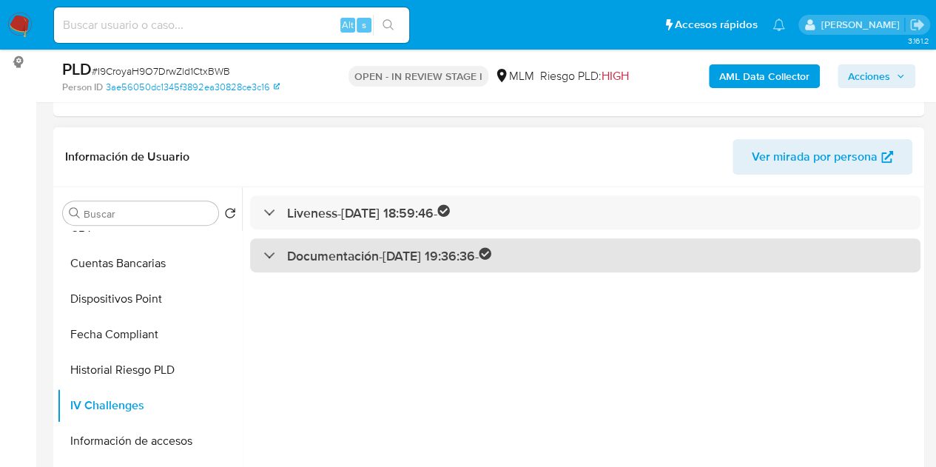
scroll to position [222, 0]
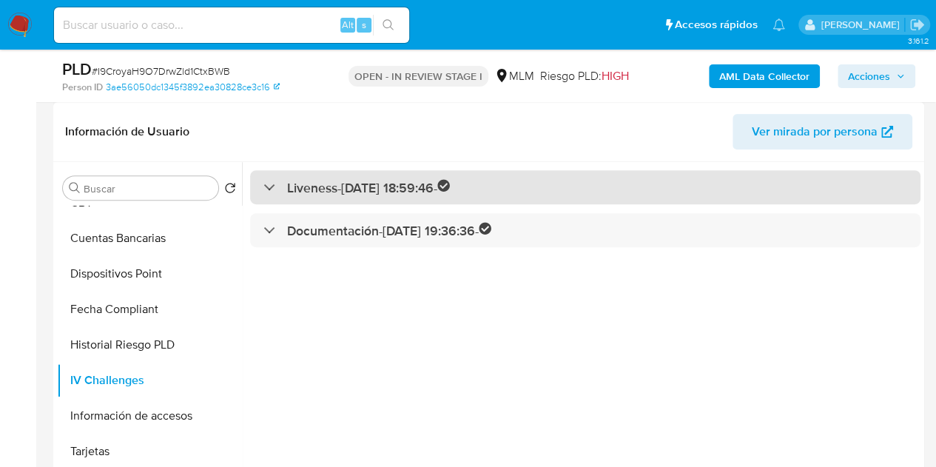
click at [269, 179] on div "Liveness - 11/05/2024 18:59:46 -" at bounding box center [357, 187] width 187 height 17
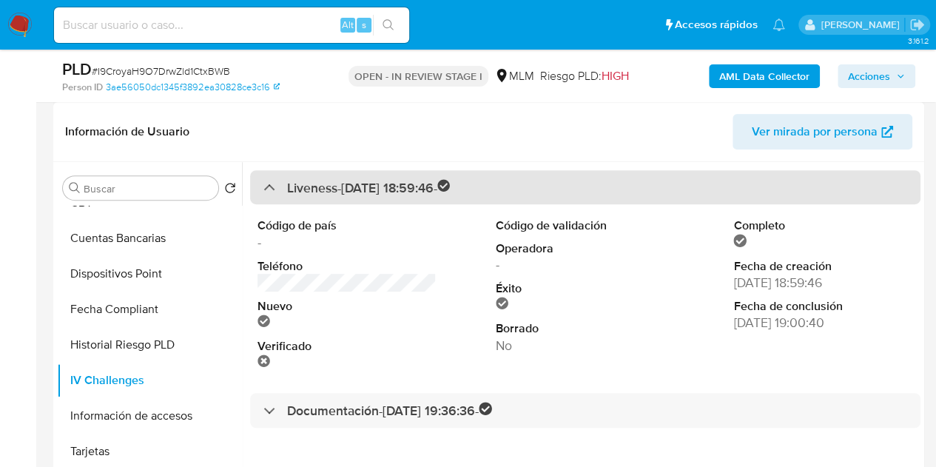
click at [270, 179] on div "Liveness - 11/05/2024 18:59:46 -" at bounding box center [357, 187] width 187 height 17
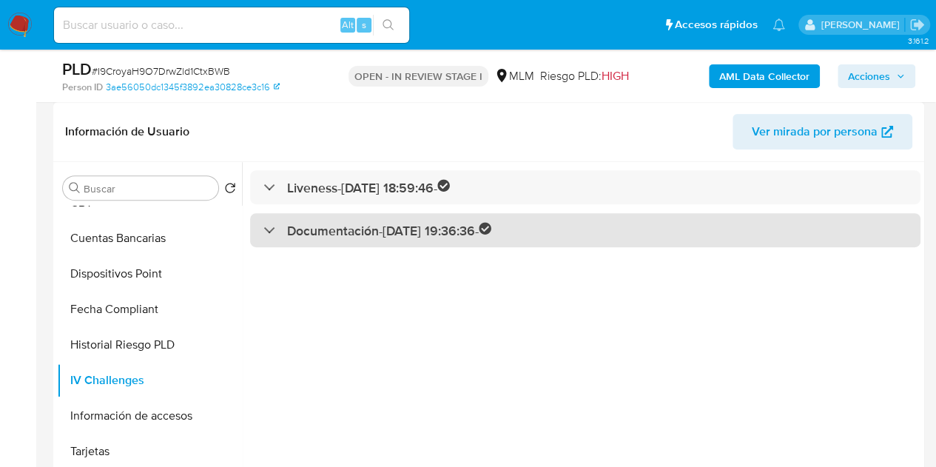
click at [277, 228] on div "Documentación - 23/09/2024 19:36:36 -" at bounding box center [378, 230] width 229 height 17
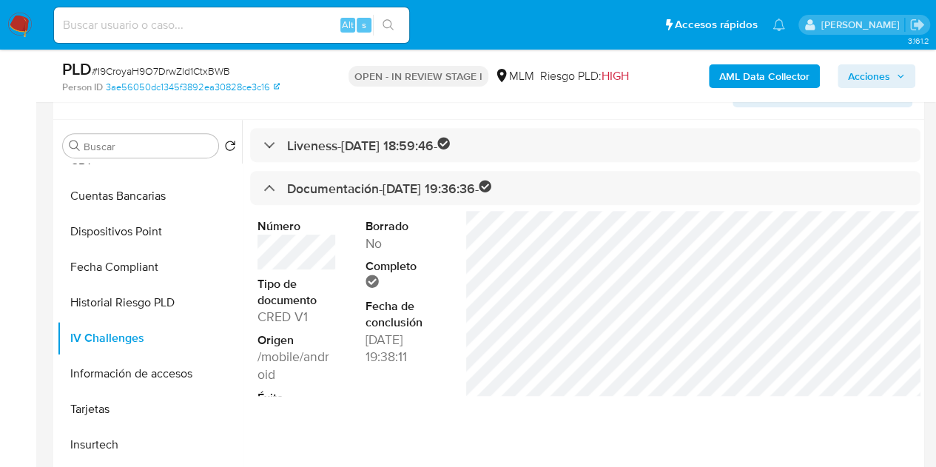
scroll to position [296, 0]
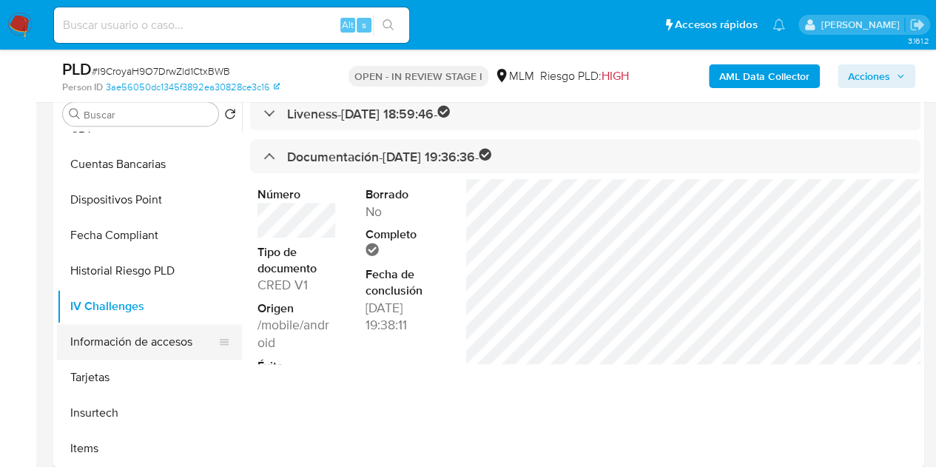
click at [139, 343] on button "Información de accesos" at bounding box center [143, 342] width 173 height 36
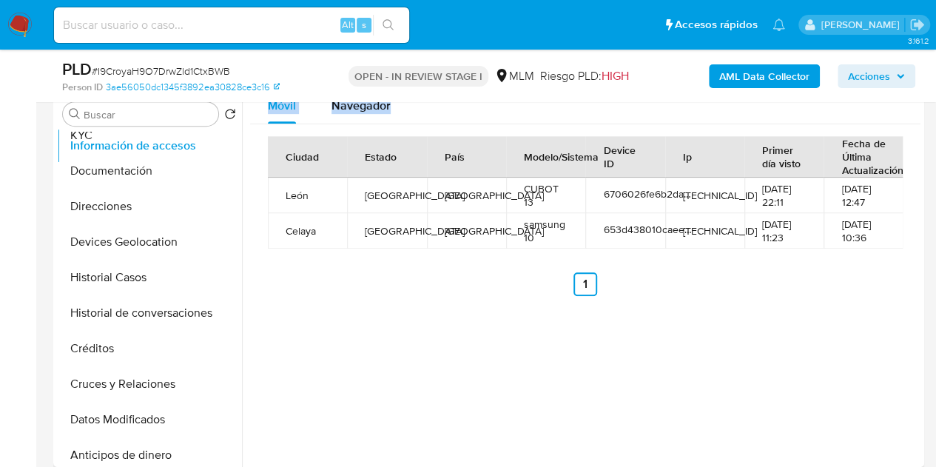
scroll to position [81, 0]
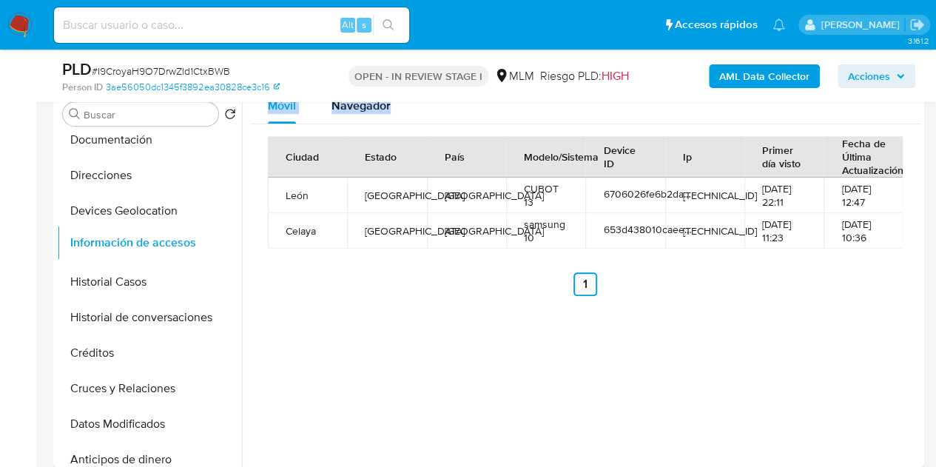
drag, startPoint x: 219, startPoint y: 341, endPoint x: 258, endPoint y: 243, distance: 105.7
click at [258, 243] on div "Buscar Volver al orden por defecto General KYC Documentación Direcciones Device…" at bounding box center [489, 277] width 864 height 379
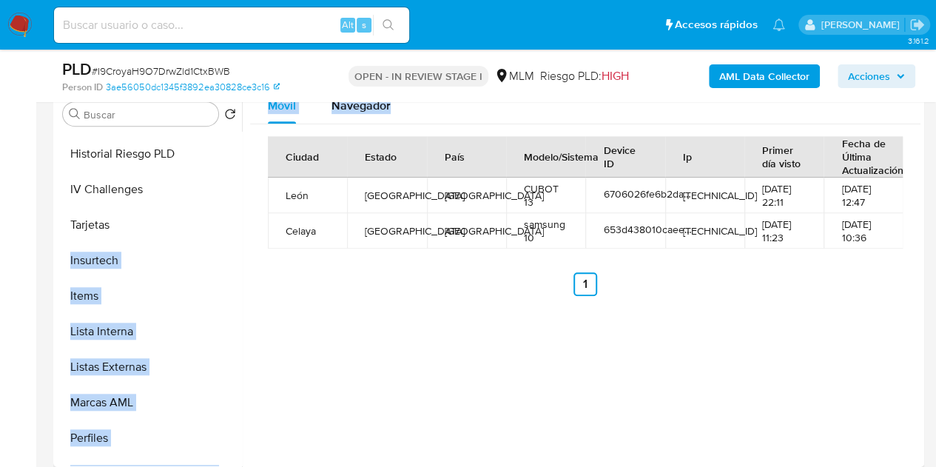
scroll to position [673, 0]
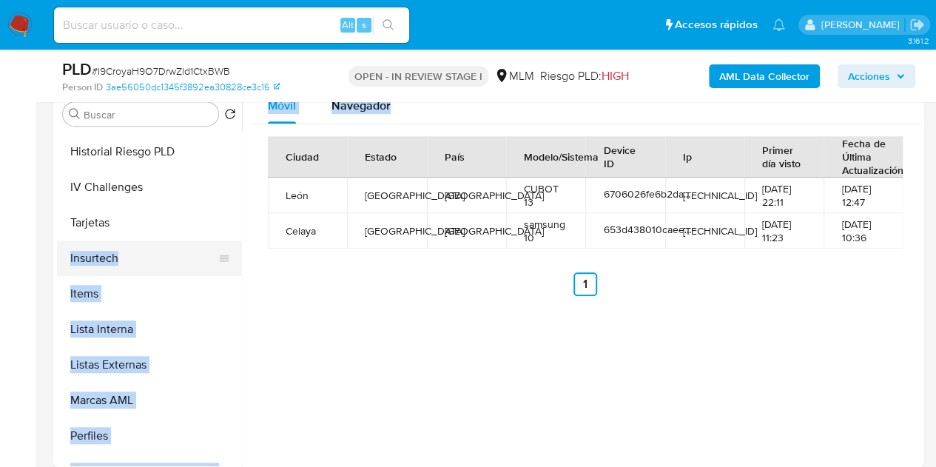
click at [141, 255] on button "Insurtech" at bounding box center [143, 259] width 173 height 36
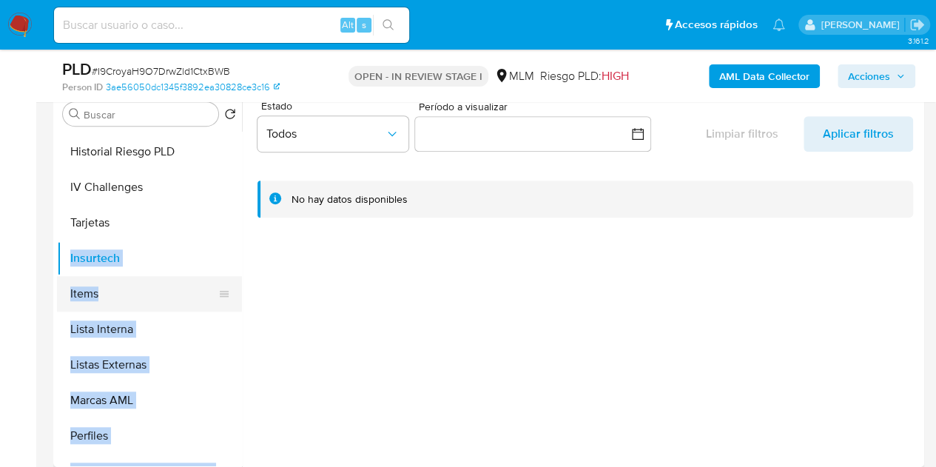
click at [121, 294] on button "Items" at bounding box center [143, 294] width 173 height 36
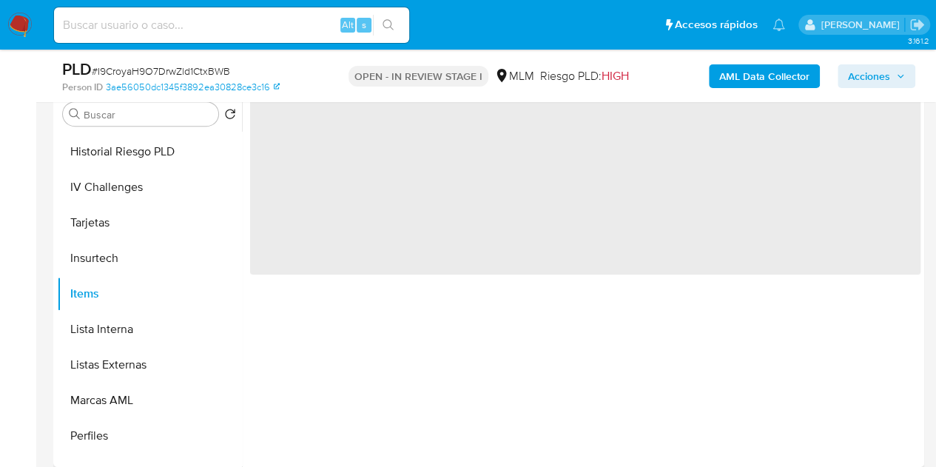
click at [332, 326] on div "‌" at bounding box center [581, 277] width 679 height 379
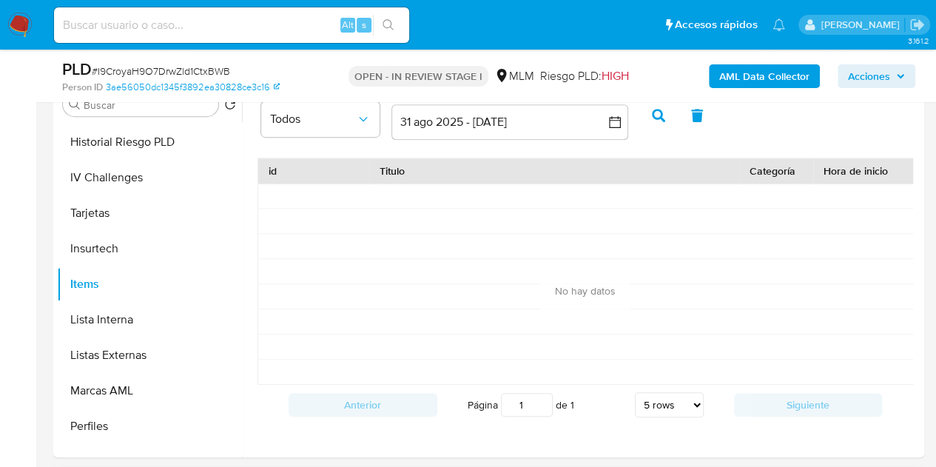
scroll to position [296, 0]
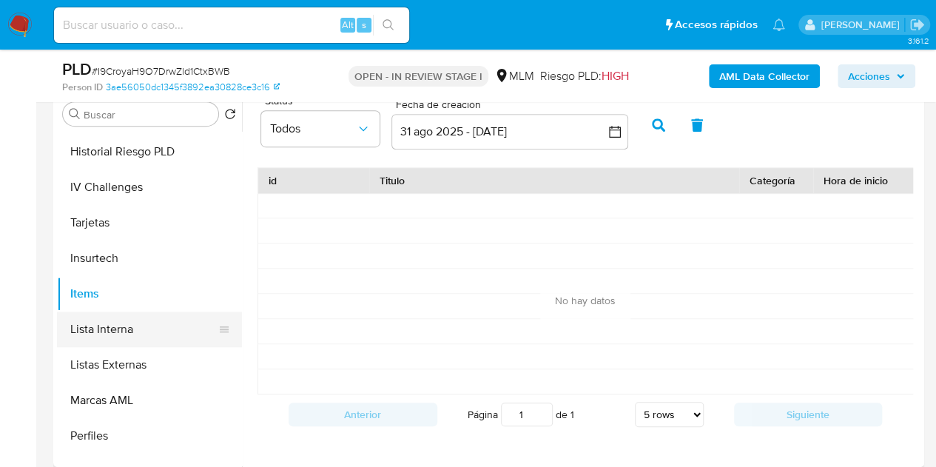
click at [175, 333] on button "Lista Interna" at bounding box center [143, 330] width 173 height 36
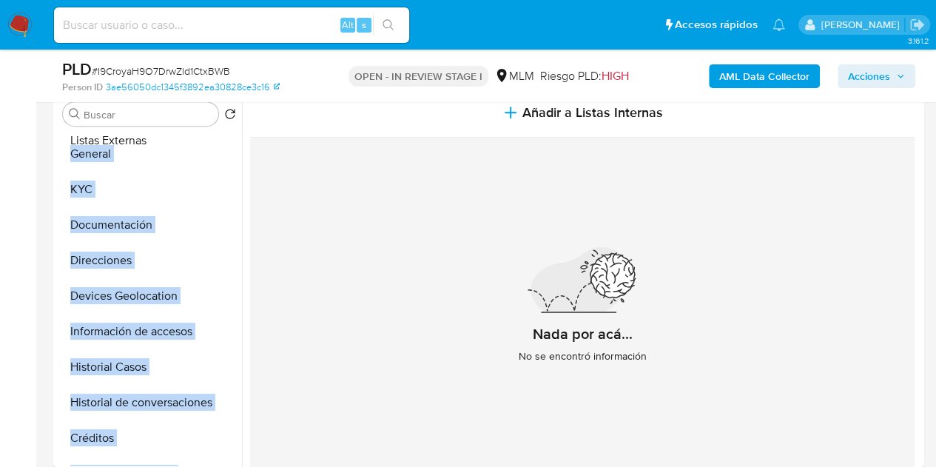
scroll to position [0, 0]
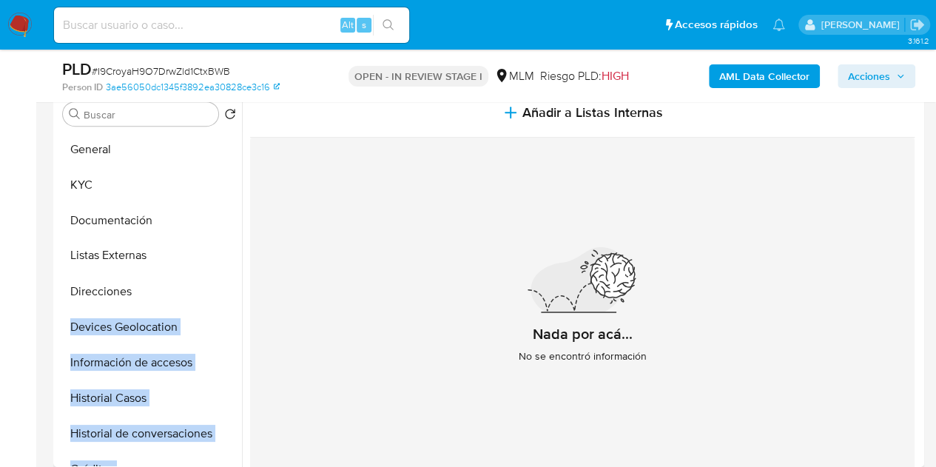
drag, startPoint x: 218, startPoint y: 362, endPoint x: 227, endPoint y: 253, distance: 109.2
click at [227, 253] on ul "General KYC Documentación Direcciones Devices Geolocation Información de acceso…" at bounding box center [149, 299] width 185 height 334
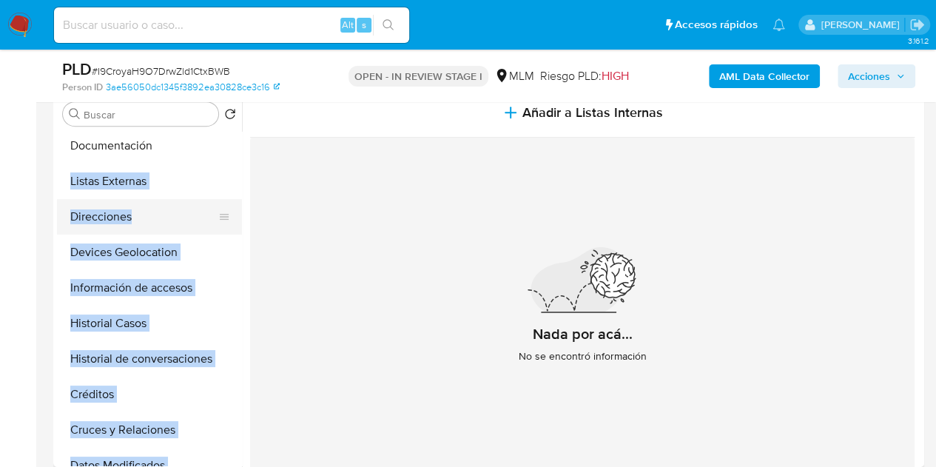
scroll to position [74, 0]
click at [127, 186] on button "Listas Externas" at bounding box center [143, 182] width 173 height 36
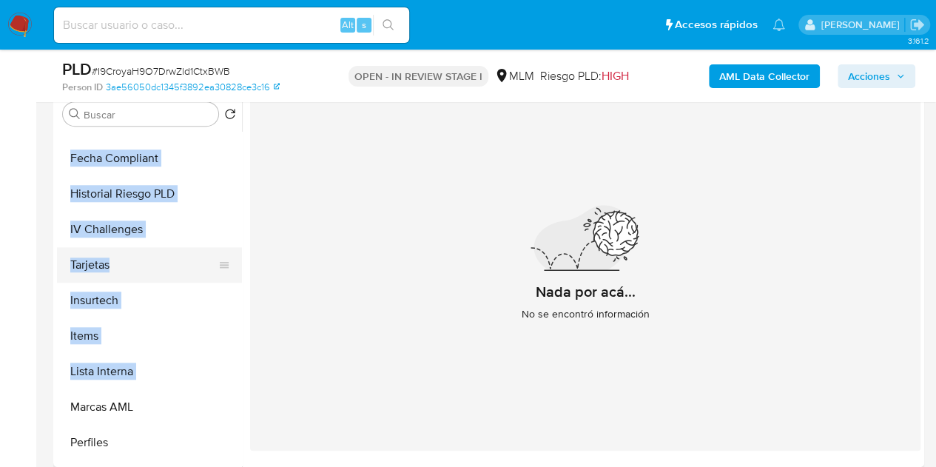
scroll to position [697, 0]
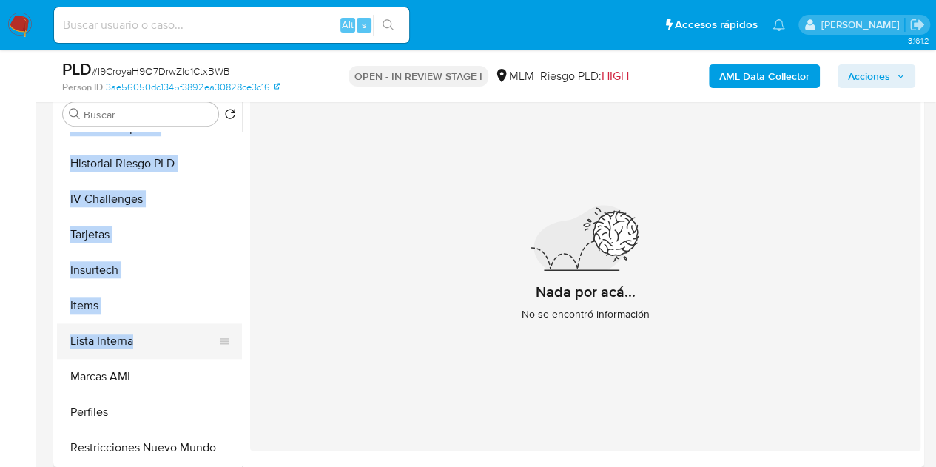
click at [126, 340] on button "Lista Interna" at bounding box center [143, 341] width 173 height 36
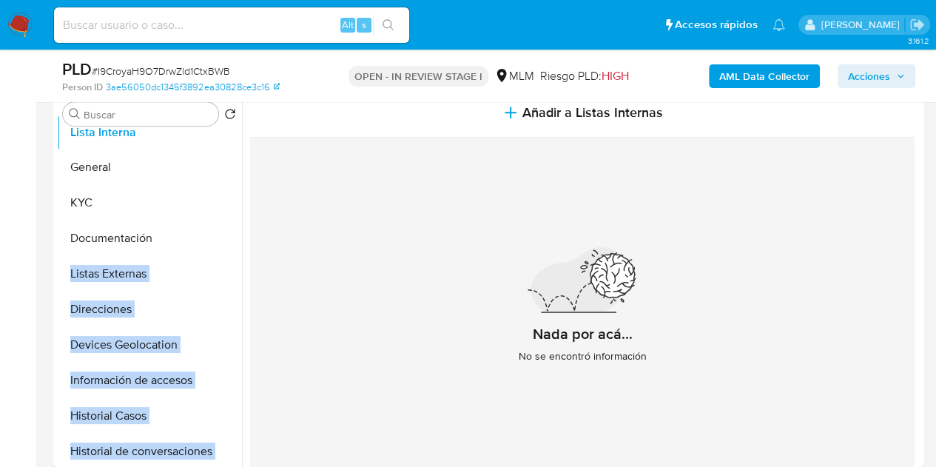
scroll to position [0, 0]
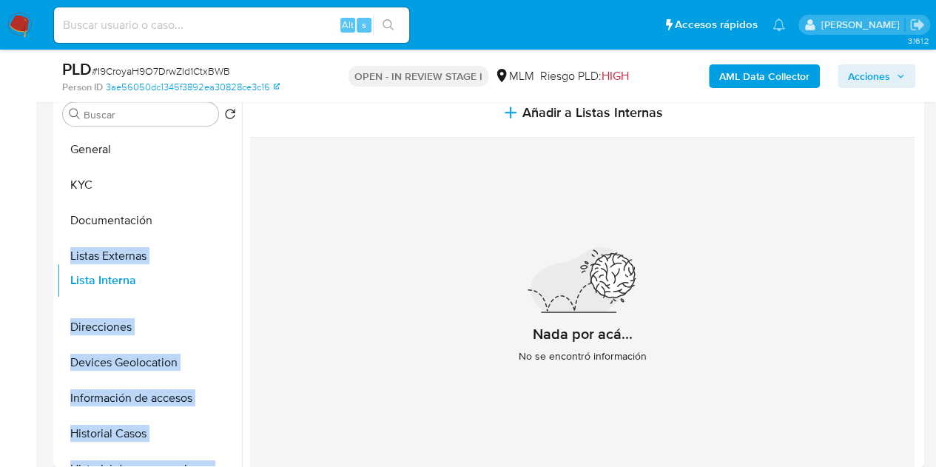
click at [209, 278] on ul "General KYC Documentación Listas Externas Direcciones Devices Geolocation Infor…" at bounding box center [149, 299] width 185 height 334
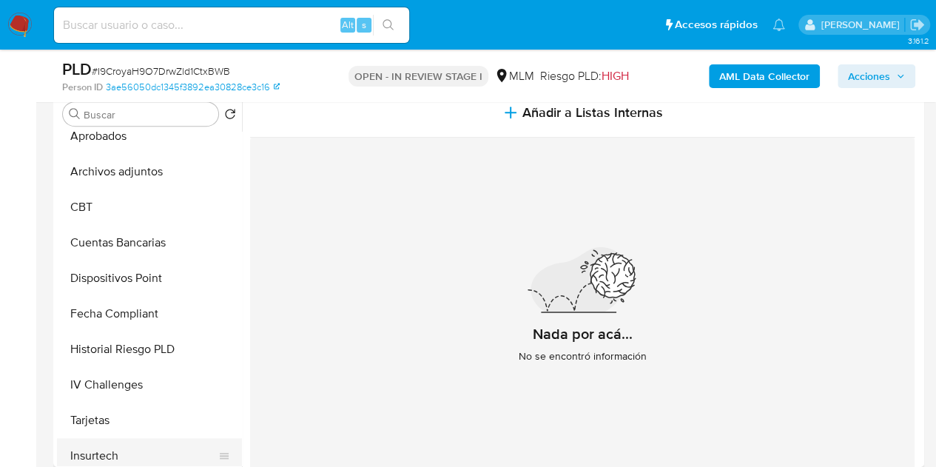
scroll to position [697, 0]
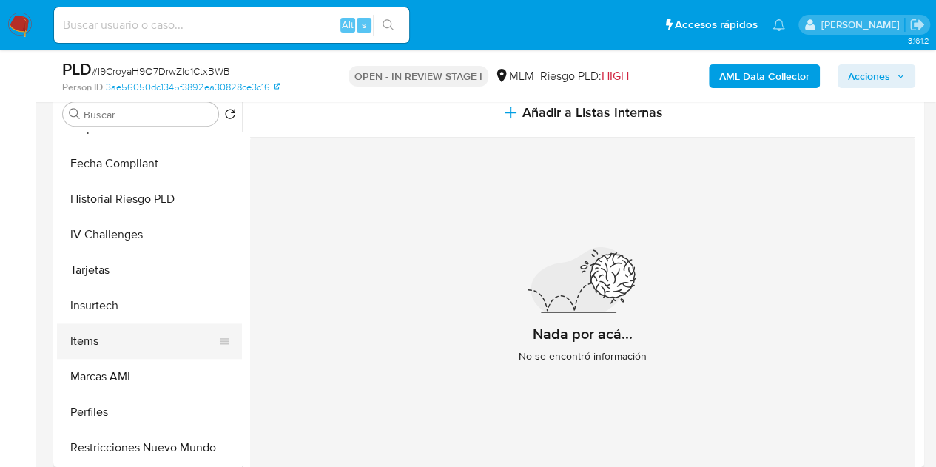
click at [144, 346] on button "Items" at bounding box center [143, 341] width 173 height 36
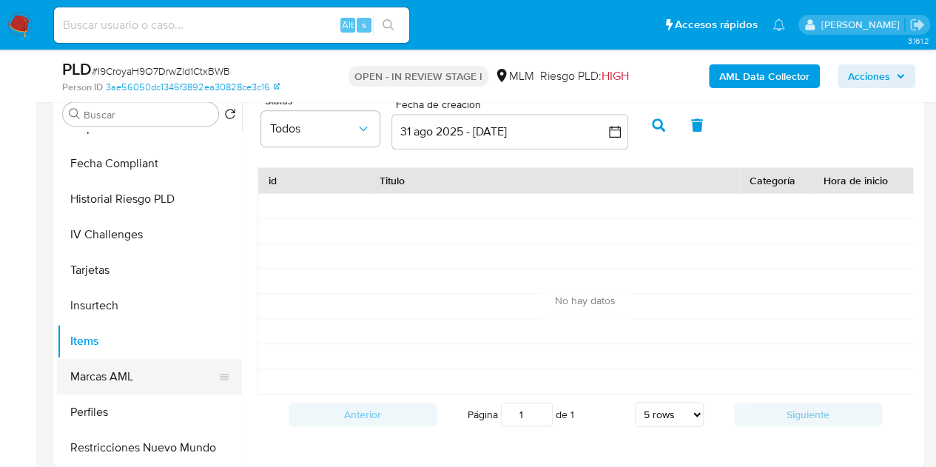
click at [133, 380] on button "Marcas AML" at bounding box center [143, 377] width 173 height 36
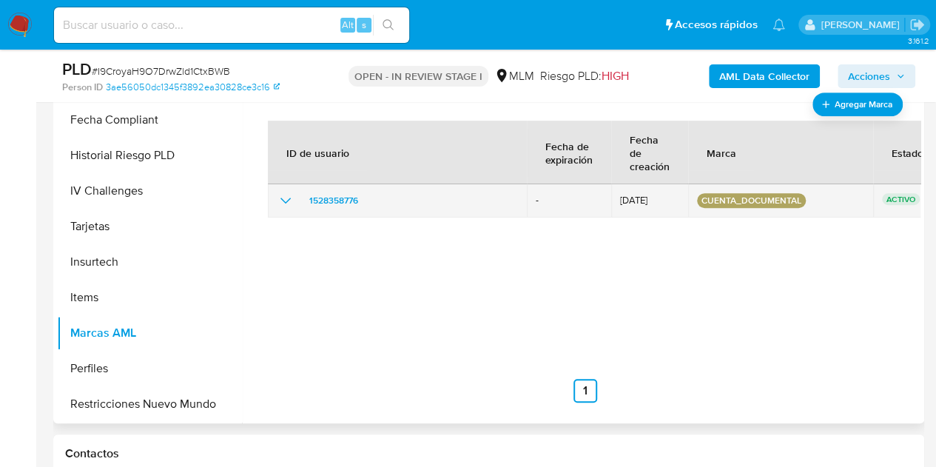
scroll to position [279, 0]
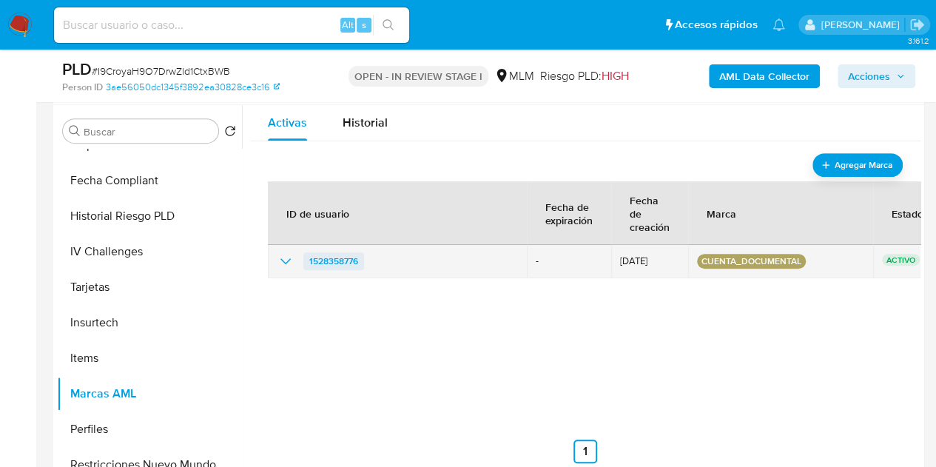
click at [312, 258] on span "1528358776" at bounding box center [333, 261] width 49 height 18
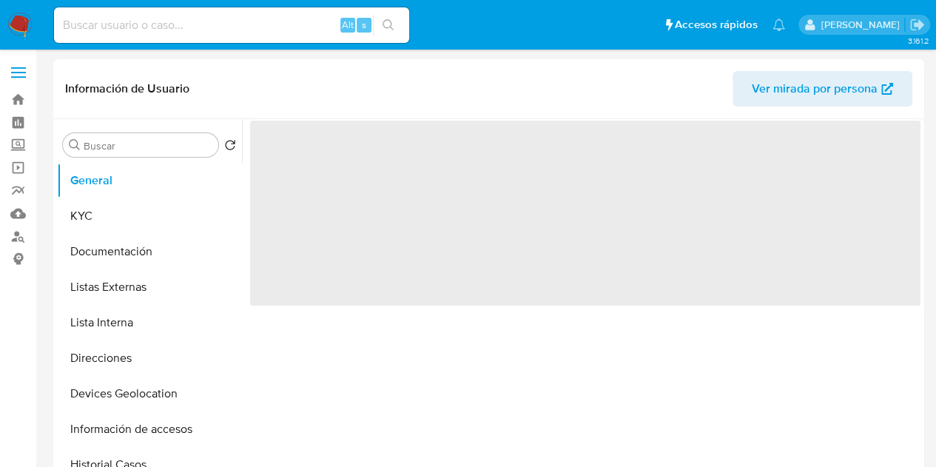
select select "10"
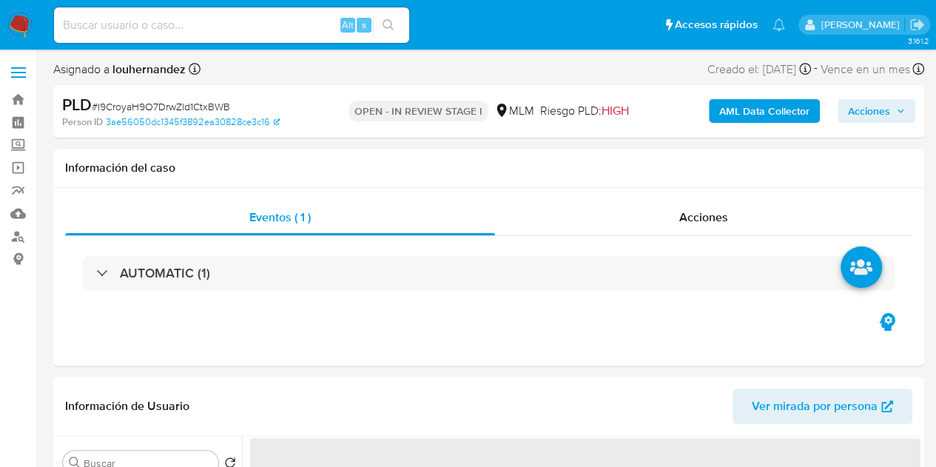
select select "10"
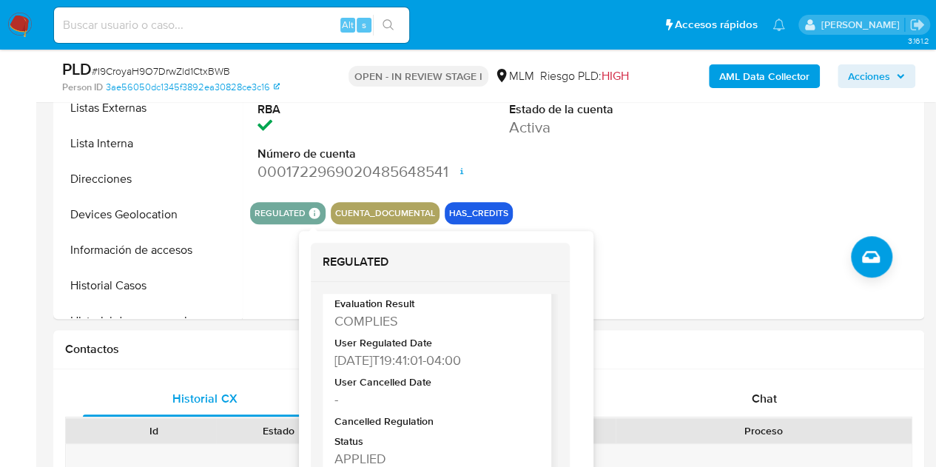
scroll to position [72, 0]
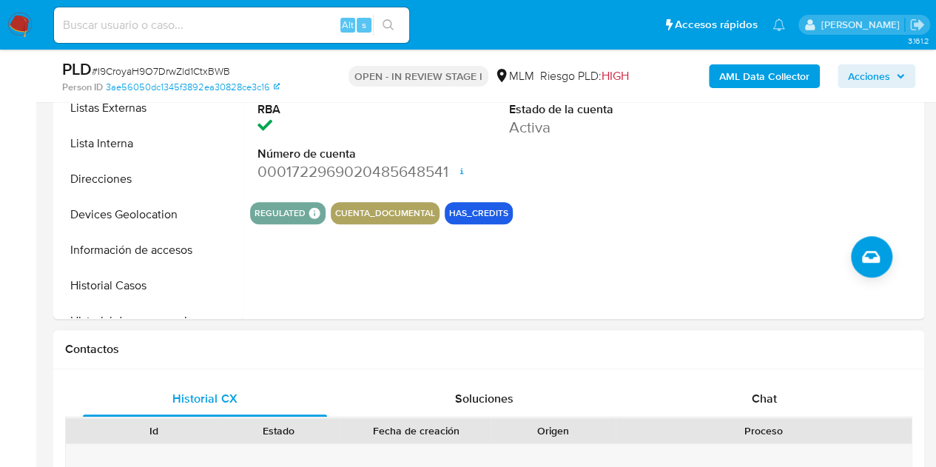
click at [388, 349] on h1 "Contactos" at bounding box center [489, 349] width 848 height 15
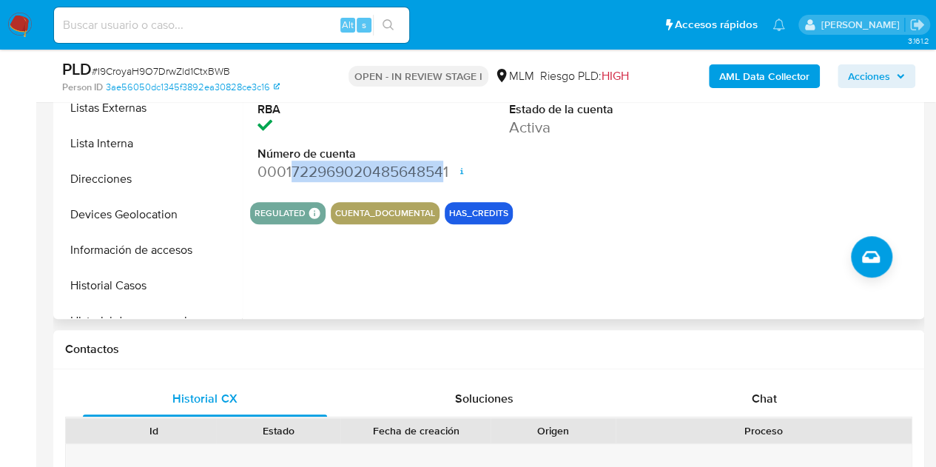
drag, startPoint x: 292, startPoint y: 169, endPoint x: 444, endPoint y: 172, distance: 152.5
click at [411, 172] on dd "0001722969020485648541 Fecha de apertura [DATE] 15:58 Estado ACTIVE" at bounding box center [334, 171] width 153 height 21
copy dd "722969020485648541"
click at [855, 193] on section "ID de usuario 1528358776 Person ID 3ae56050dc1345f3892ea30828ce3c16 Fecha de Re…" at bounding box center [585, 82] width 671 height 284
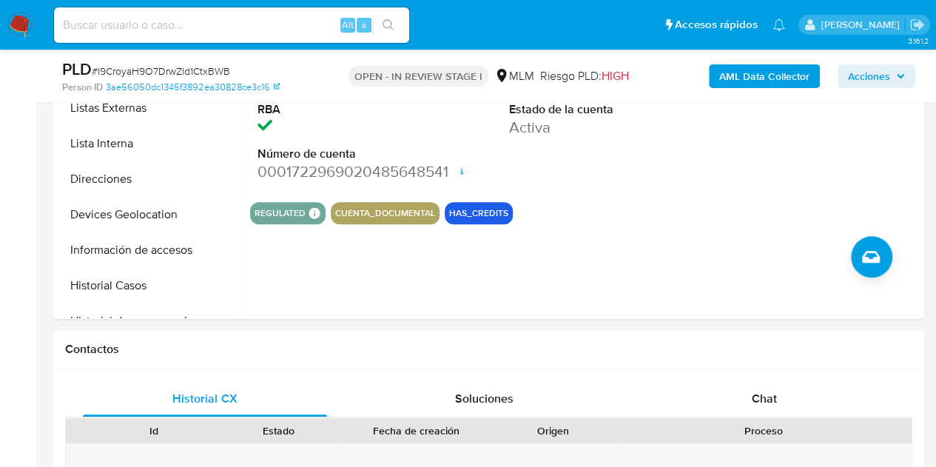
drag, startPoint x: 558, startPoint y: 341, endPoint x: 534, endPoint y: 319, distance: 32.5
click at [558, 342] on h1 "Contactos" at bounding box center [489, 349] width 848 height 15
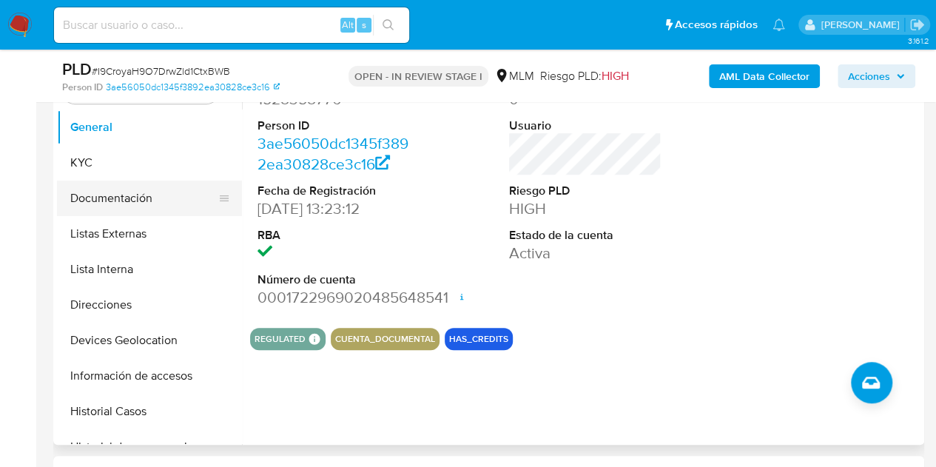
scroll to position [296, 0]
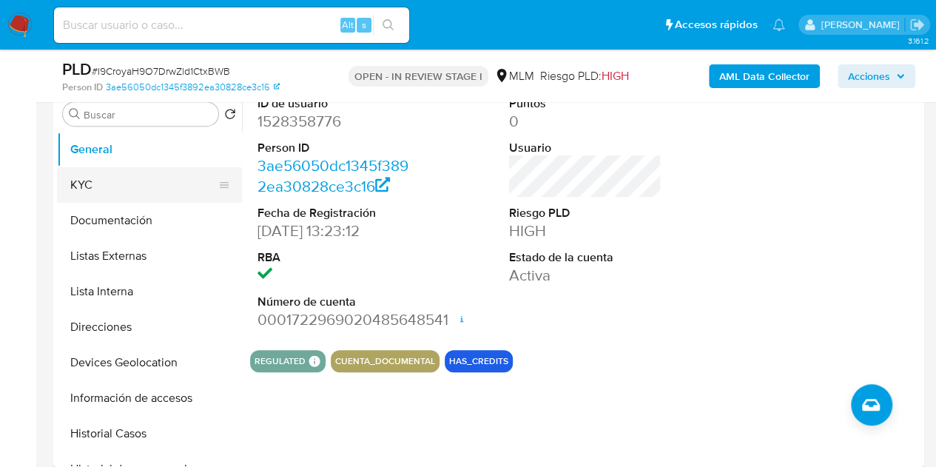
click at [155, 189] on button "KYC" at bounding box center [143, 185] width 173 height 36
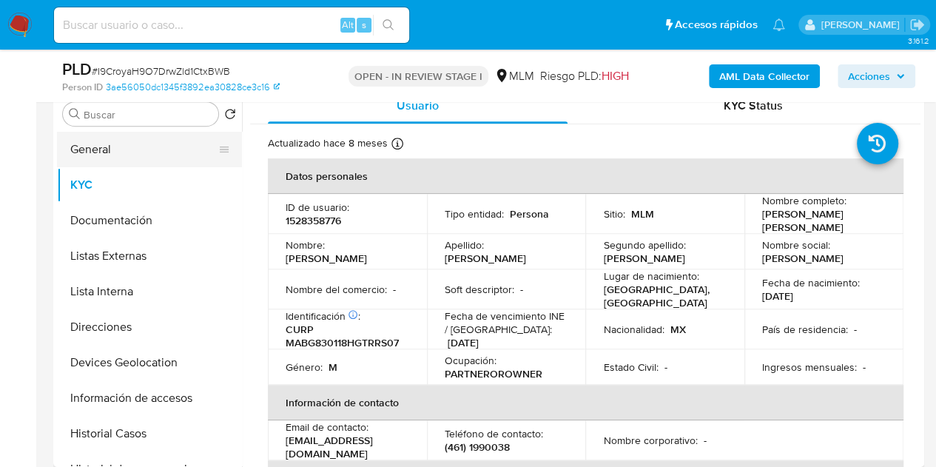
click at [147, 146] on button "General" at bounding box center [143, 150] width 173 height 36
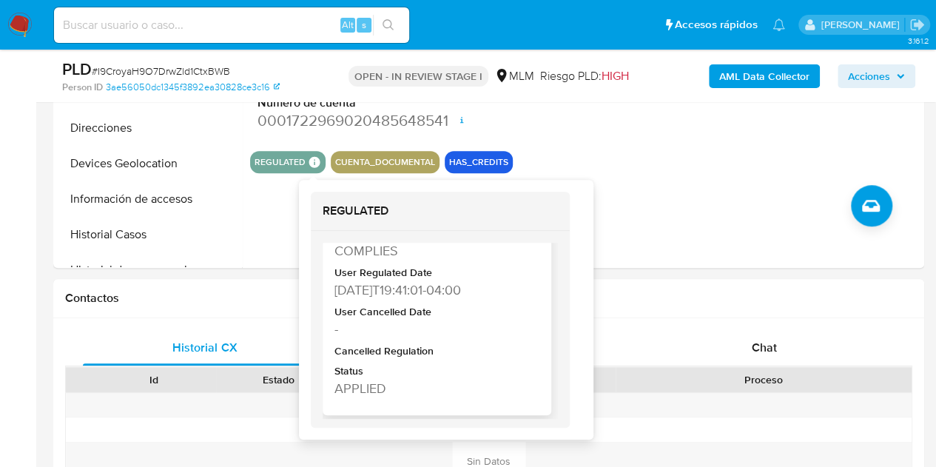
scroll to position [518, 0]
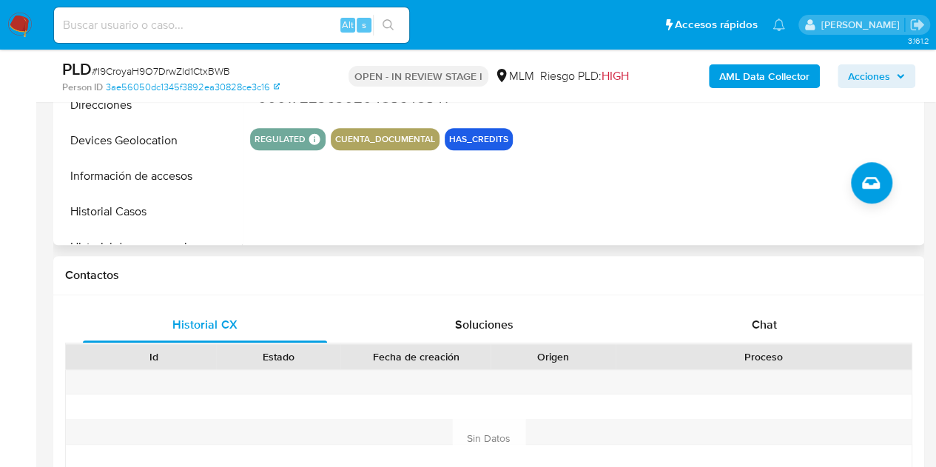
click at [810, 221] on div "ID de usuario 1528358776 Person ID 3ae56050dc1345f3892ea30828ce3c16 Fecha de Re…" at bounding box center [581, 55] width 679 height 379
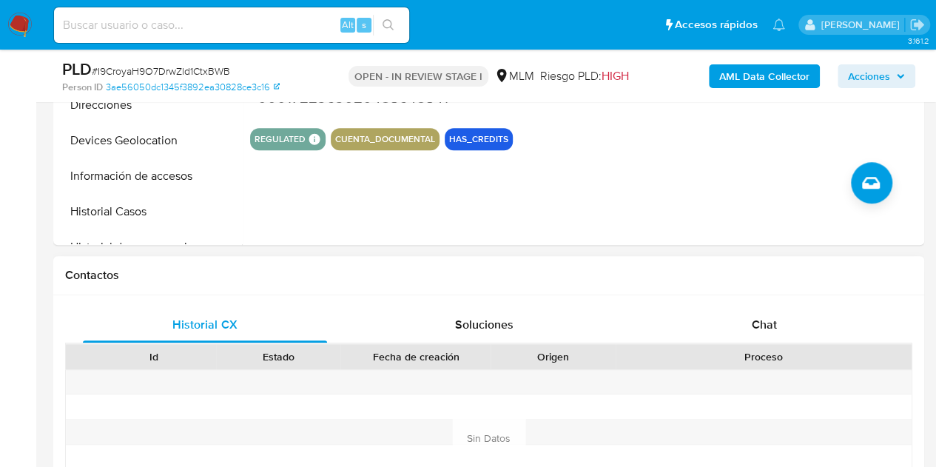
drag, startPoint x: 801, startPoint y: 281, endPoint x: 720, endPoint y: 273, distance: 81.8
click at [801, 281] on h1 "Contactos" at bounding box center [489, 275] width 848 height 15
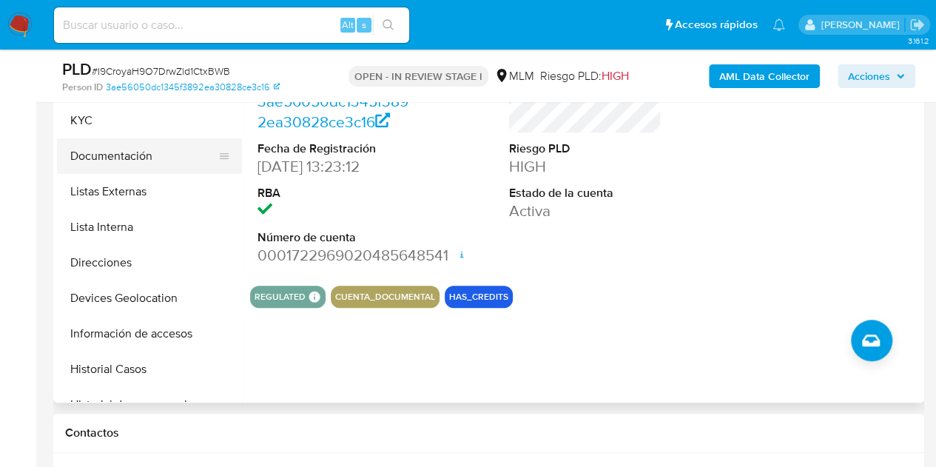
scroll to position [296, 0]
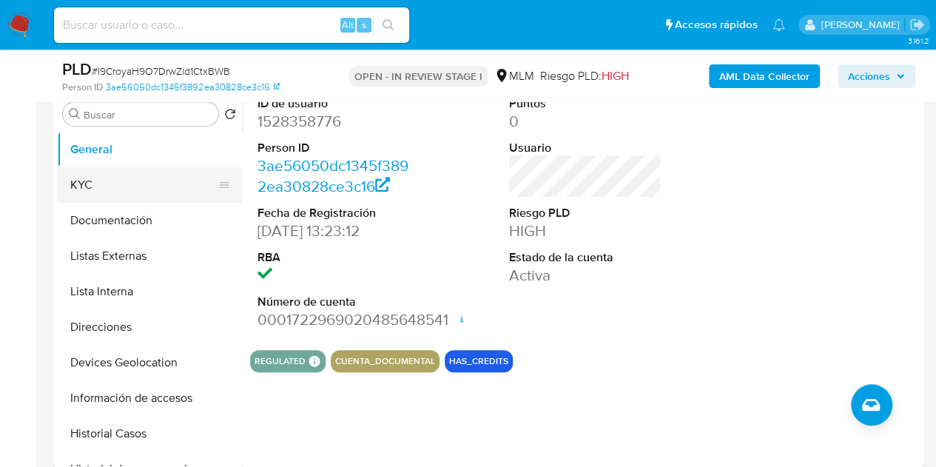
click at [161, 179] on button "KYC" at bounding box center [143, 185] width 173 height 36
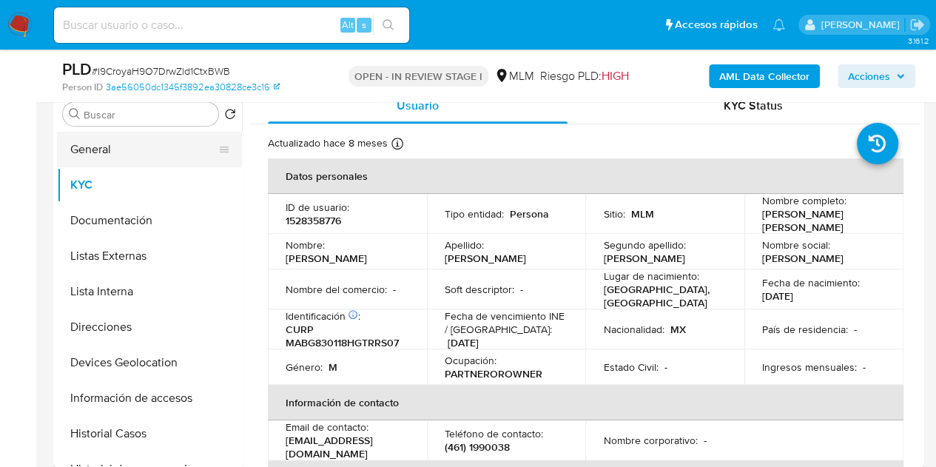
click at [107, 161] on button "General" at bounding box center [143, 150] width 173 height 36
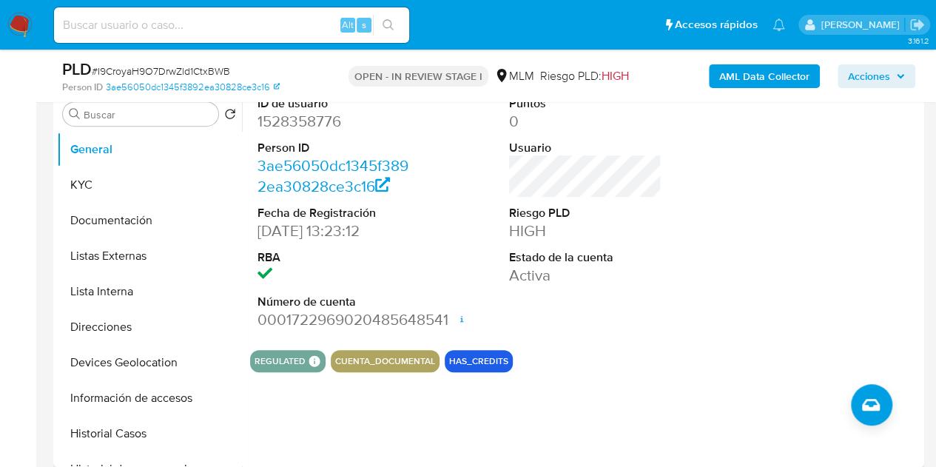
drag, startPoint x: 810, startPoint y: 235, endPoint x: 722, endPoint y: 229, distance: 88.3
click at [810, 235] on div at bounding box center [838, 213] width 168 height 250
click at [141, 175] on button "KYC" at bounding box center [143, 185] width 173 height 36
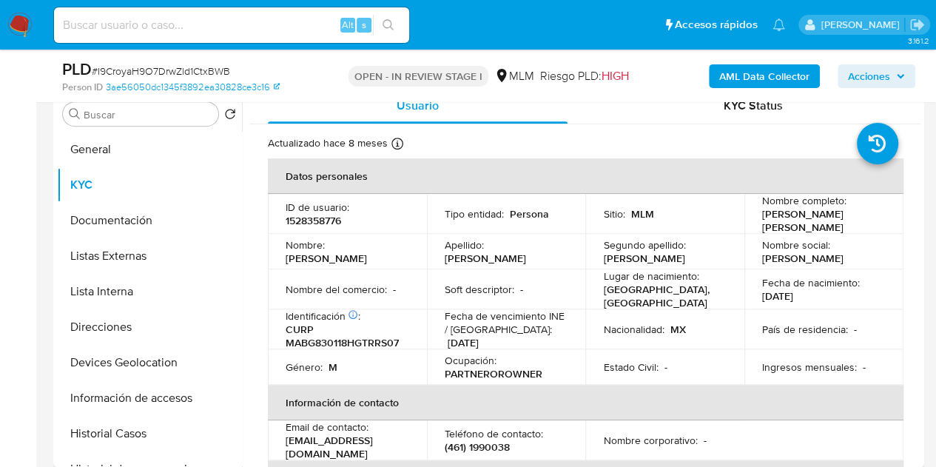
drag, startPoint x: 697, startPoint y: 349, endPoint x: 675, endPoint y: 313, distance: 41.9
click at [697, 349] on td "Estado Civil : -" at bounding box center [665, 367] width 159 height 36
click at [110, 147] on button "General" at bounding box center [143, 150] width 173 height 36
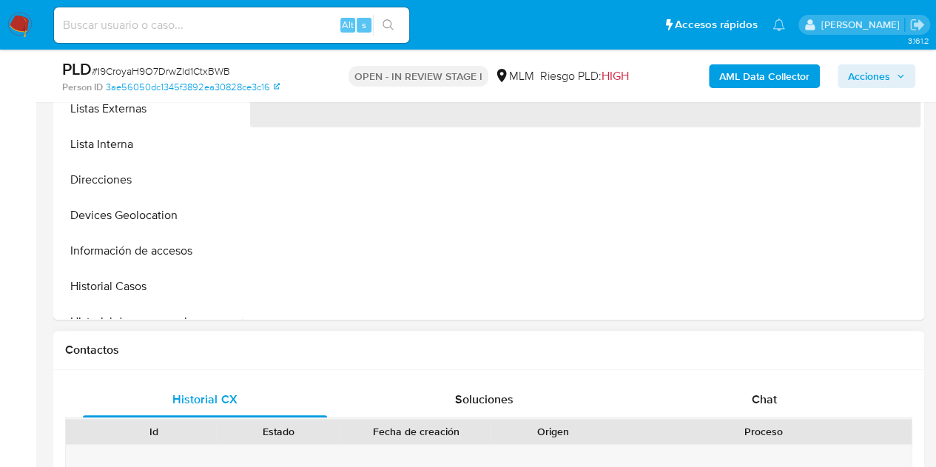
scroll to position [444, 0]
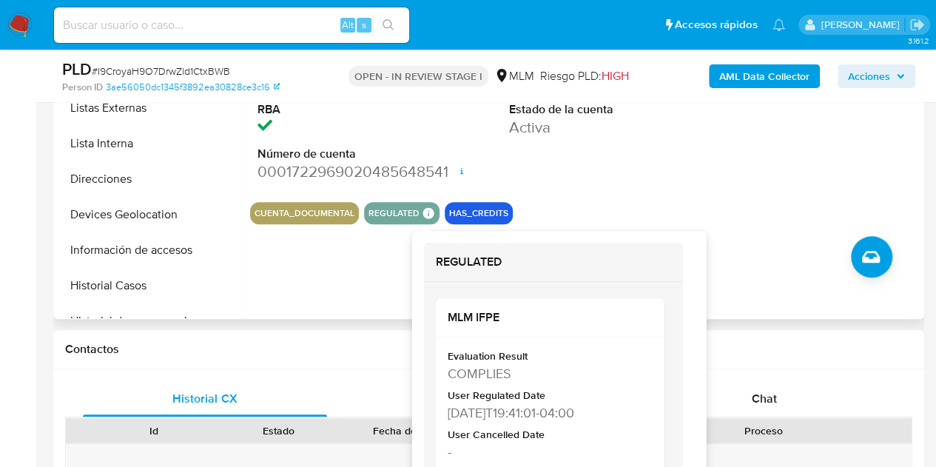
click at [429, 212] on icon at bounding box center [428, 212] width 11 height 11
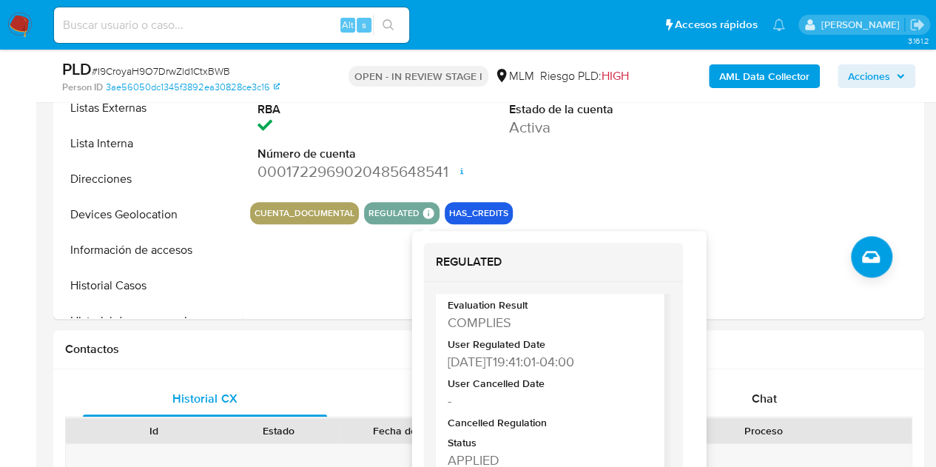
scroll to position [72, 0]
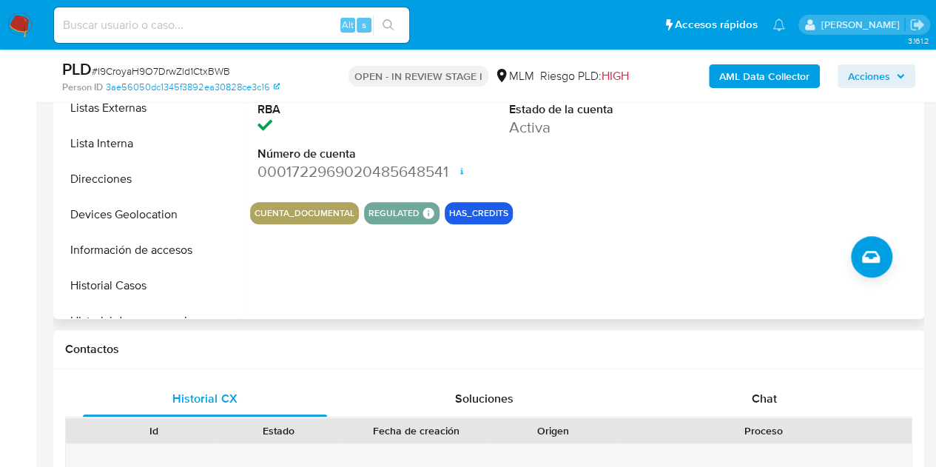
drag, startPoint x: 776, startPoint y: 196, endPoint x: 641, endPoint y: 227, distance: 138.3
click at [776, 196] on section "ID de usuario 1528358776 Person ID 3ae56050dc1345f3892ea30828ce3c16 Fecha de Re…" at bounding box center [585, 82] width 671 height 284
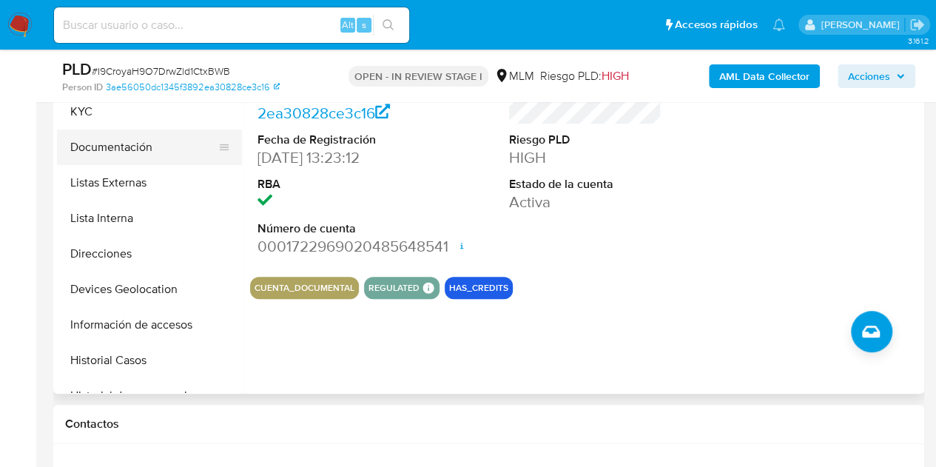
scroll to position [296, 0]
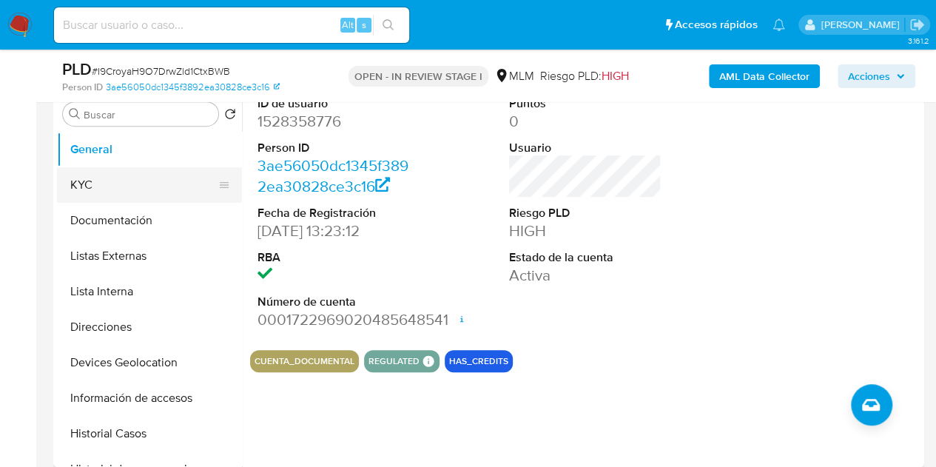
click at [133, 194] on button "KYC" at bounding box center [143, 185] width 173 height 36
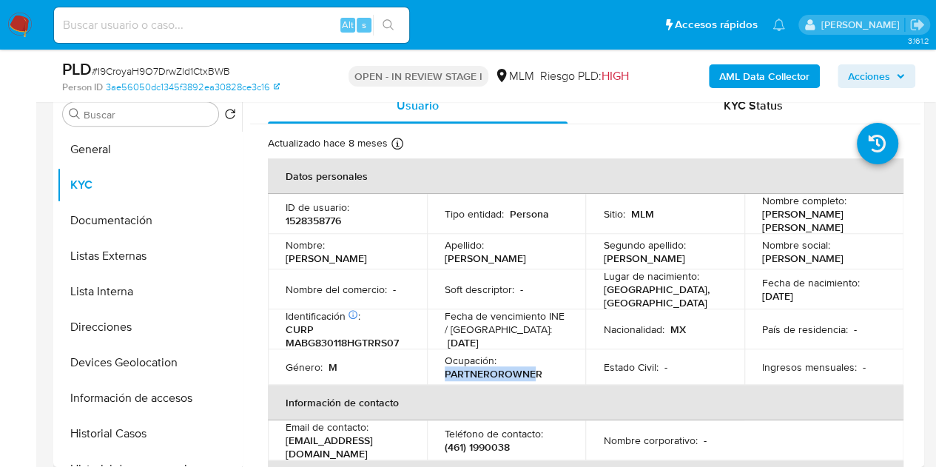
drag, startPoint x: 434, startPoint y: 368, endPoint x: 517, endPoint y: 362, distance: 83.1
click at [532, 365] on td "Ocupación : PARTNEROROWNER" at bounding box center [506, 367] width 159 height 36
click at [489, 349] on td "Ocupación : PARTNEROROWNER" at bounding box center [506, 367] width 159 height 36
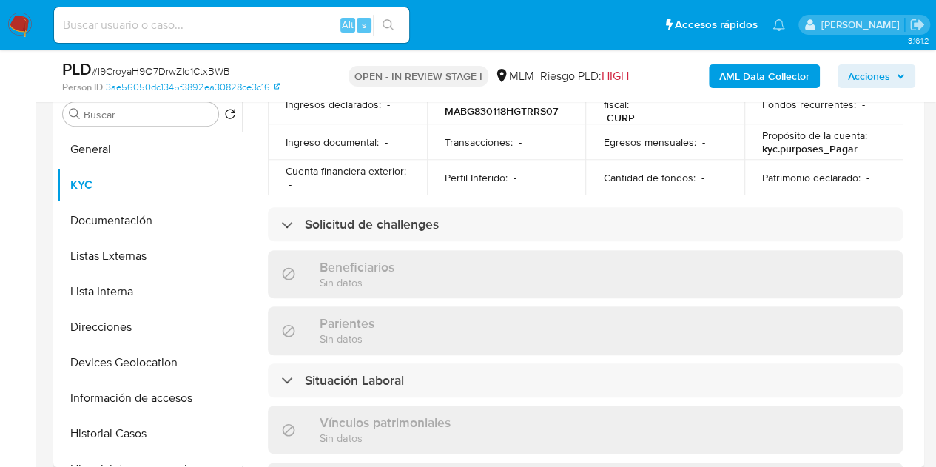
scroll to position [592, 0]
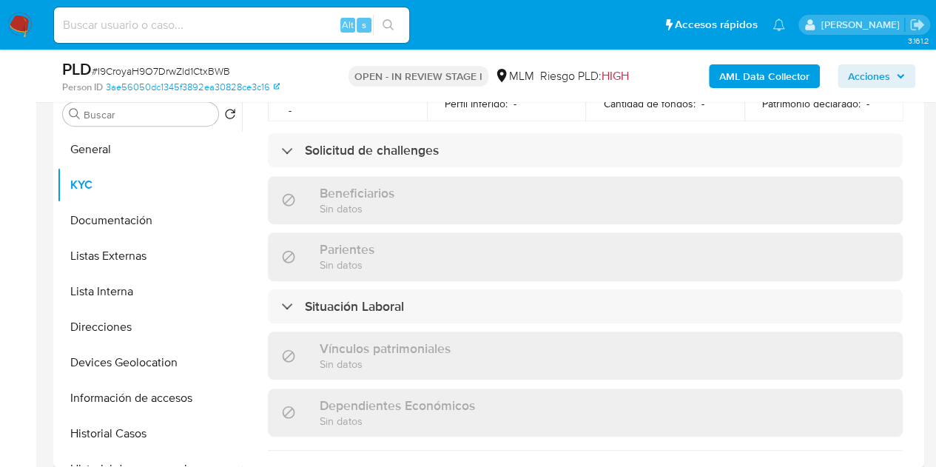
drag, startPoint x: 711, startPoint y: 339, endPoint x: 648, endPoint y: 320, distance: 65.1
click at [711, 339] on div "Vínculos patrimoniales Sin datos" at bounding box center [585, 356] width 635 height 48
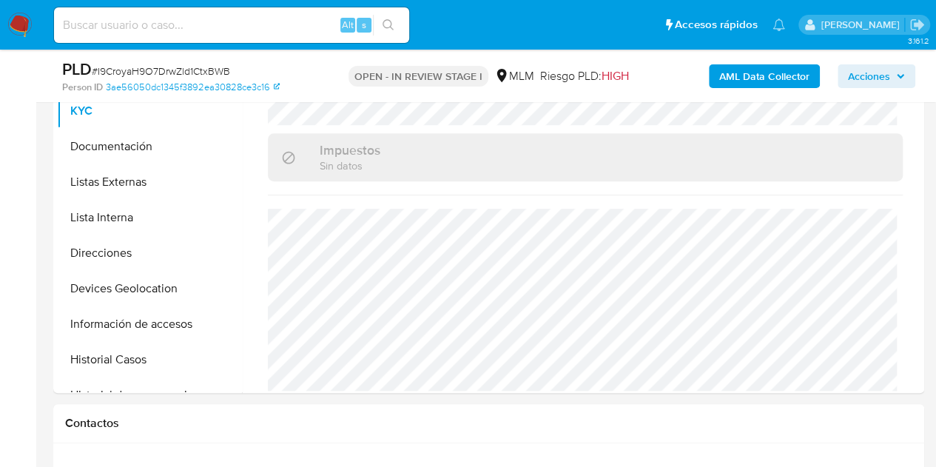
scroll to position [148, 0]
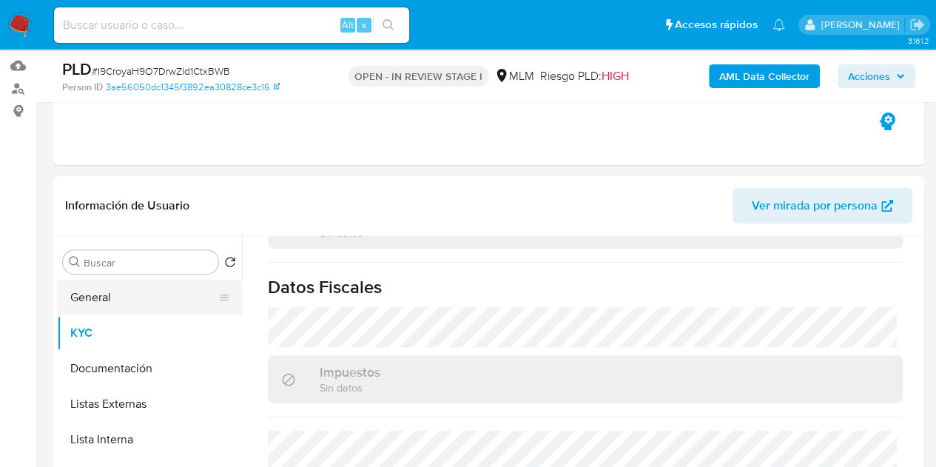
click at [132, 306] on button "General" at bounding box center [143, 298] width 173 height 36
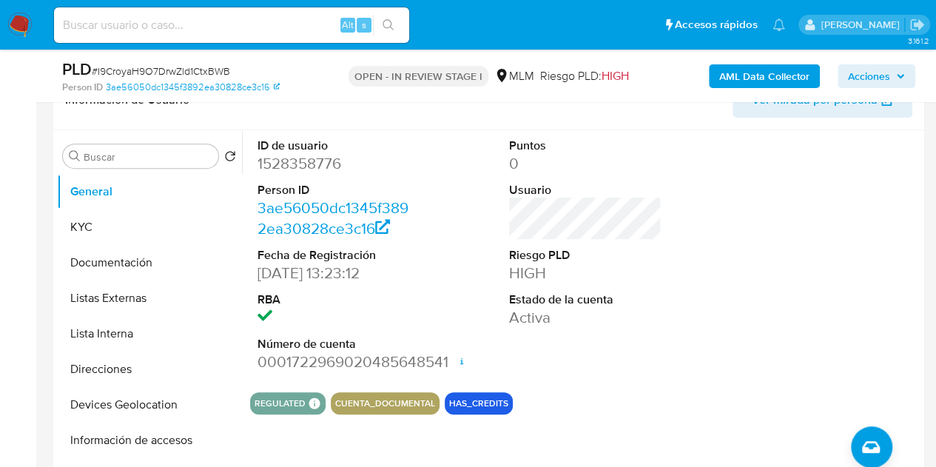
scroll to position [222, 0]
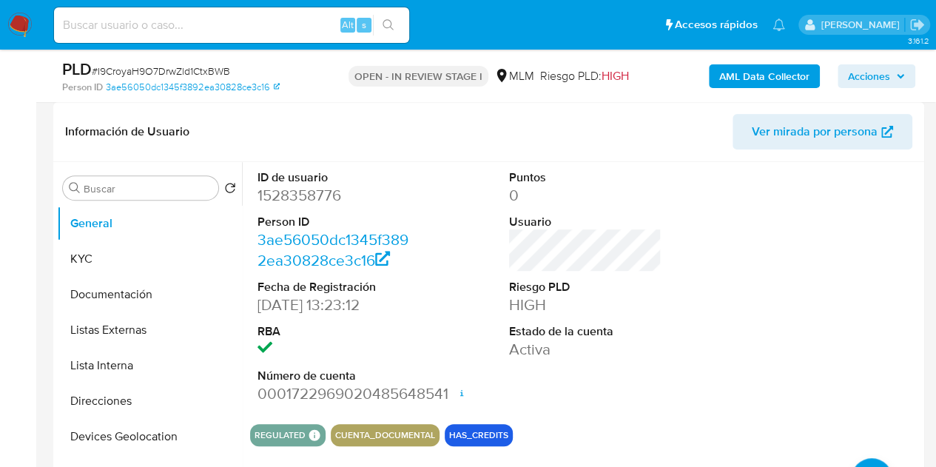
click at [715, 371] on div "ID de usuario 1528358776 Person ID 3ae56050dc1345f3892ea30828ce3c16 Fecha de Re…" at bounding box center [585, 287] width 671 height 250
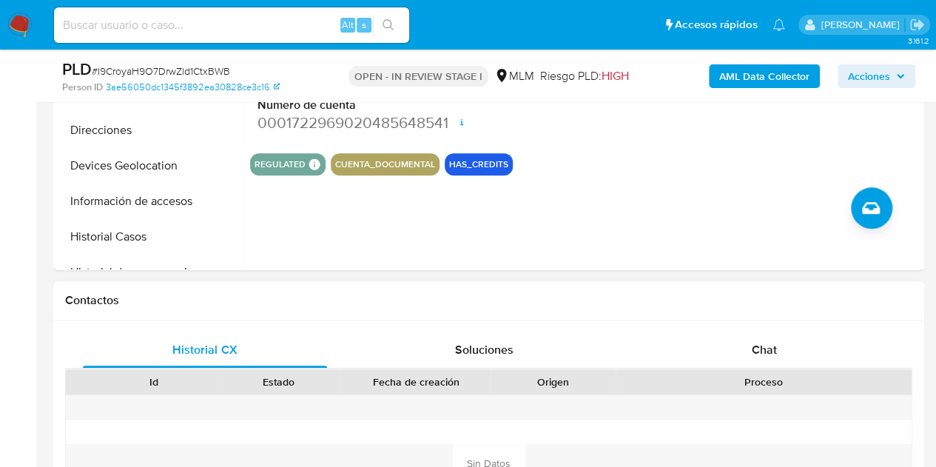
scroll to position [518, 0]
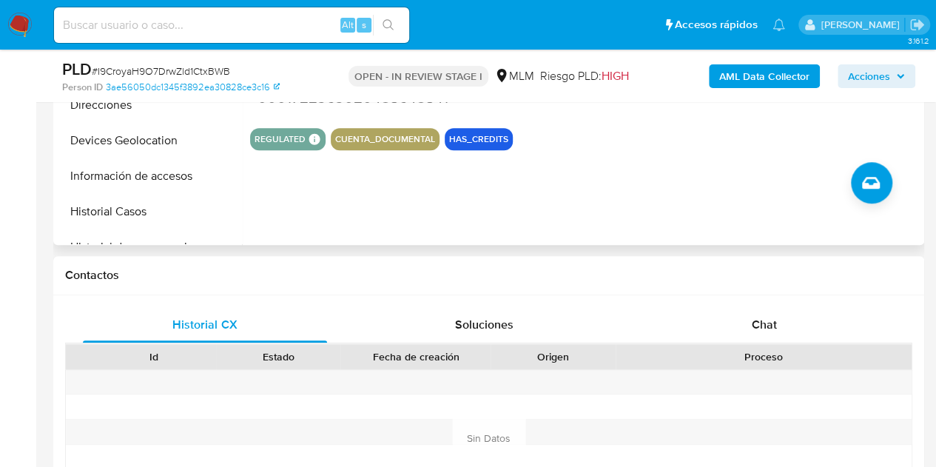
click at [853, 244] on div "ID de usuario 1528358776 Person ID 3ae56050dc1345f3892ea30828ce3c16 Fecha de Re…" at bounding box center [581, 55] width 679 height 379
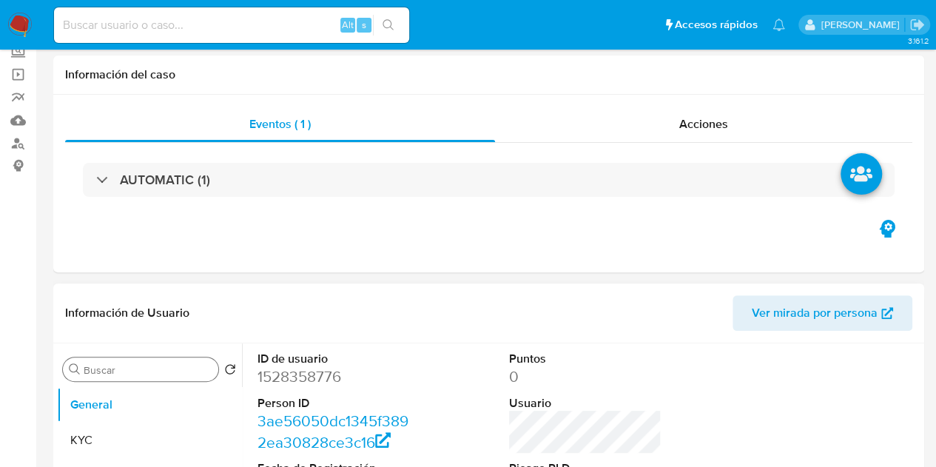
scroll to position [148, 0]
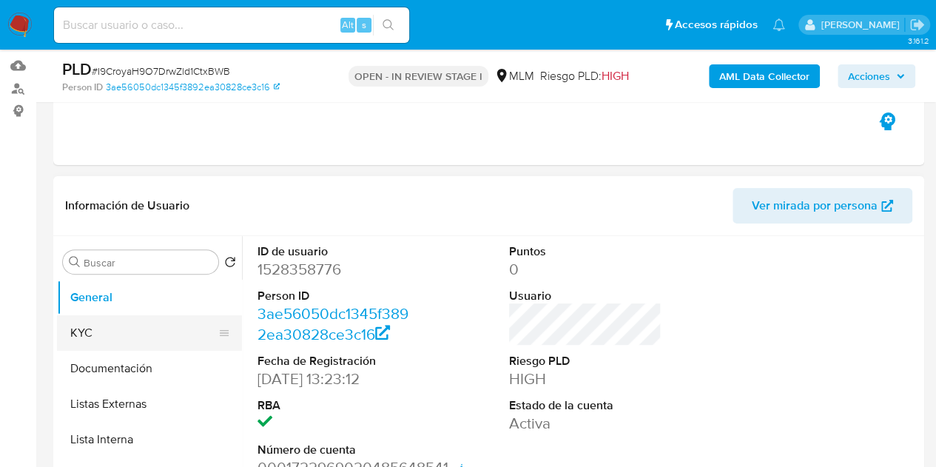
click at [166, 322] on button "KYC" at bounding box center [143, 333] width 173 height 36
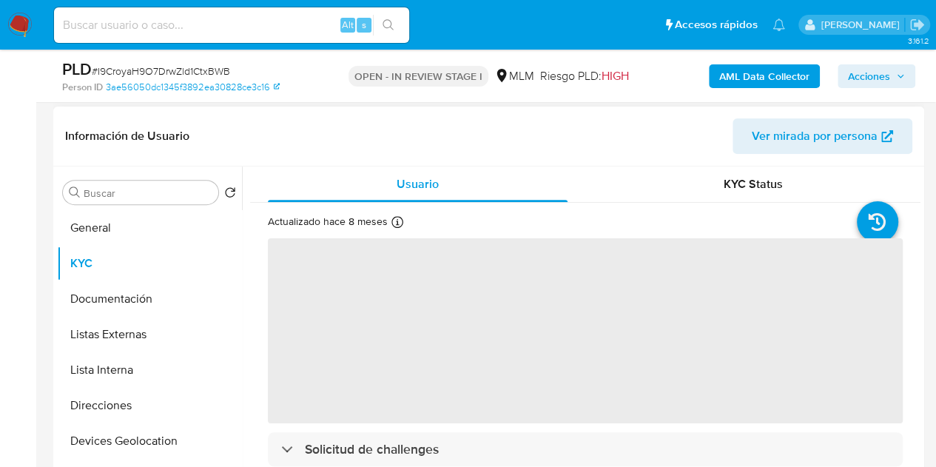
scroll to position [296, 0]
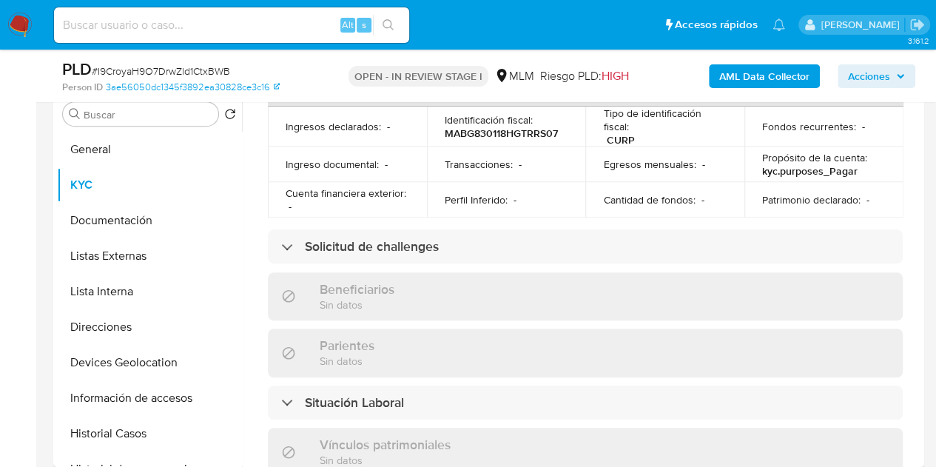
scroll to position [518, 0]
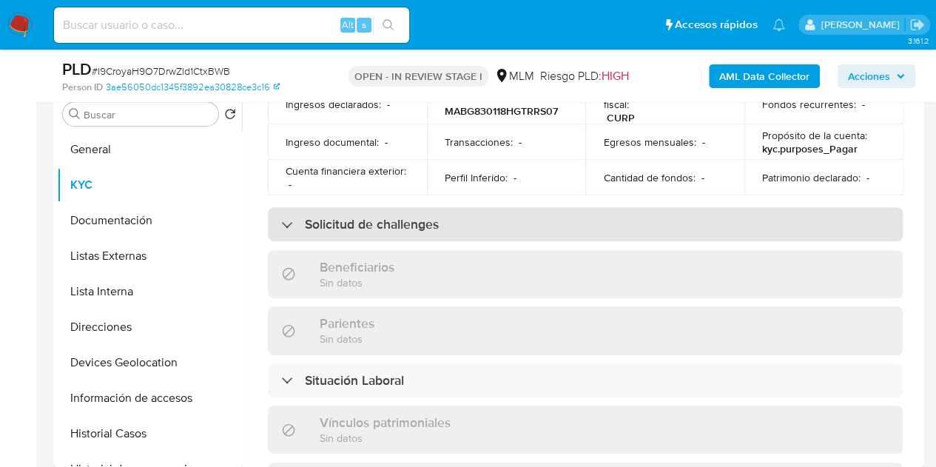
click at [292, 216] on div "Solicitud de challenges" at bounding box center [360, 224] width 158 height 16
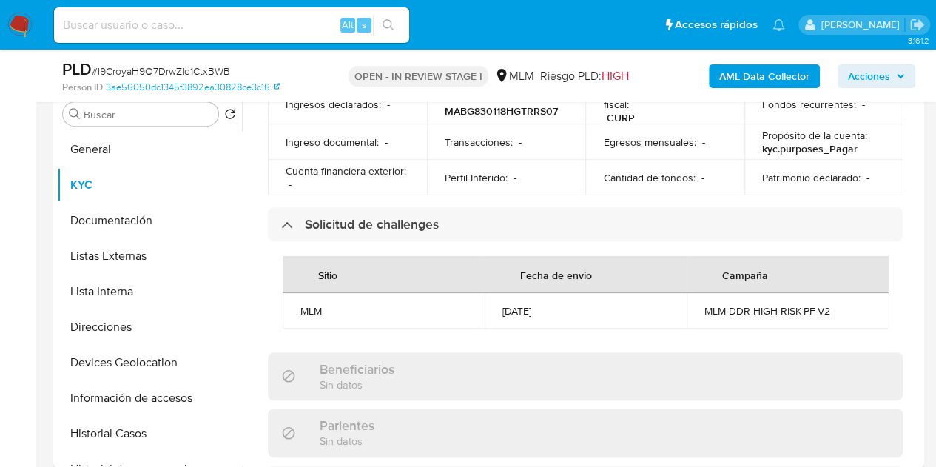
scroll to position [592, 0]
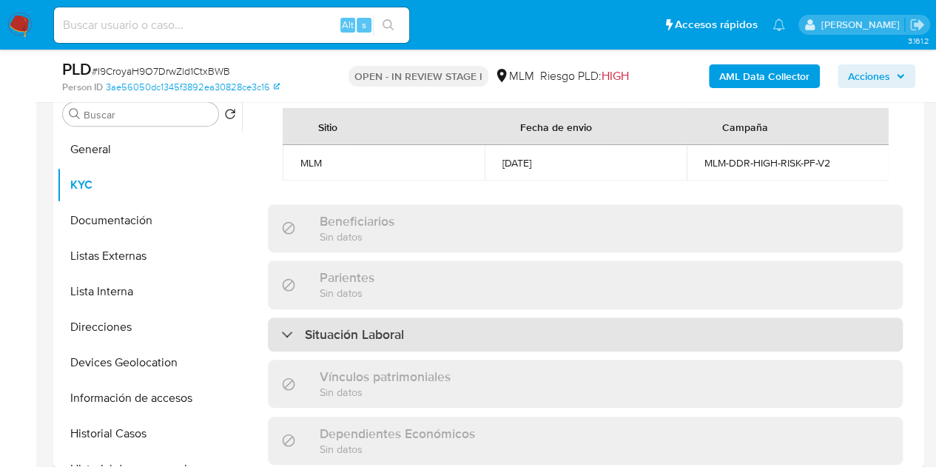
click at [331, 343] on h3 "Situación Laboral" at bounding box center [354, 334] width 99 height 16
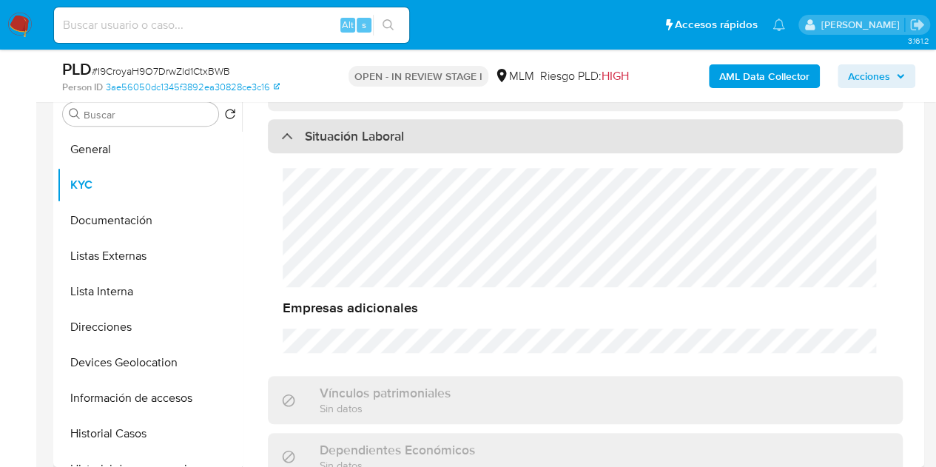
scroll to position [888, 0]
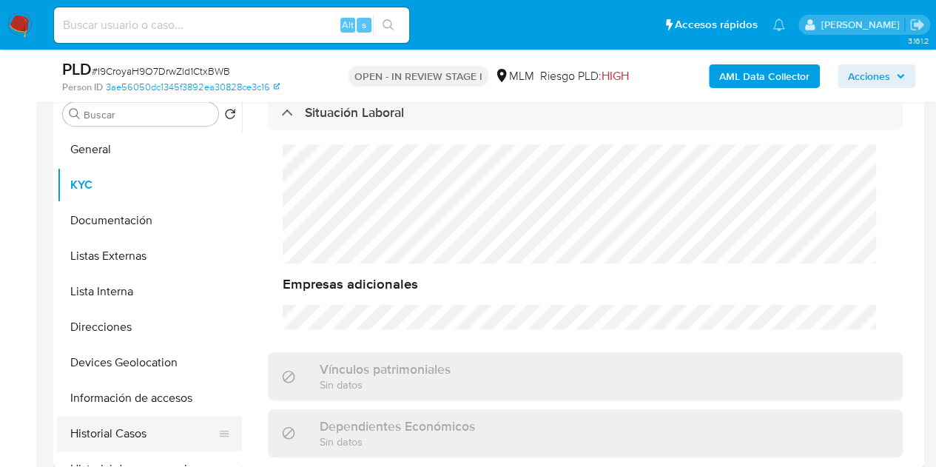
click at [230, 432] on button "Historial Casos" at bounding box center [143, 434] width 173 height 36
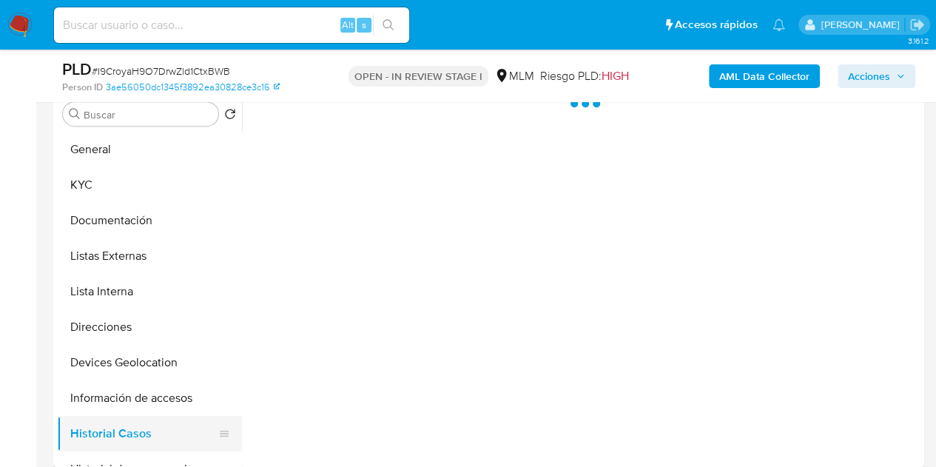
scroll to position [0, 0]
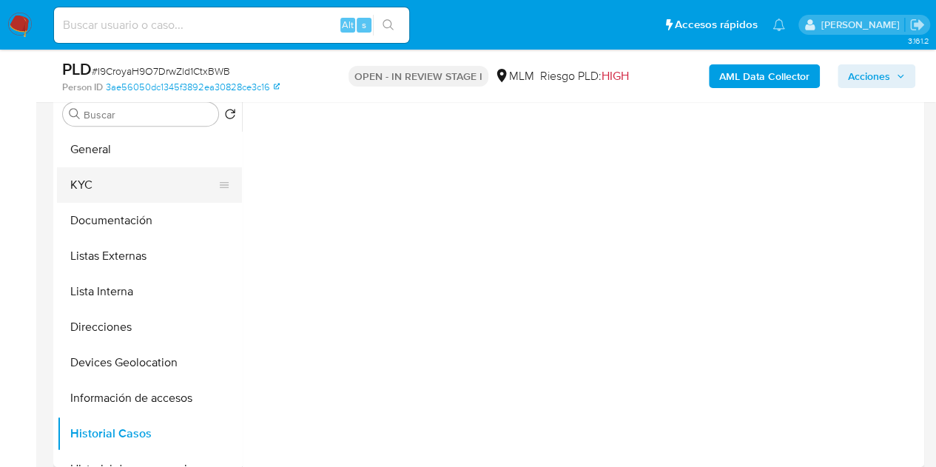
click at [113, 193] on button "KYC" at bounding box center [143, 185] width 173 height 36
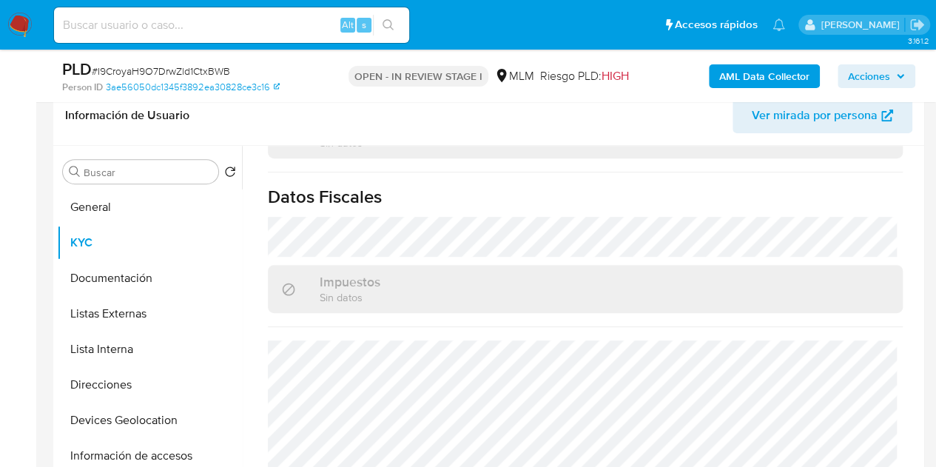
scroll to position [222, 0]
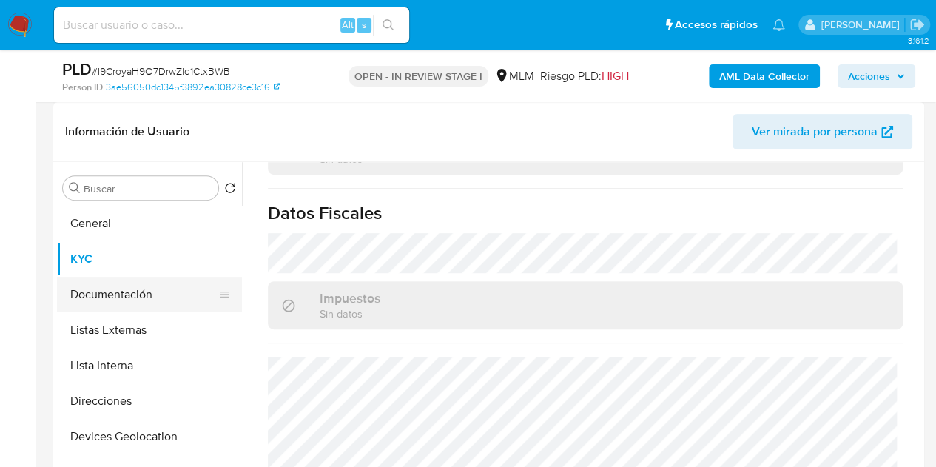
click at [153, 289] on button "Documentación" at bounding box center [143, 295] width 173 height 36
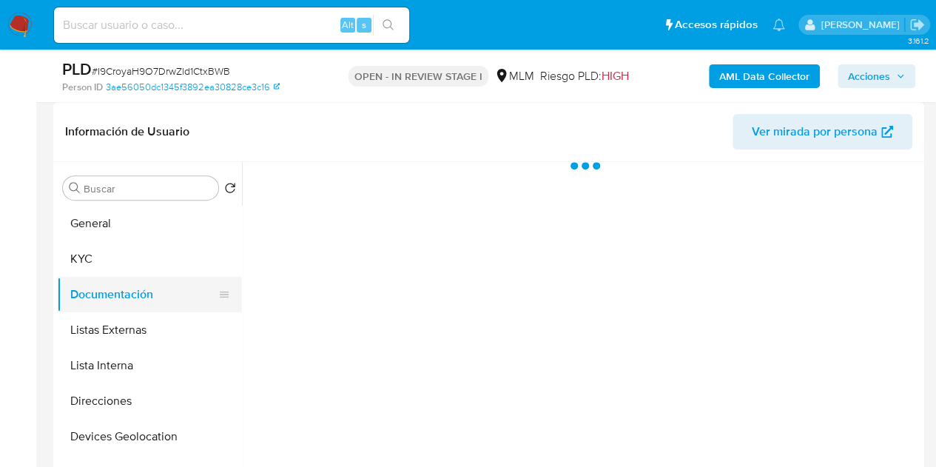
scroll to position [0, 0]
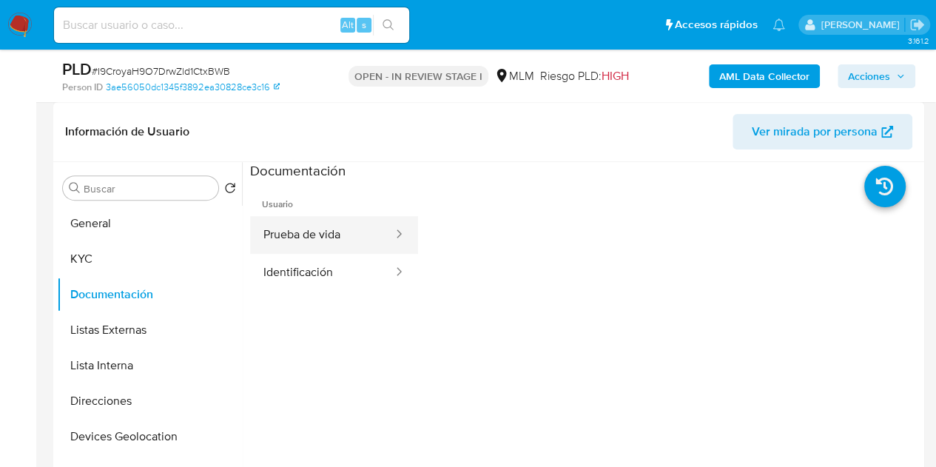
click at [332, 236] on button "Prueba de vida" at bounding box center [322, 235] width 144 height 38
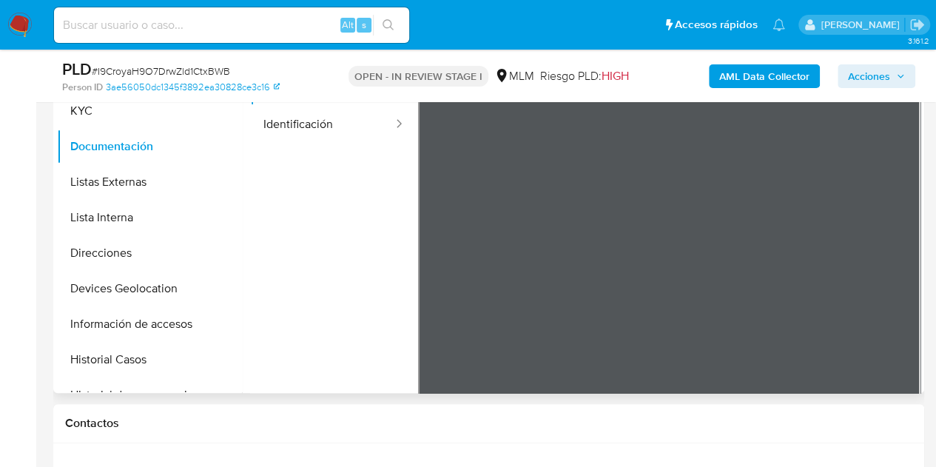
scroll to position [296, 0]
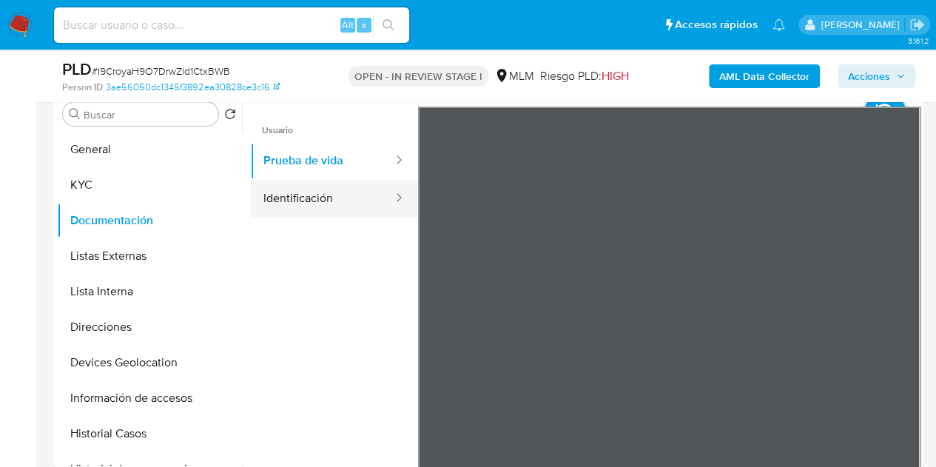
click at [320, 198] on button "Identificación" at bounding box center [322, 199] width 144 height 38
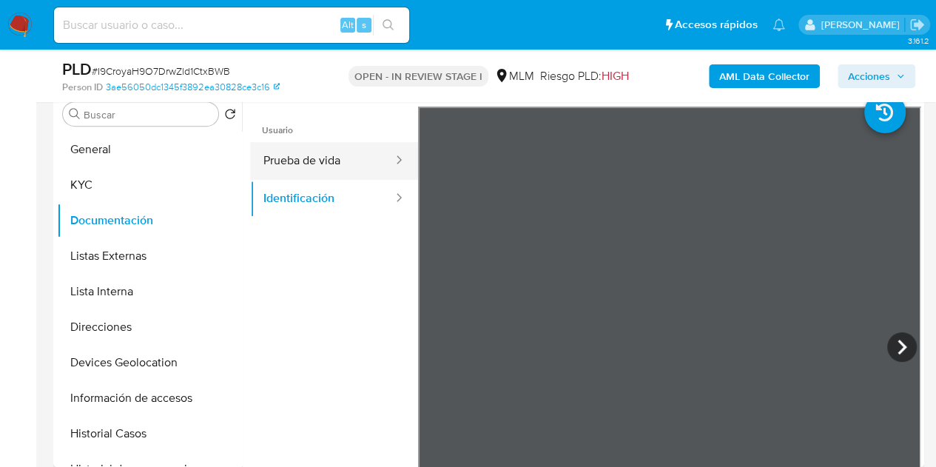
click at [307, 159] on button "Prueba de vida" at bounding box center [322, 161] width 144 height 38
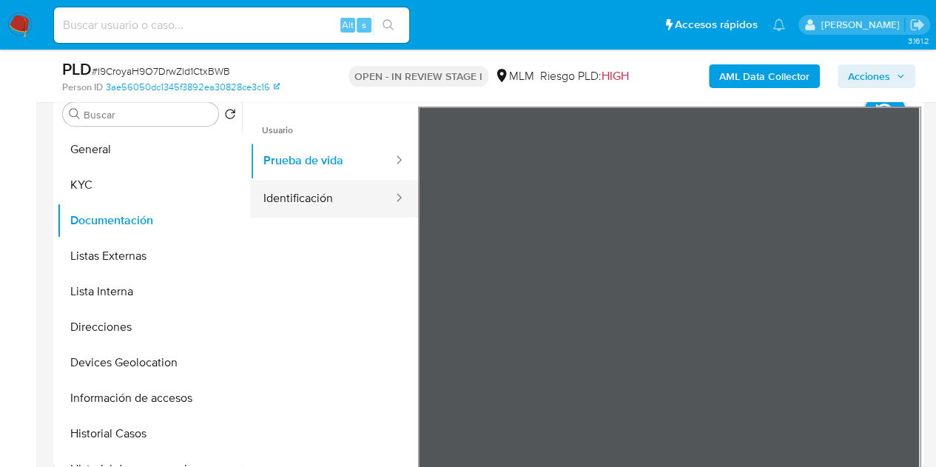
click at [319, 203] on button "Identificación" at bounding box center [322, 199] width 144 height 38
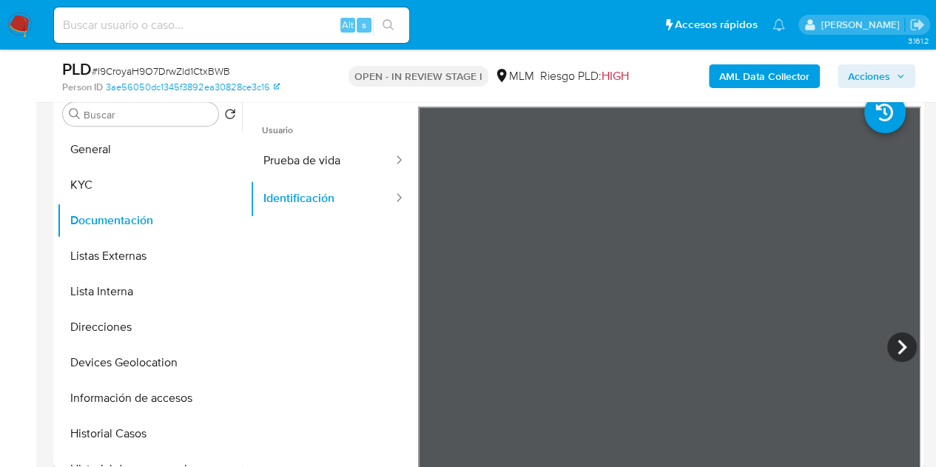
drag, startPoint x: 279, startPoint y: 363, endPoint x: 279, endPoint y: 355, distance: 8.1
click at [279, 363] on ul "Usuario Prueba de vida Identificación" at bounding box center [334, 320] width 168 height 426
click at [134, 244] on button "Listas Externas" at bounding box center [143, 256] width 173 height 36
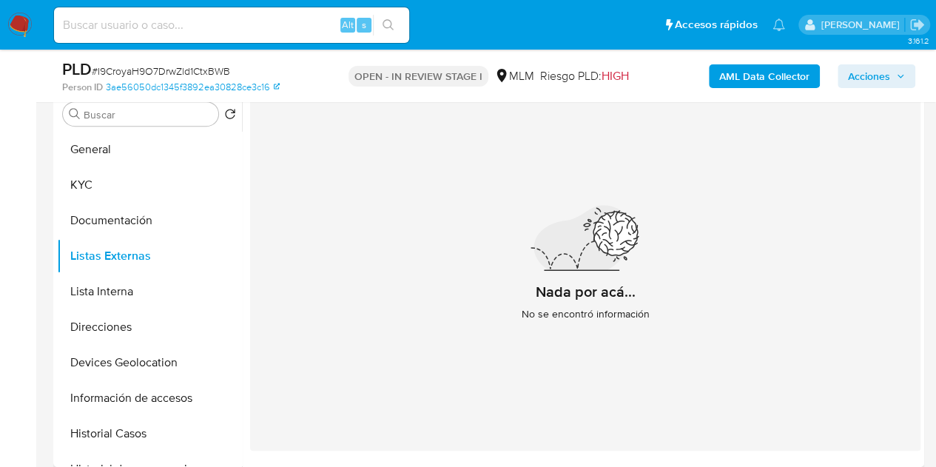
click at [596, 403] on div "Nada por acá... No se encontró información" at bounding box center [585, 269] width 671 height 363
click at [163, 287] on button "Lista Interna" at bounding box center [143, 292] width 173 height 36
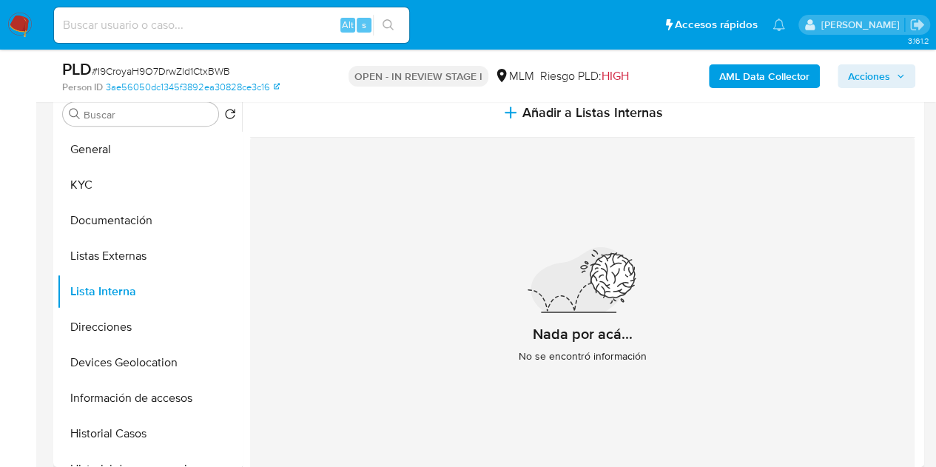
click at [491, 361] on div "Nada por acá... No se encontró información" at bounding box center [582, 312] width 665 height 348
click at [138, 329] on button "Direcciones" at bounding box center [143, 327] width 173 height 36
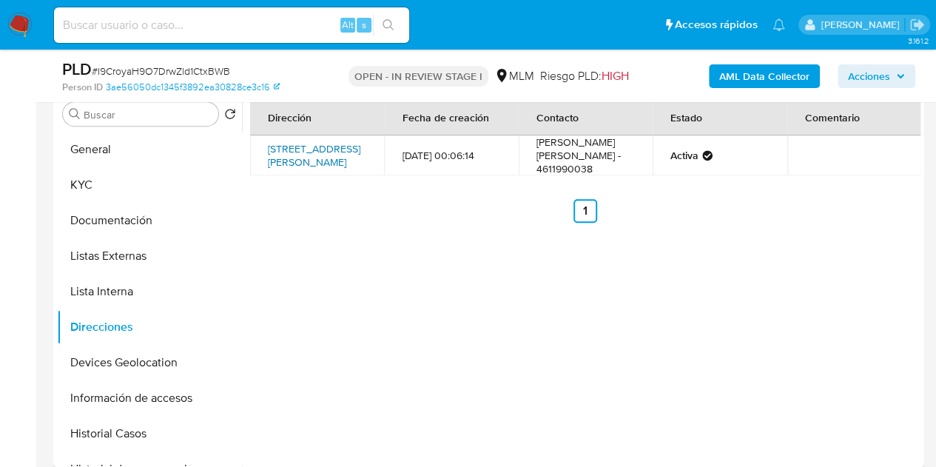
click at [313, 146] on link "[STREET_ADDRESS][PERSON_NAME]" at bounding box center [314, 155] width 93 height 28
click at [490, 402] on div "Dirección Fecha de creación Contacto Estado Comentario [STREET_ADDRESS][PERSON_…" at bounding box center [581, 277] width 679 height 379
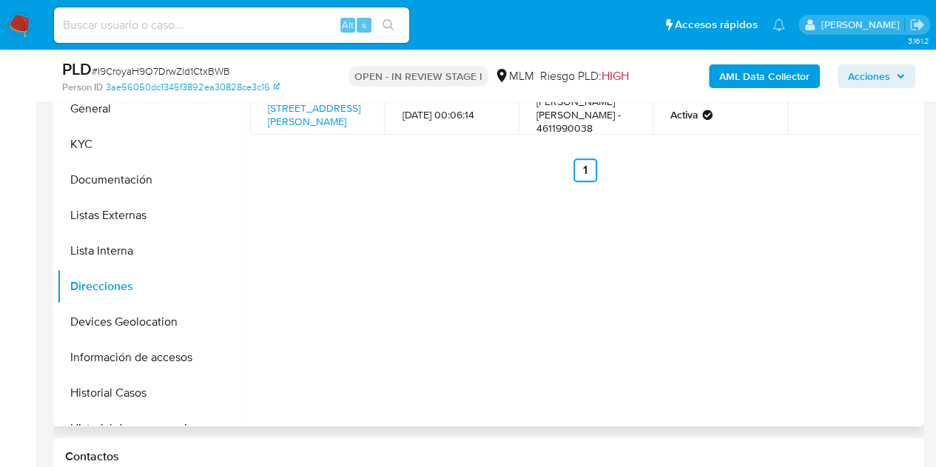
scroll to position [444, 0]
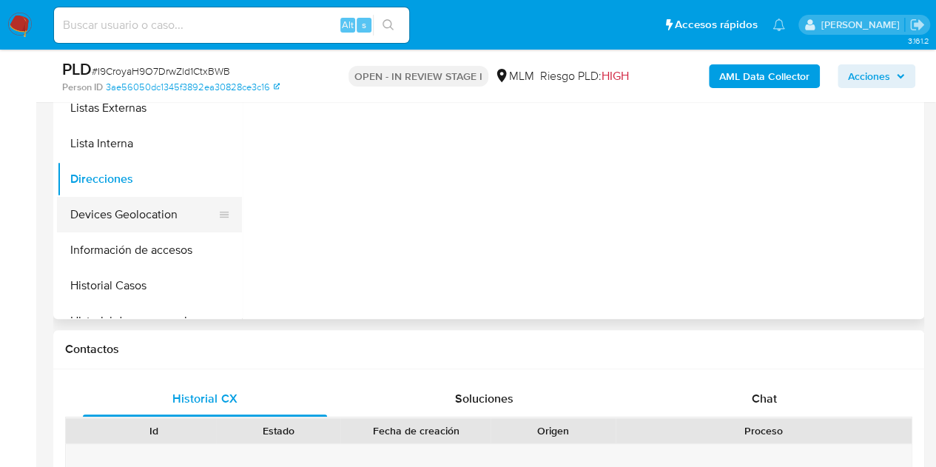
click at [136, 212] on button "Devices Geolocation" at bounding box center [143, 215] width 173 height 36
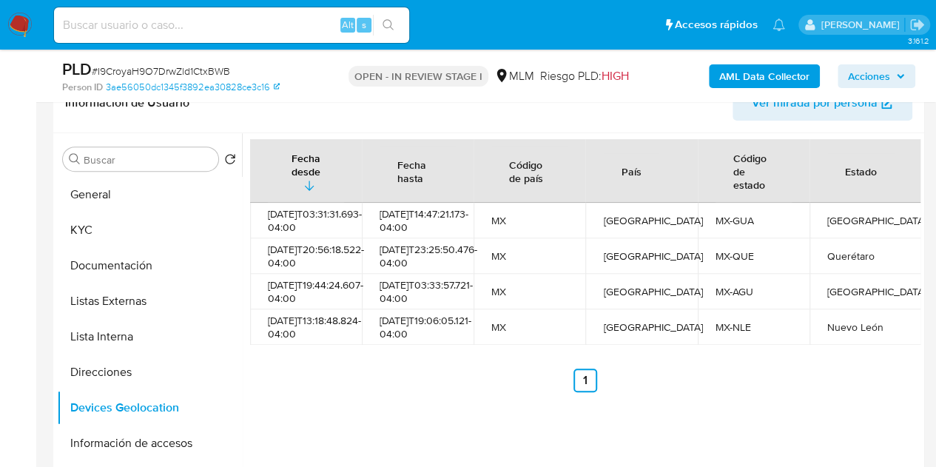
scroll to position [296, 0]
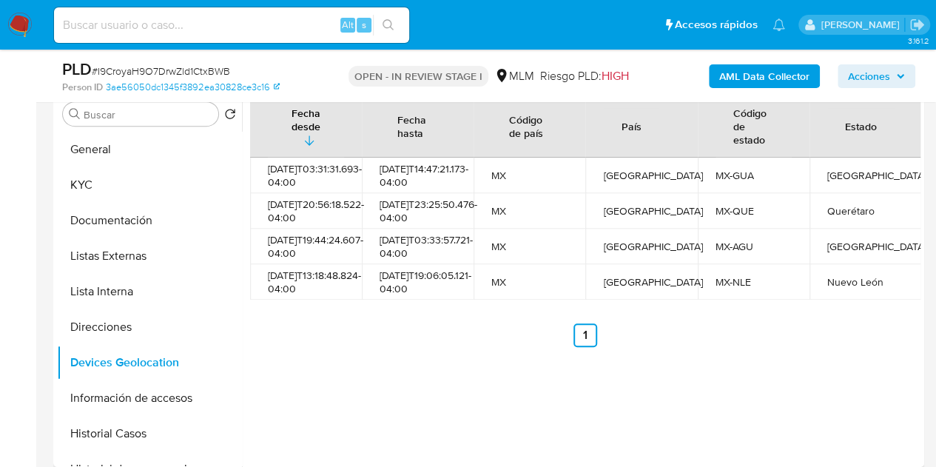
click at [471, 373] on div "Fecha desde [GEOGRAPHIC_DATA] hasta Código de país País Código de estado Estado…" at bounding box center [581, 277] width 679 height 379
click at [141, 396] on button "Información de accesos" at bounding box center [143, 399] width 173 height 36
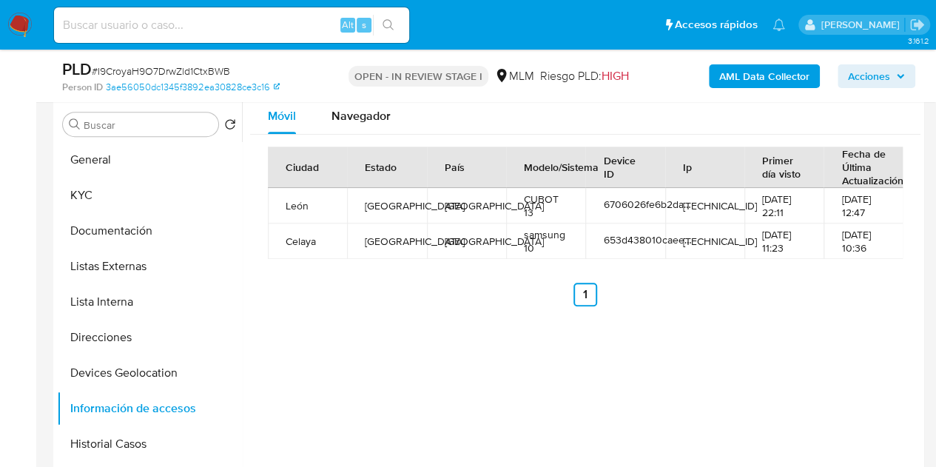
scroll to position [222, 0]
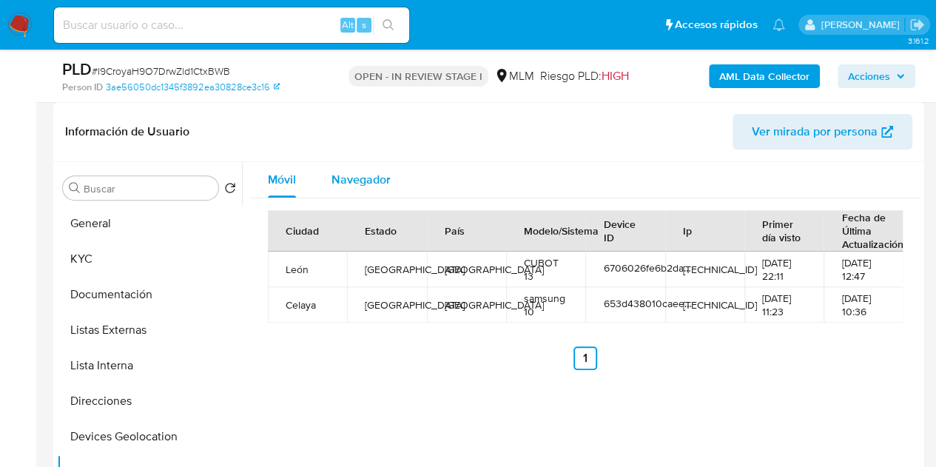
click at [361, 180] on span "Navegador" at bounding box center [361, 179] width 59 height 17
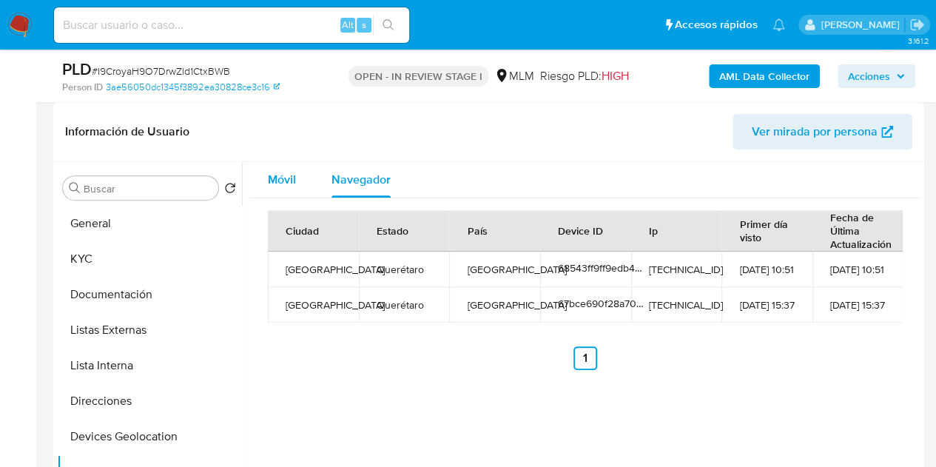
click at [292, 182] on span "Móvil" at bounding box center [282, 179] width 28 height 17
